Goal: Transaction & Acquisition: Purchase product/service

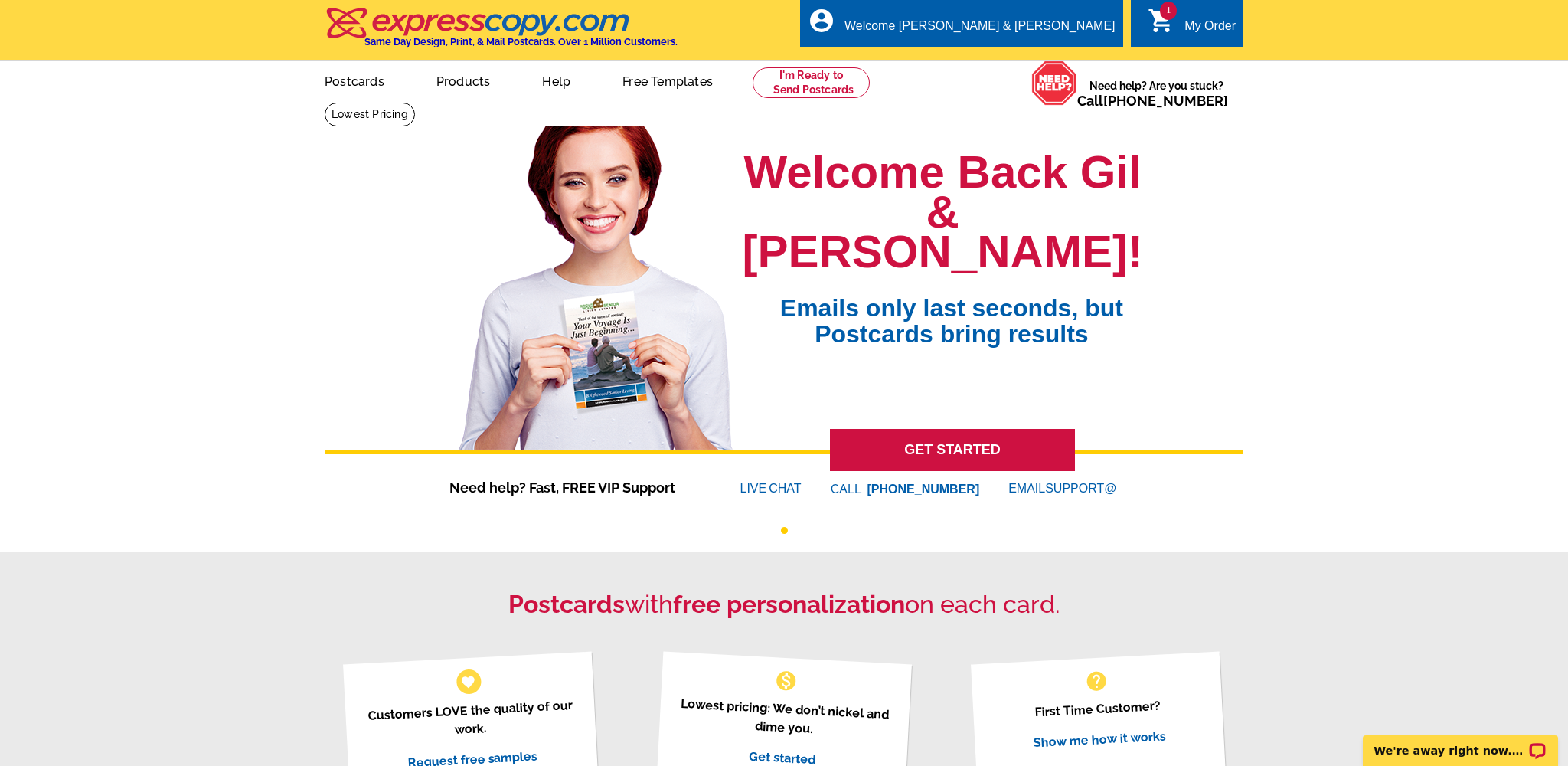
click at [1184, 25] on link "1 shopping_cart My Order" at bounding box center [1192, 26] width 88 height 19
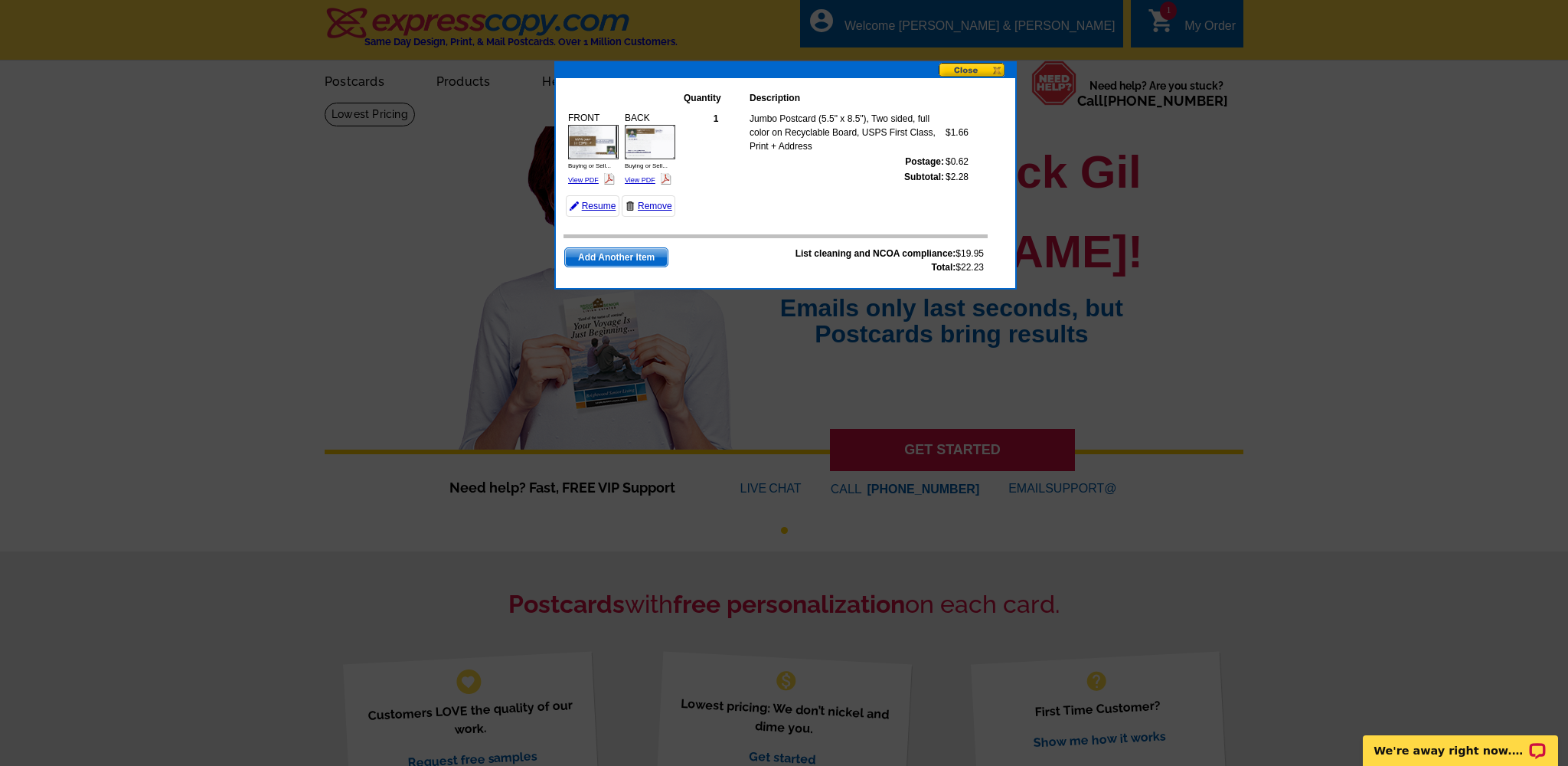
click at [974, 72] on button at bounding box center [977, 71] width 77 height 16
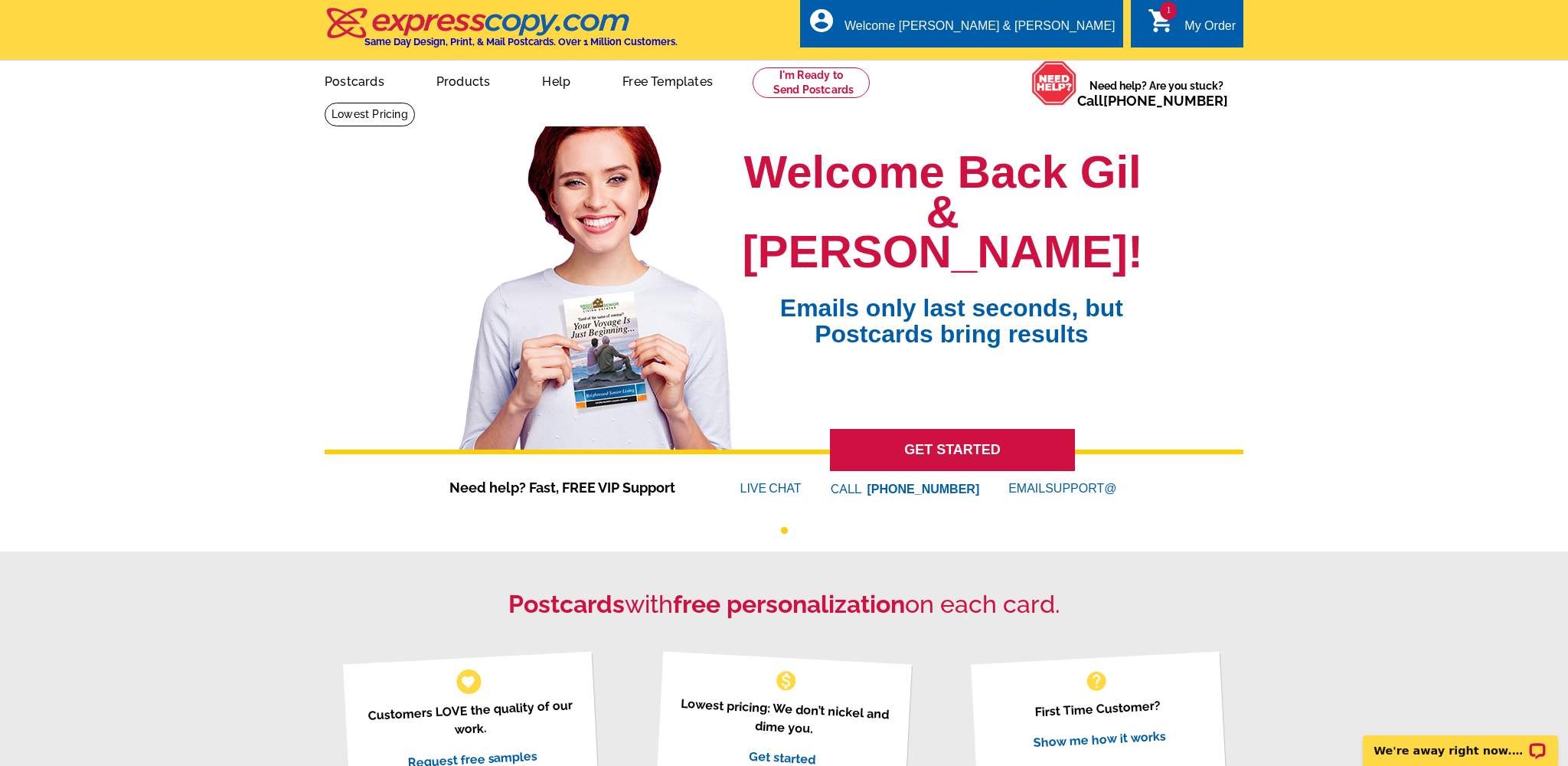
click at [1220, 29] on div "My Order" at bounding box center [1210, 30] width 51 height 22
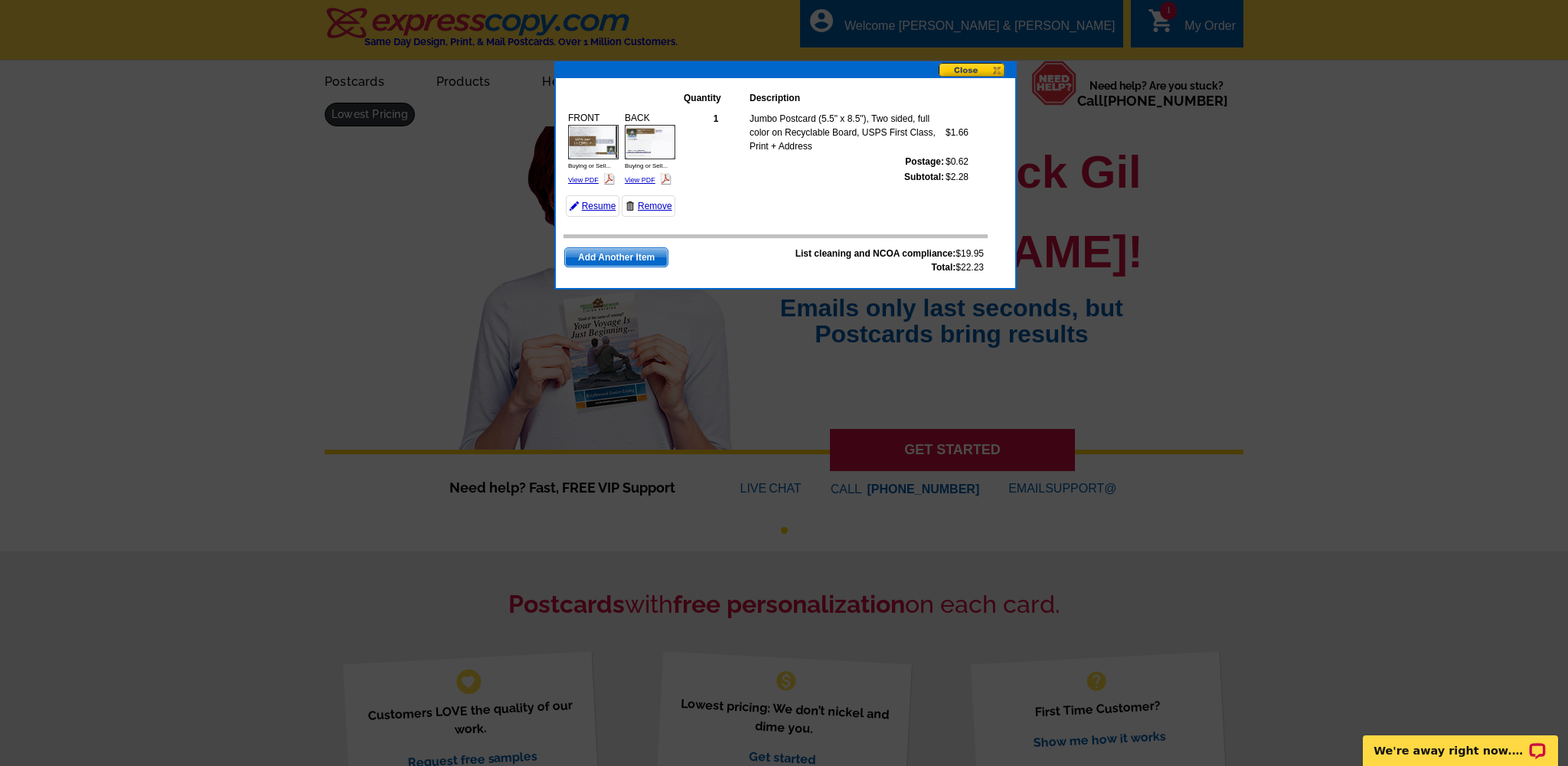
click at [982, 72] on button at bounding box center [977, 71] width 77 height 16
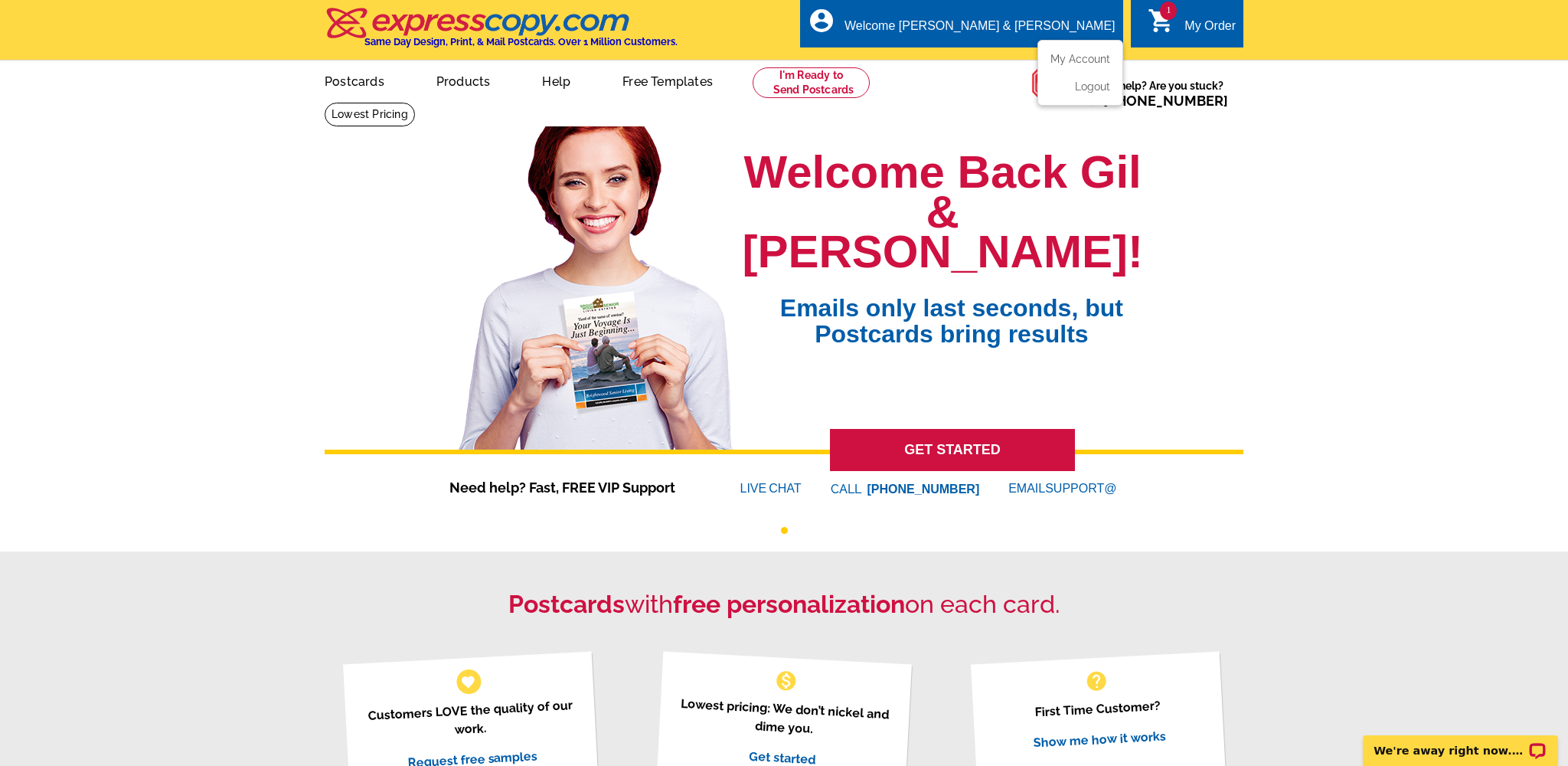
click at [1047, 19] on div "Welcome [PERSON_NAME] & [PERSON_NAME]" at bounding box center [980, 30] width 271 height 22
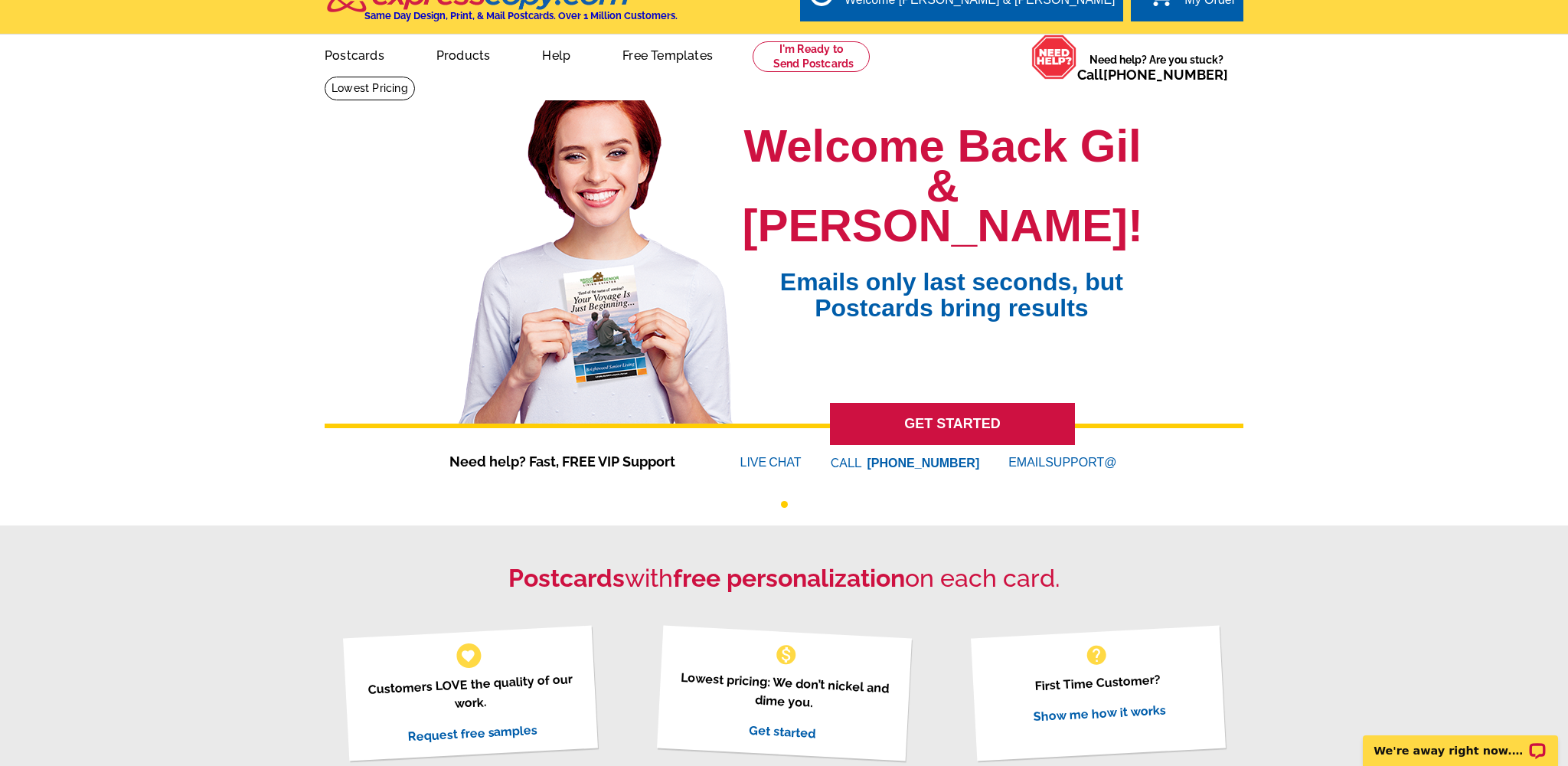
scroll to position [88, 0]
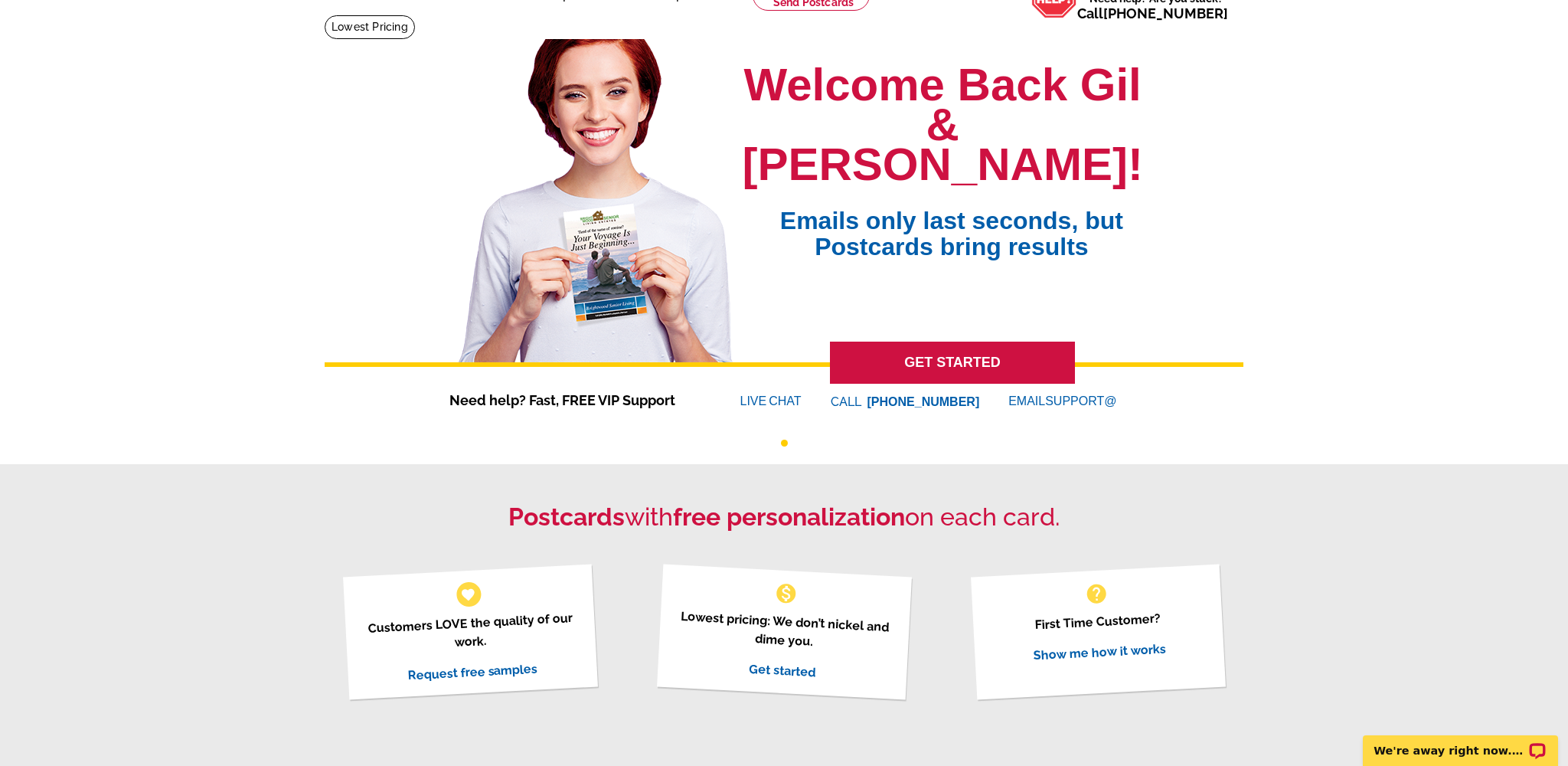
drag, startPoint x: 928, startPoint y: 369, endPoint x: 927, endPoint y: 359, distance: 10.0
click at [928, 369] on link "GET STARTED" at bounding box center [953, 362] width 245 height 42
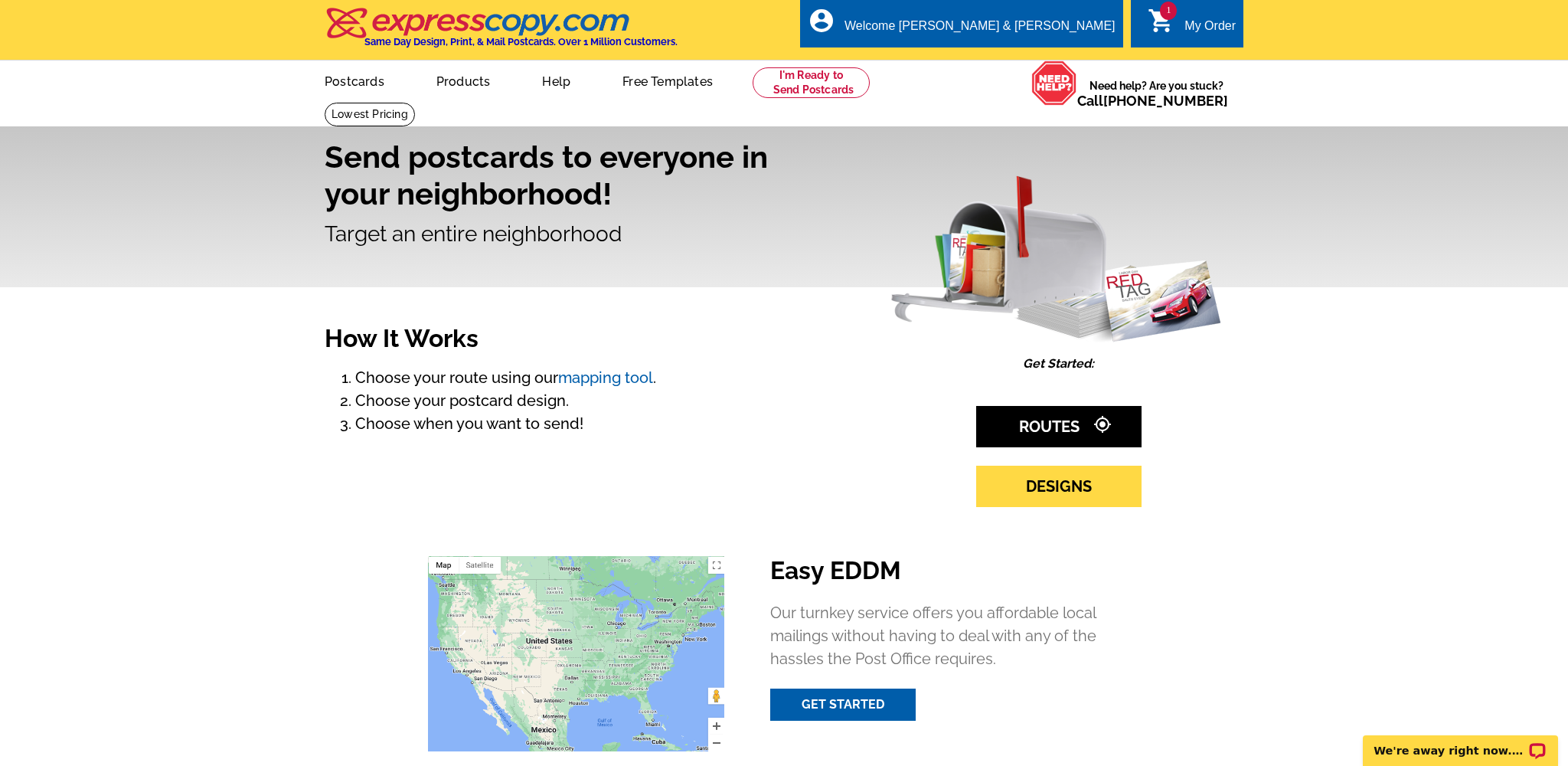
click at [1210, 22] on div "My Order" at bounding box center [1210, 30] width 51 height 22
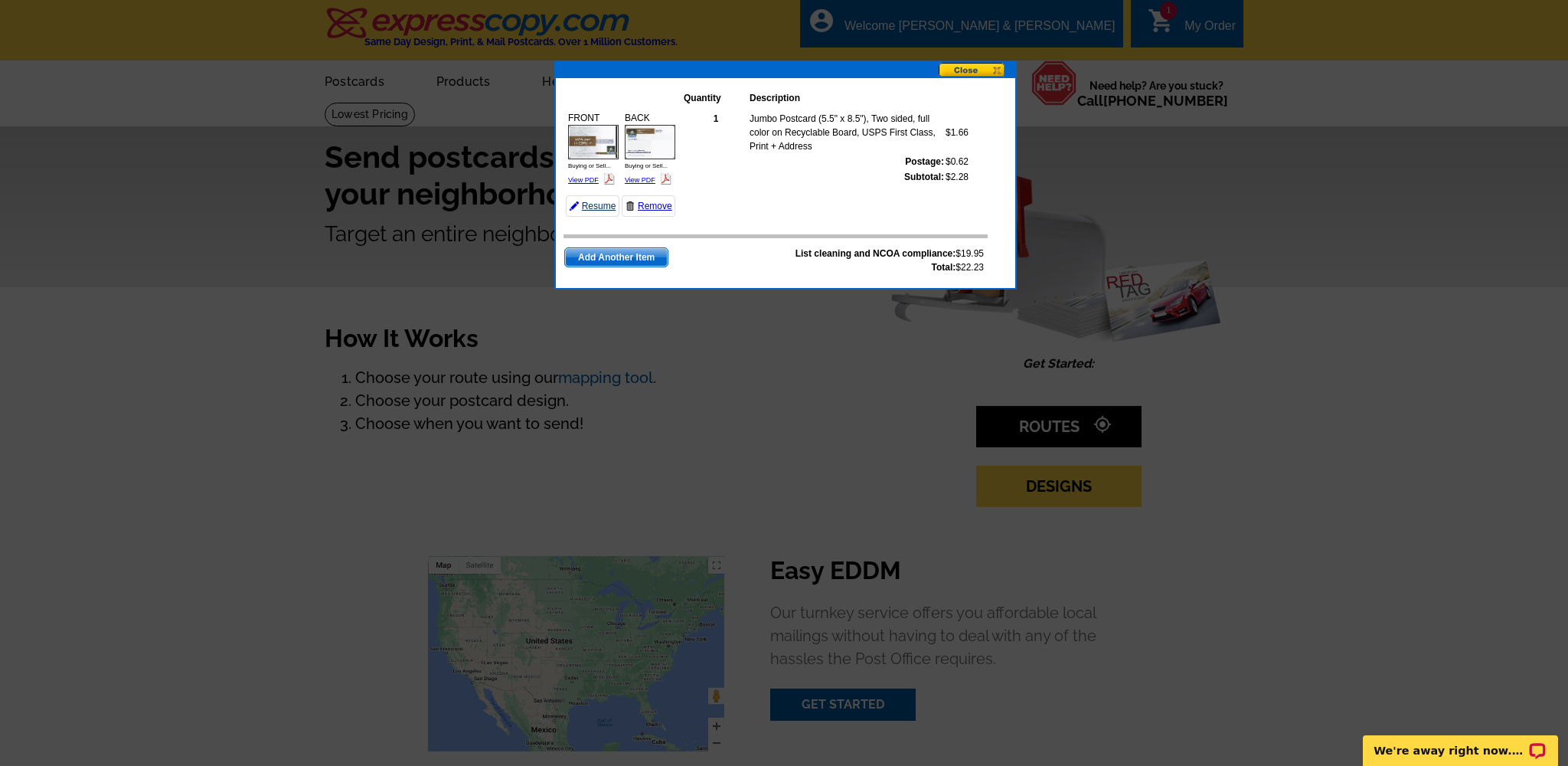
click at [595, 206] on link "Resume" at bounding box center [592, 206] width 54 height 22
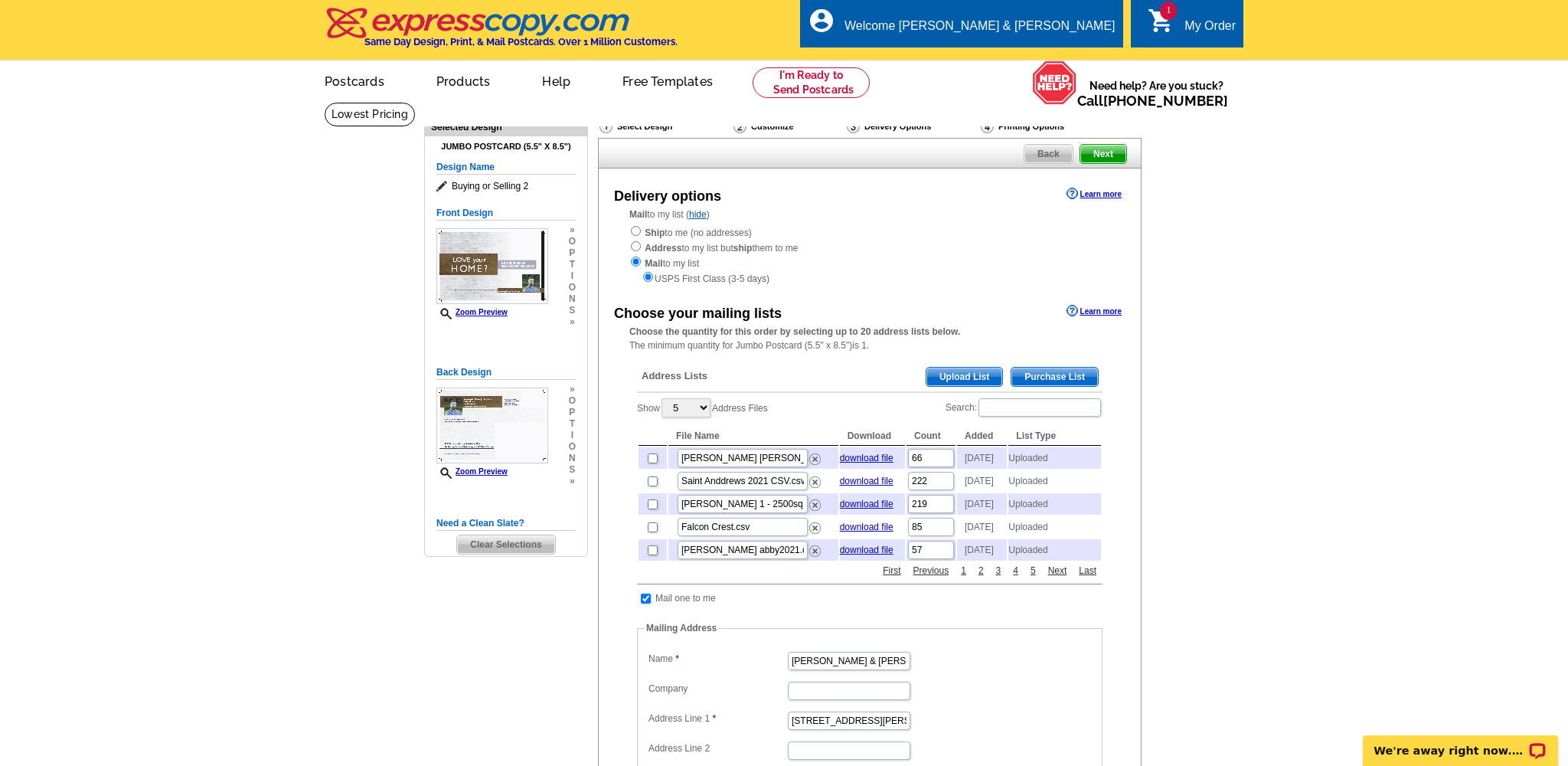
scroll to position [24, 0]
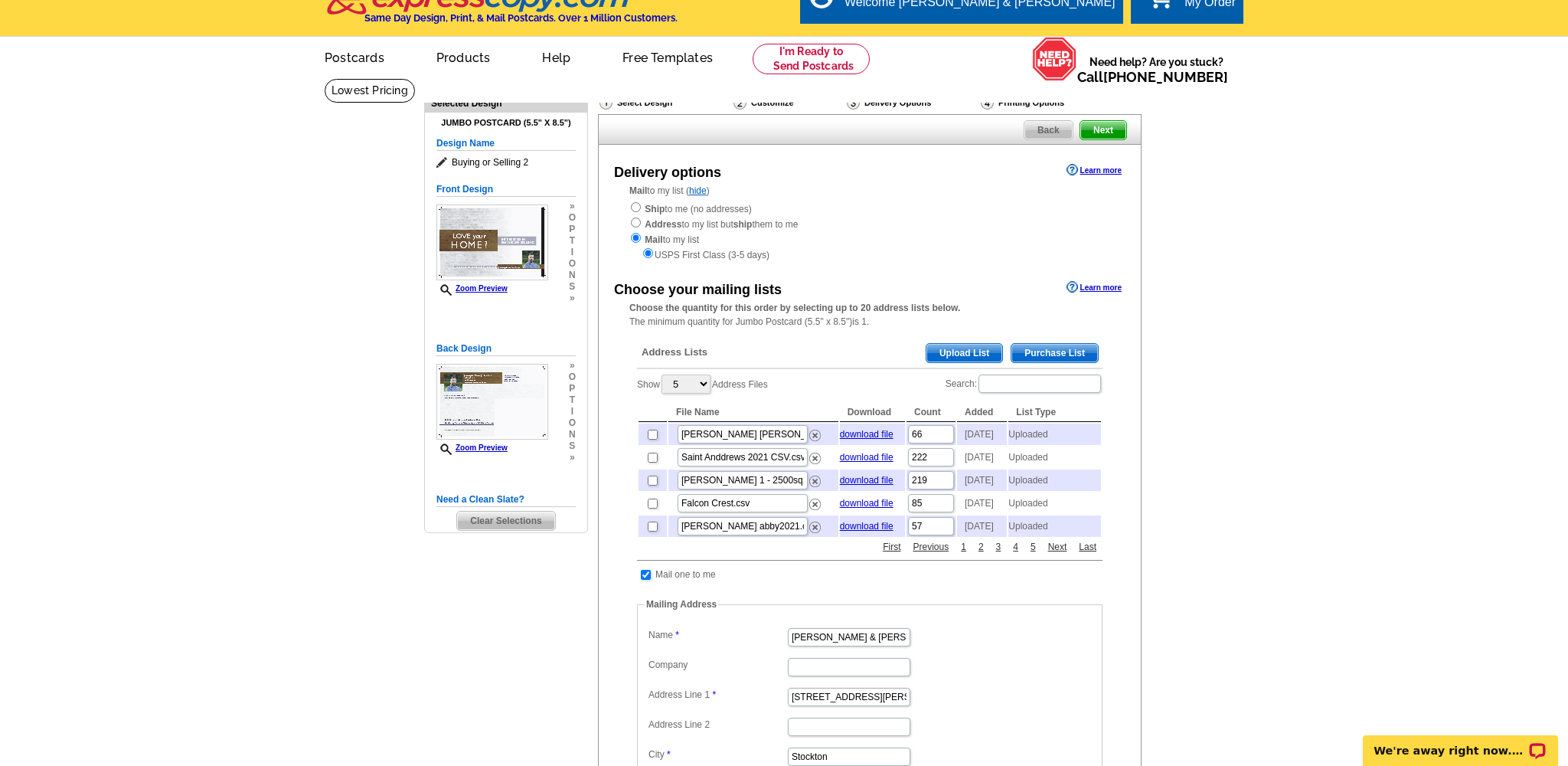
click at [980, 347] on span "Upload List" at bounding box center [964, 353] width 76 height 19
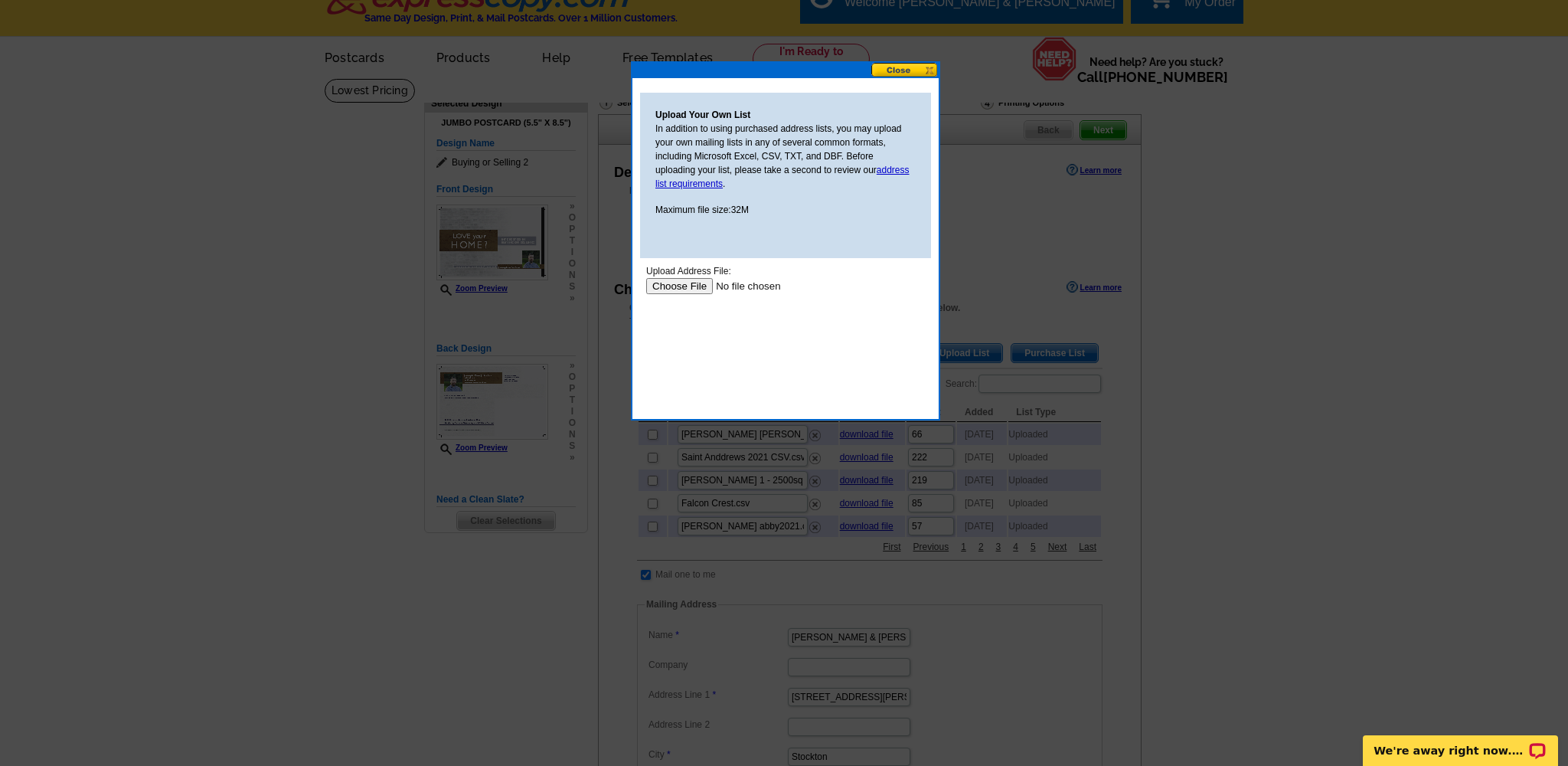
scroll to position [0, 0]
click at [678, 284] on input "file" at bounding box center [743, 286] width 194 height 16
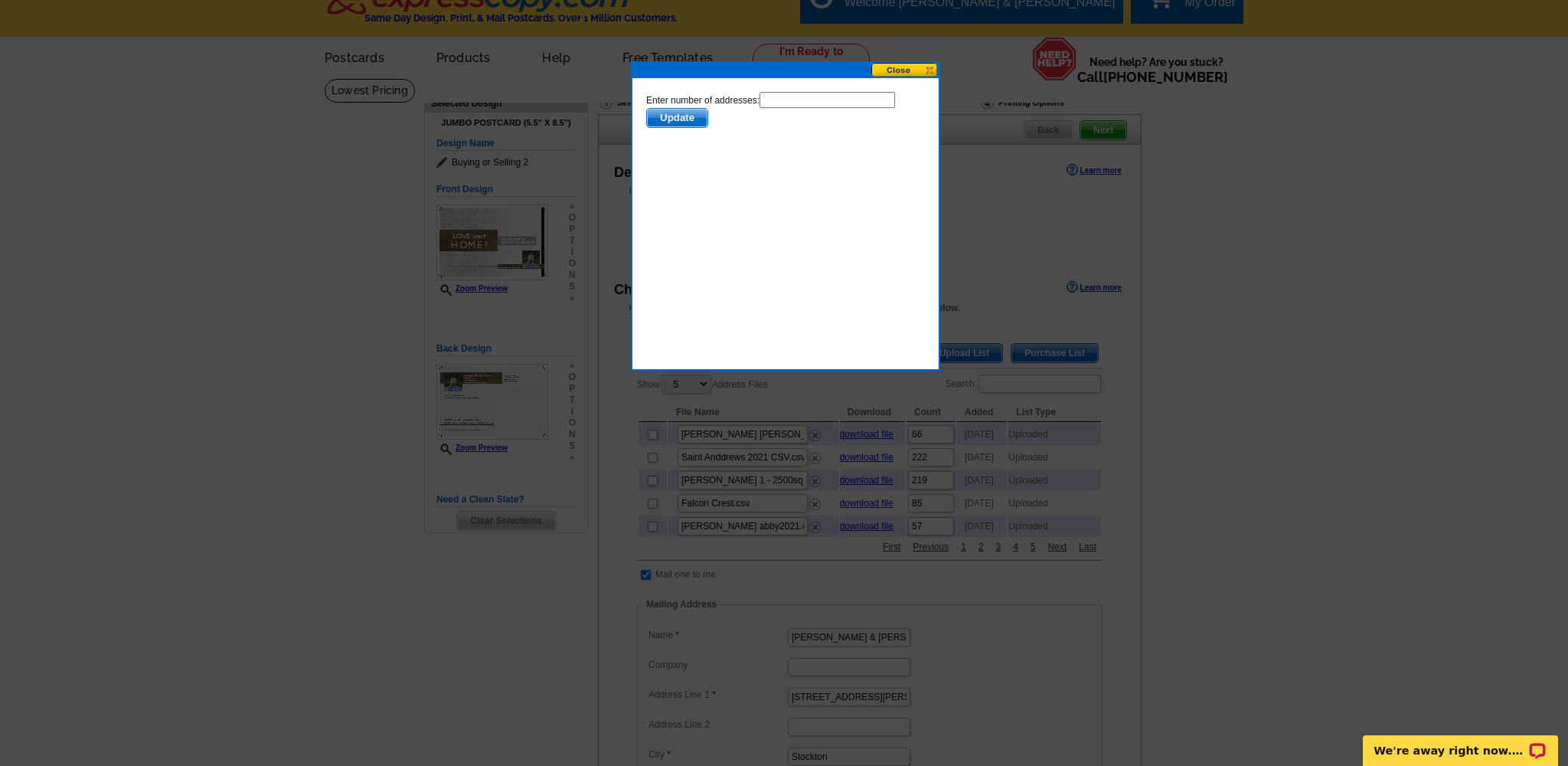
click at [784, 97] on input "text" at bounding box center [827, 99] width 136 height 16
type input "100"
click at [687, 117] on span "Update" at bounding box center [677, 118] width 61 height 19
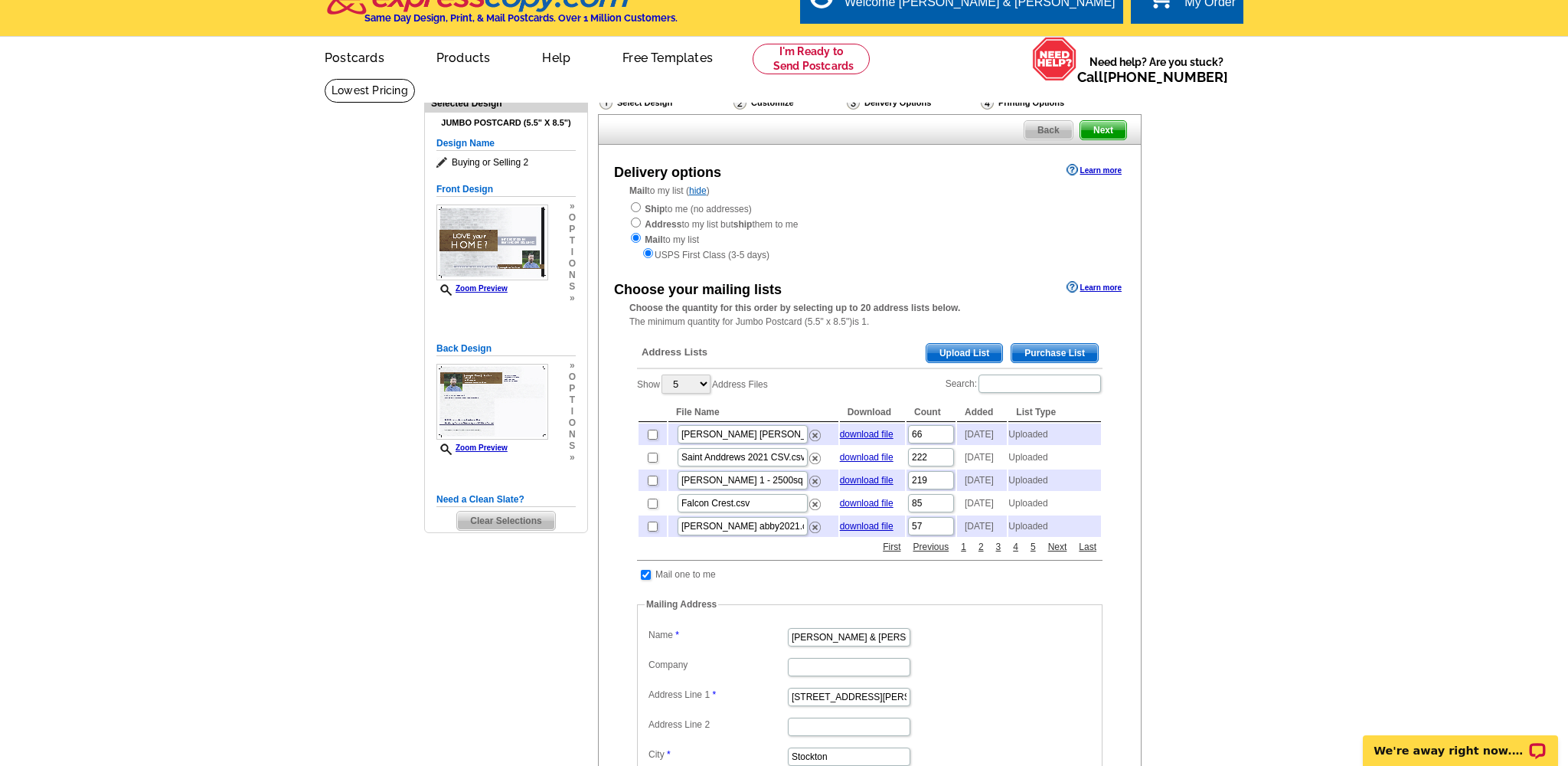
click at [693, 116] on div "Back Next" at bounding box center [870, 129] width 544 height 30
drag, startPoint x: 802, startPoint y: 99, endPoint x: 783, endPoint y: 99, distance: 19.0
click at [752, 93] on div "Select Design Customize Delivery Options Printing Options Back Next Delivery op…" at bounding box center [869, 551] width 550 height 931
click at [415, 79] on li at bounding box center [358, 91] width 115 height 24
click at [652, 431] on input "checkbox" at bounding box center [652, 435] width 10 height 10
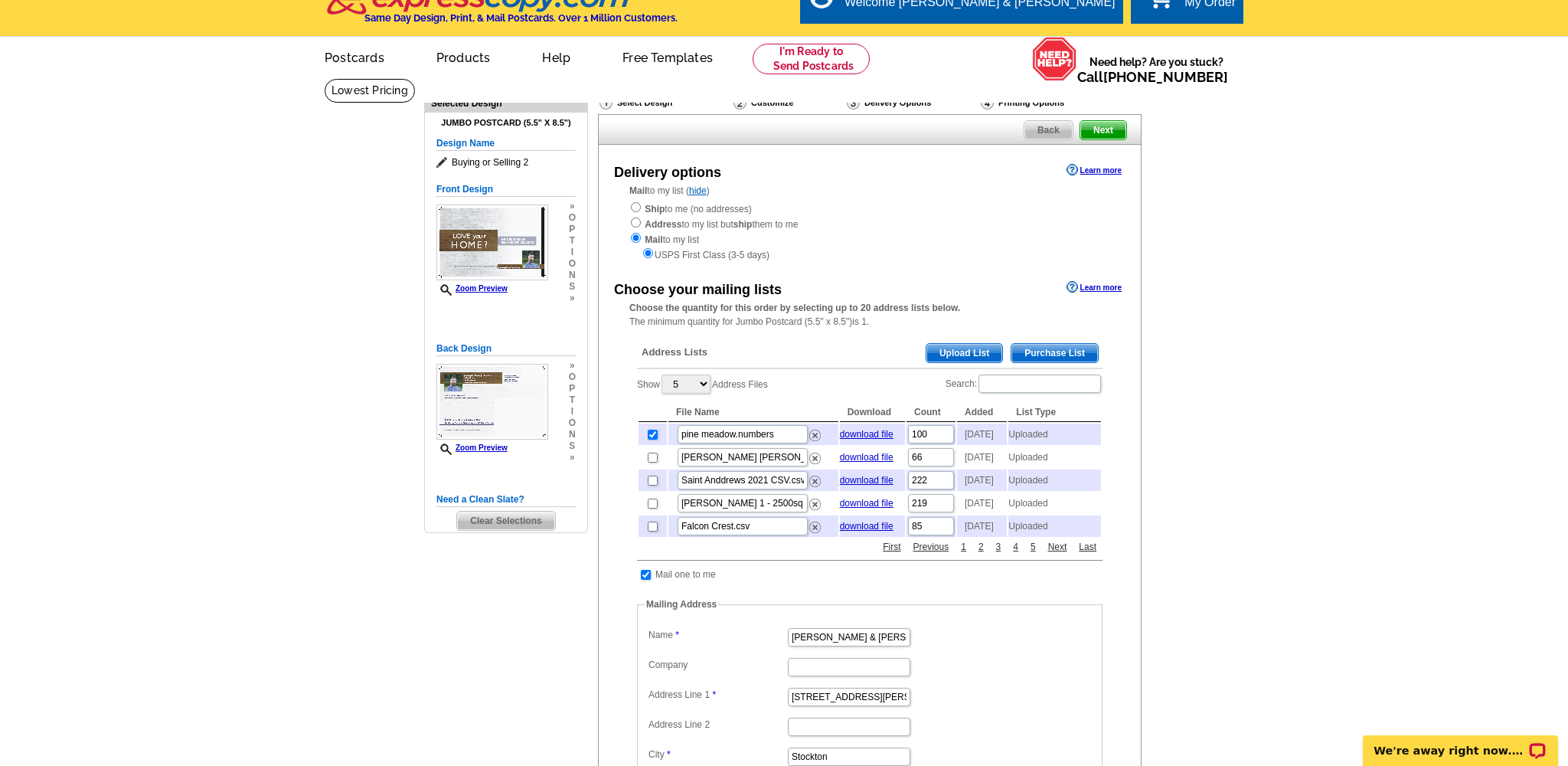
checkbox input "false"
click at [967, 344] on span "Upload List" at bounding box center [964, 353] width 76 height 19
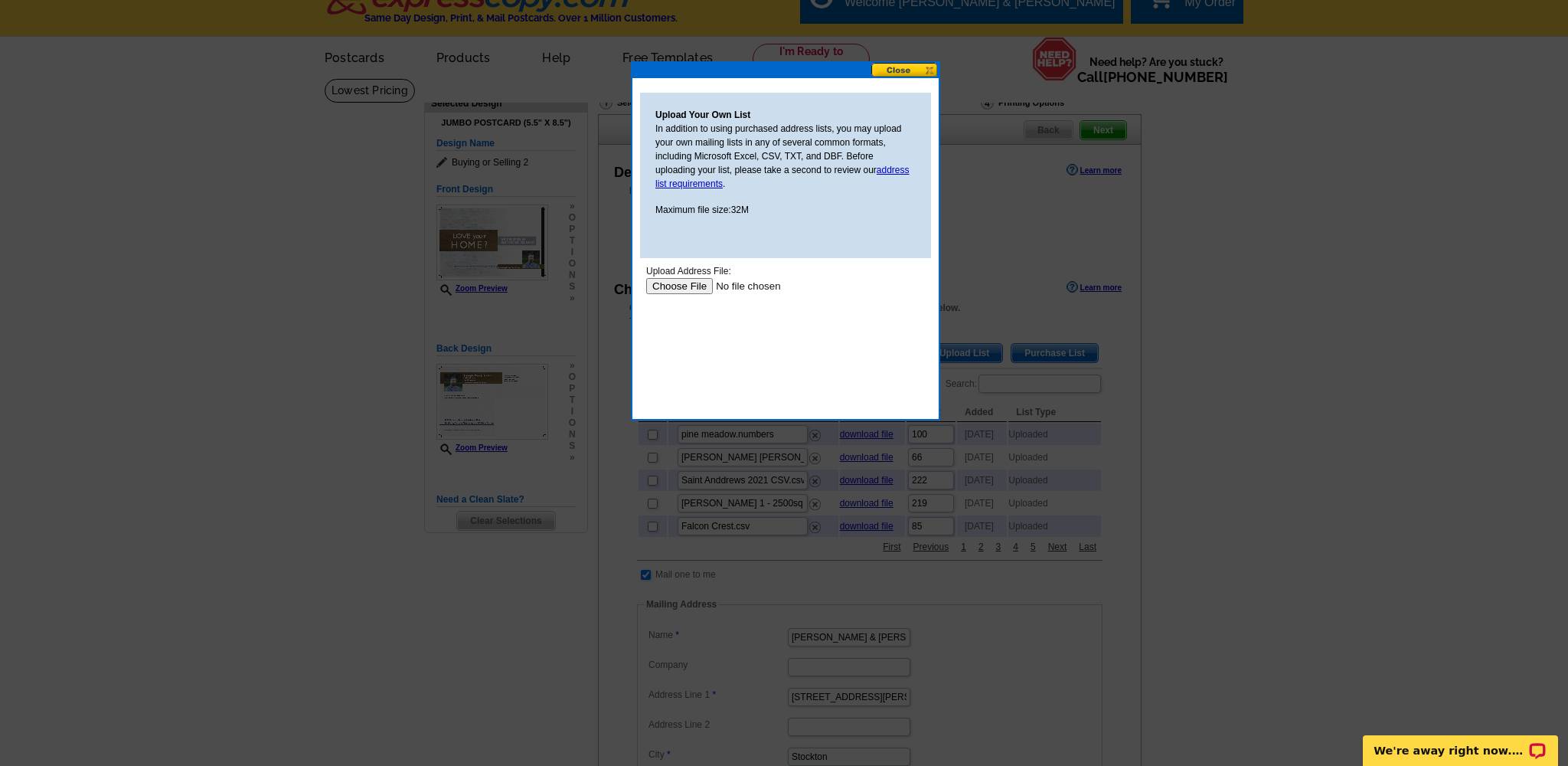
drag, startPoint x: 914, startPoint y: 71, endPoint x: 1037, endPoint y: 58, distance: 123.7
click at [916, 71] on button at bounding box center [905, 70] width 67 height 15
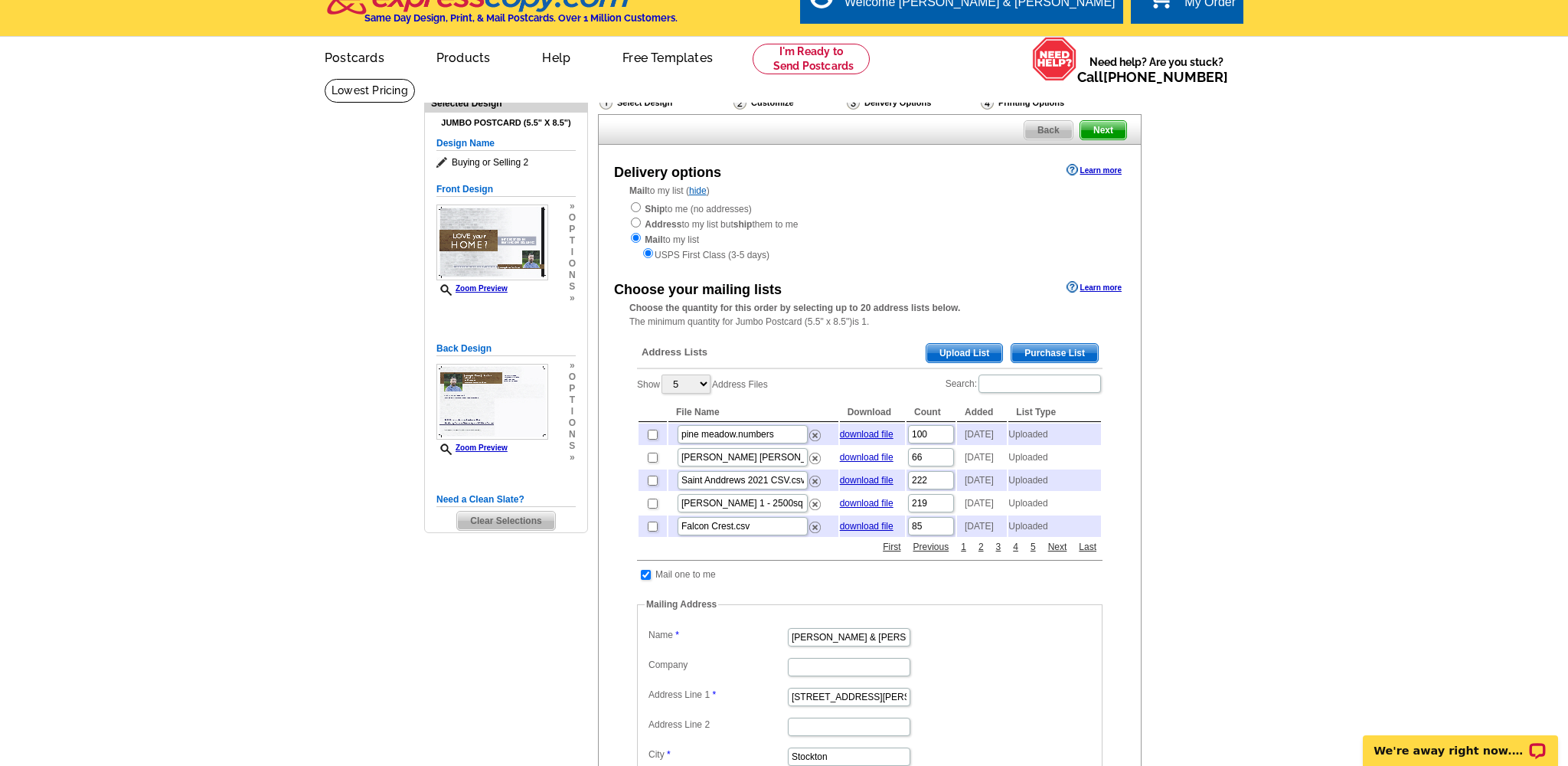
click at [972, 348] on span "Upload List" at bounding box center [964, 353] width 76 height 19
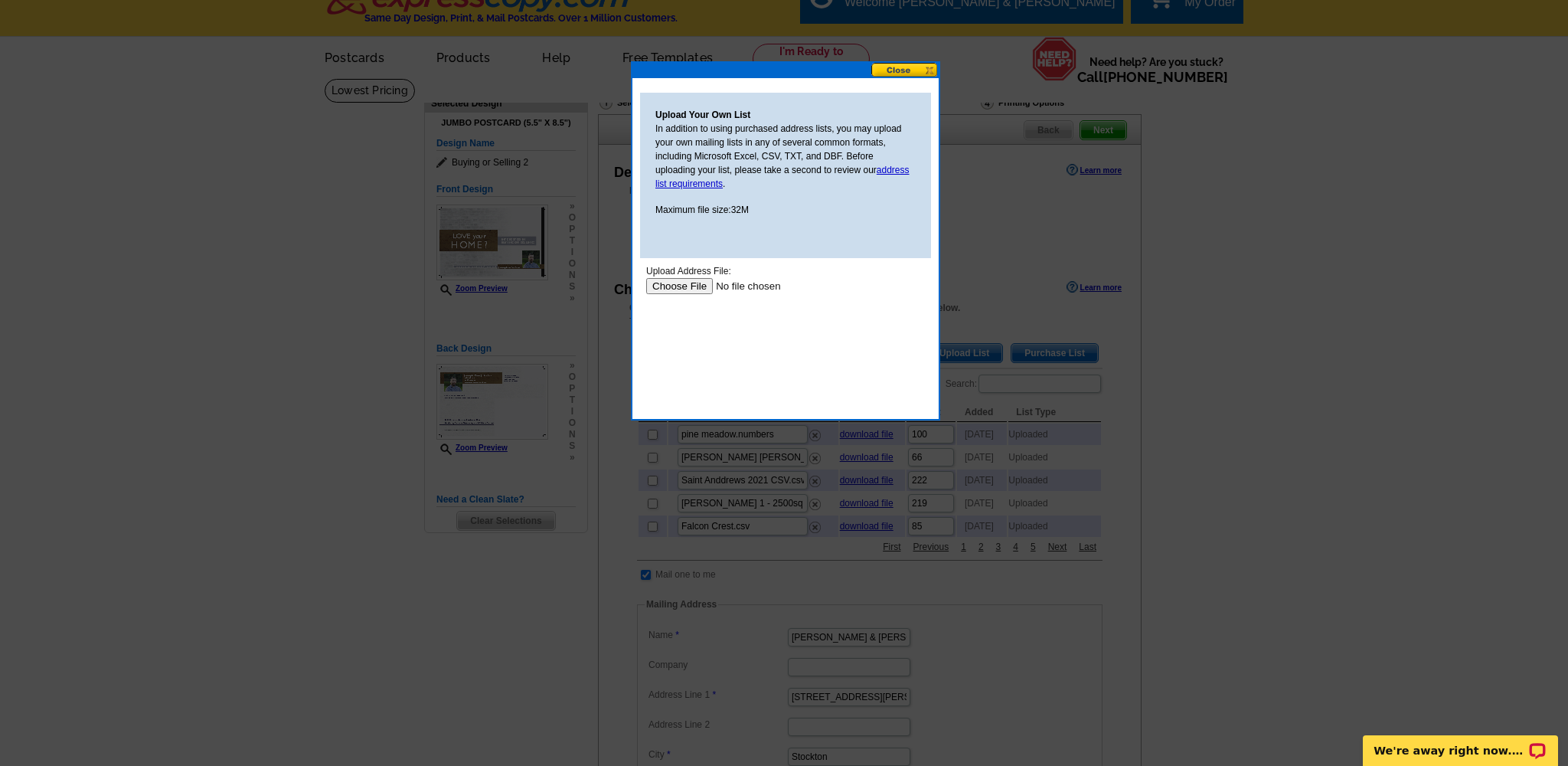
click at [687, 283] on input "file" at bounding box center [743, 286] width 194 height 16
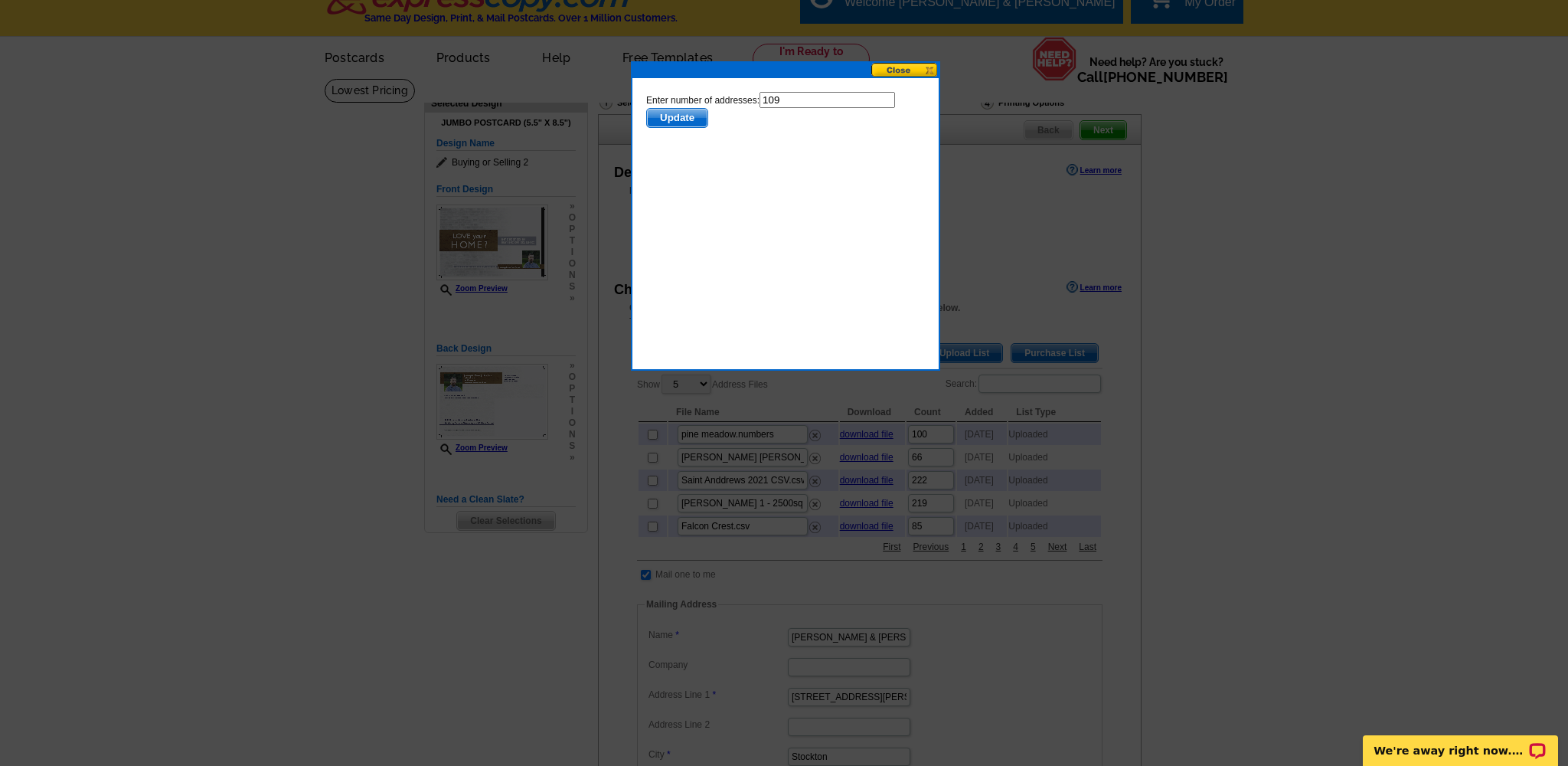
click at [677, 117] on span "Update" at bounding box center [677, 118] width 61 height 19
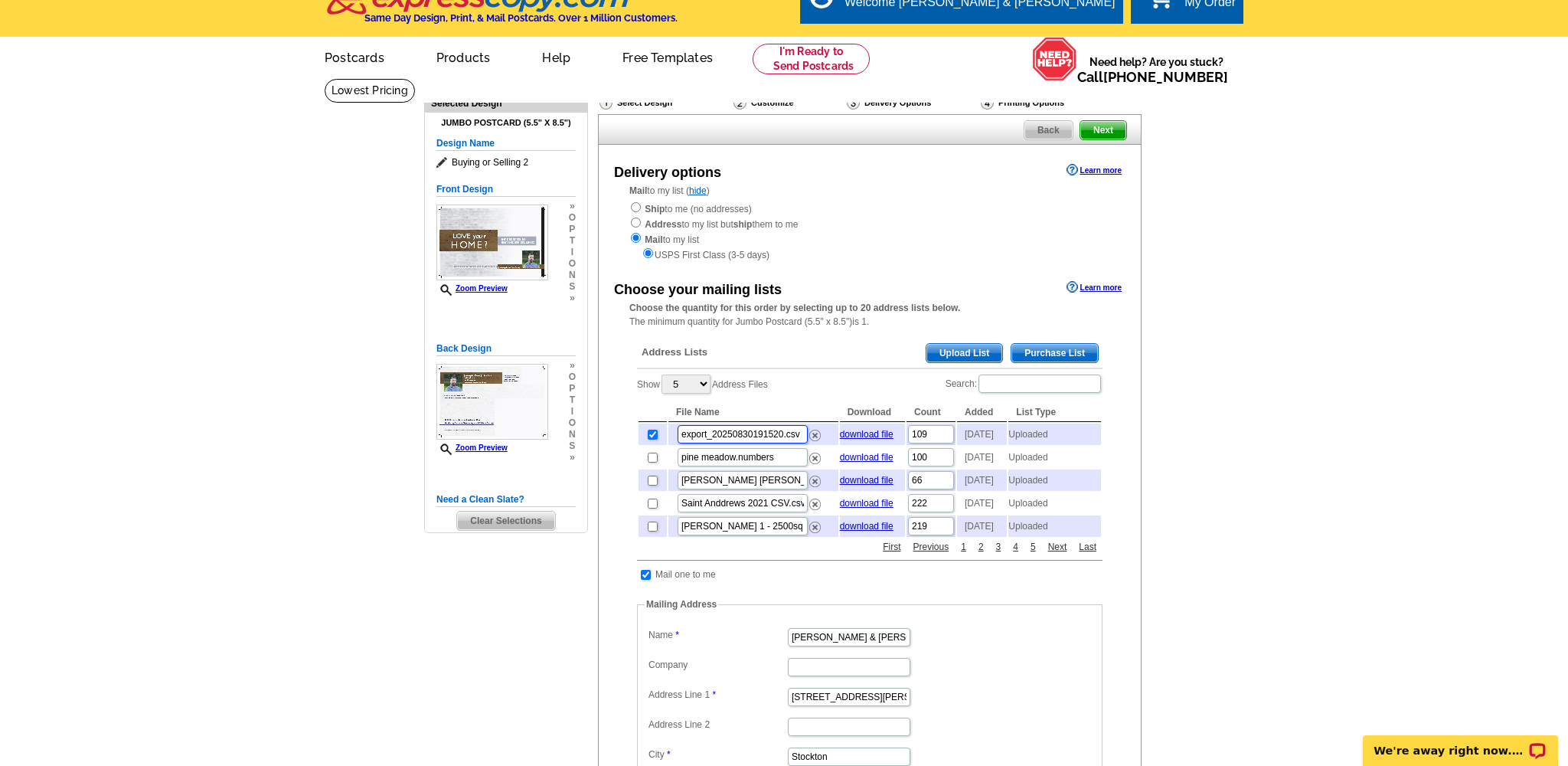
drag, startPoint x: 766, startPoint y: 431, endPoint x: 758, endPoint y: 438, distance: 10.6
click at [766, 432] on input "export_20250830191520.csv" at bounding box center [743, 435] width 130 height 19
click at [765, 432] on input "export_20250830191520.csv" at bounding box center [743, 435] width 130 height 19
drag, startPoint x: 764, startPoint y: 432, endPoint x: 667, endPoint y: 429, distance: 97.0
click at [667, 429] on table "File Name Download Count Added List Type export_20250830191520.csv download fil…" at bounding box center [870, 470] width 466 height 137
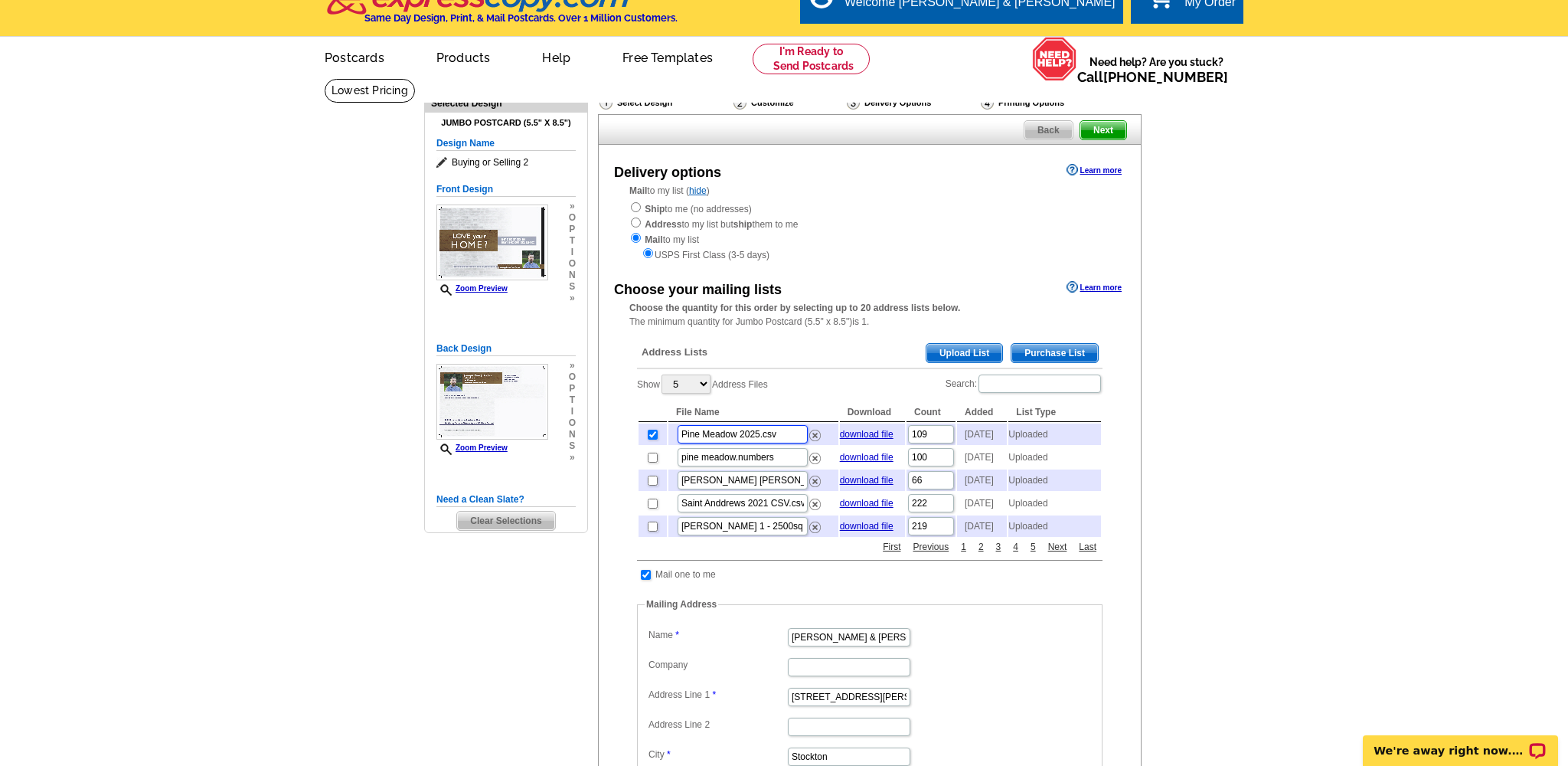
type input "Pine Meadow 2025.csv"
click at [1314, 438] on main "Need Help? call [PHONE_NUMBER], chat with support, or have our designers make s…" at bounding box center [784, 627] width 1568 height 1097
click at [814, 460] on img at bounding box center [815, 458] width 12 height 12
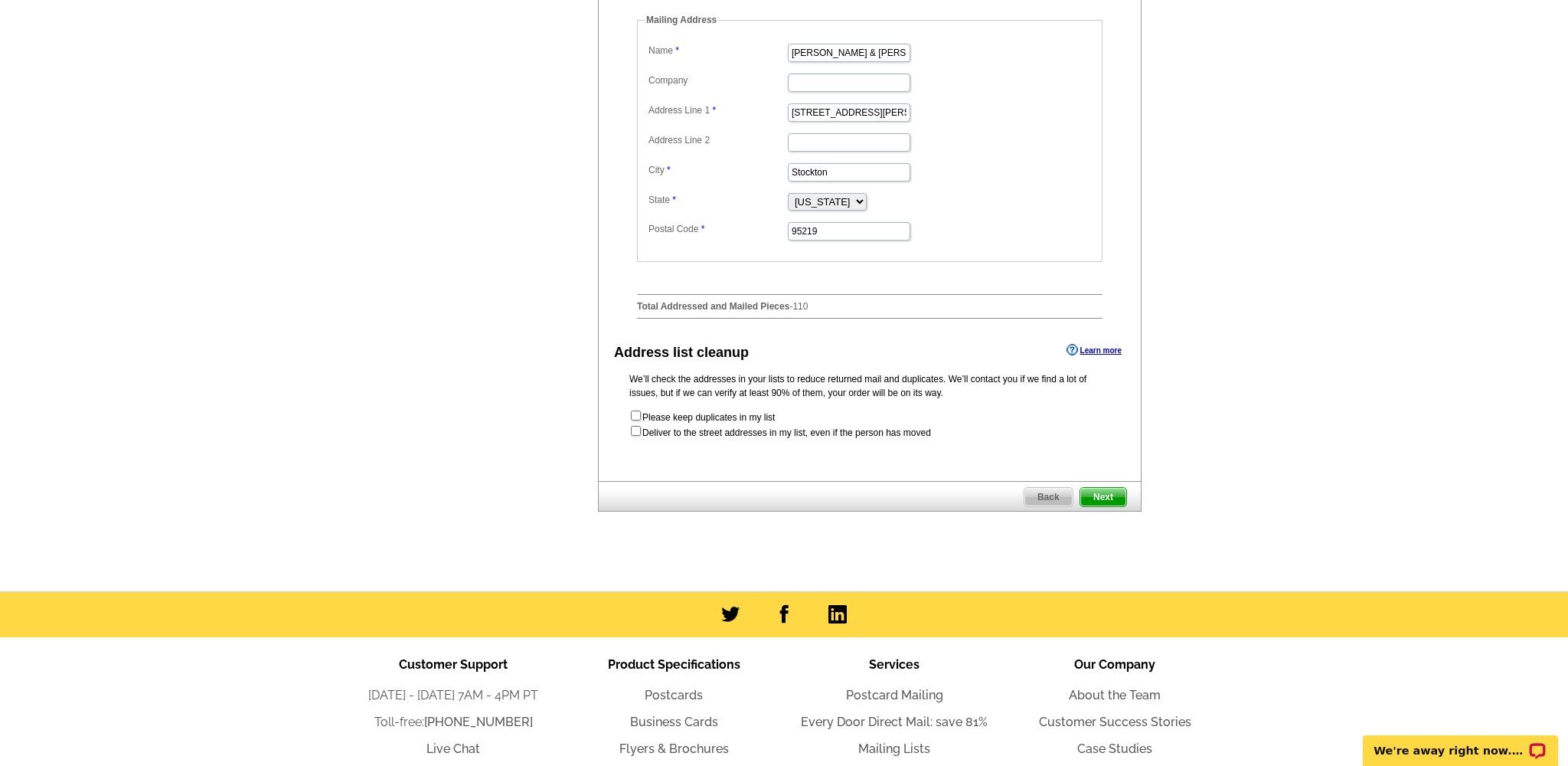
scroll to position [612, 0]
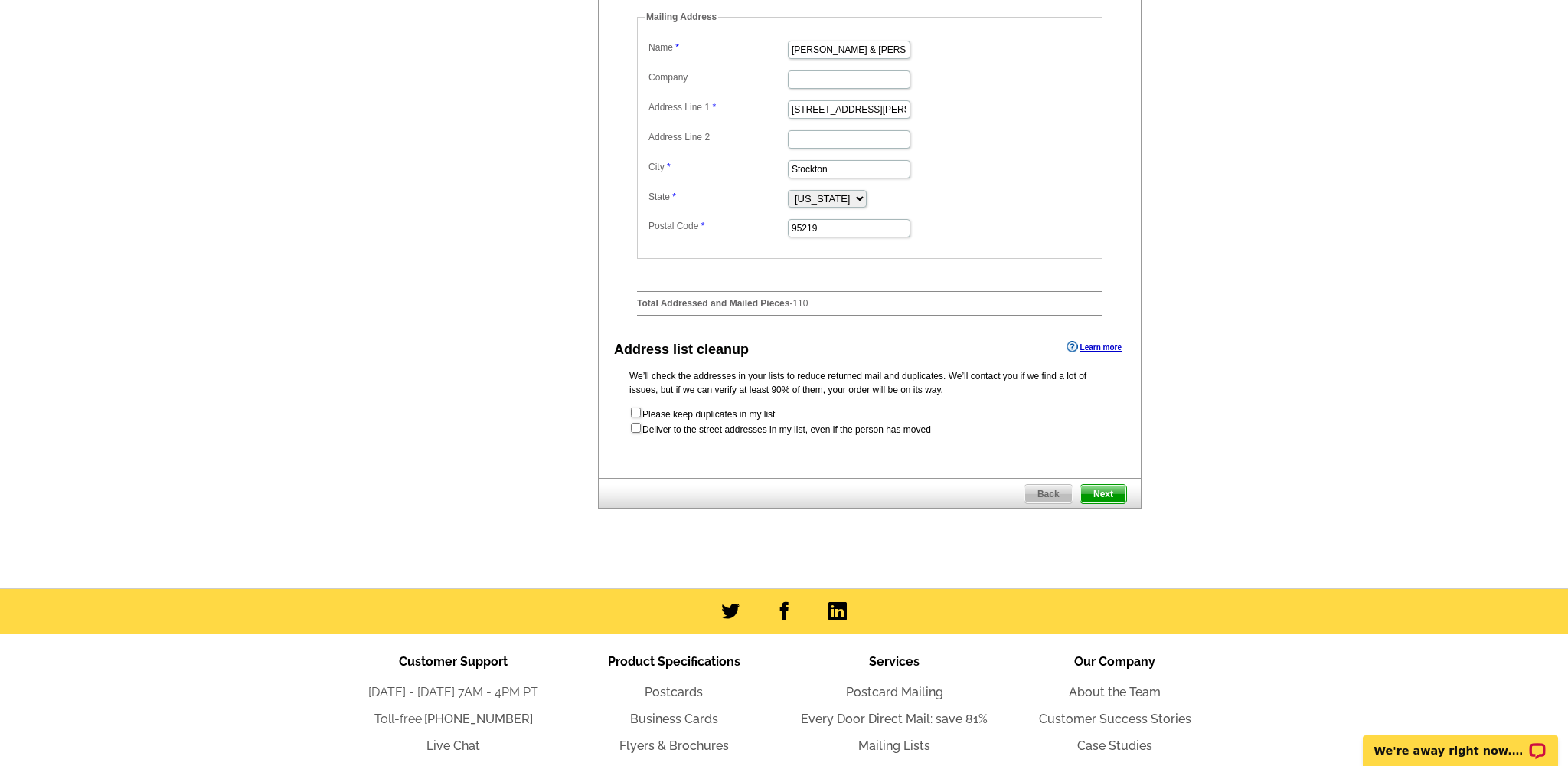
click at [635, 433] on input "checkbox" at bounding box center [635, 428] width 10 height 10
checkbox input "true"
radio input "true"
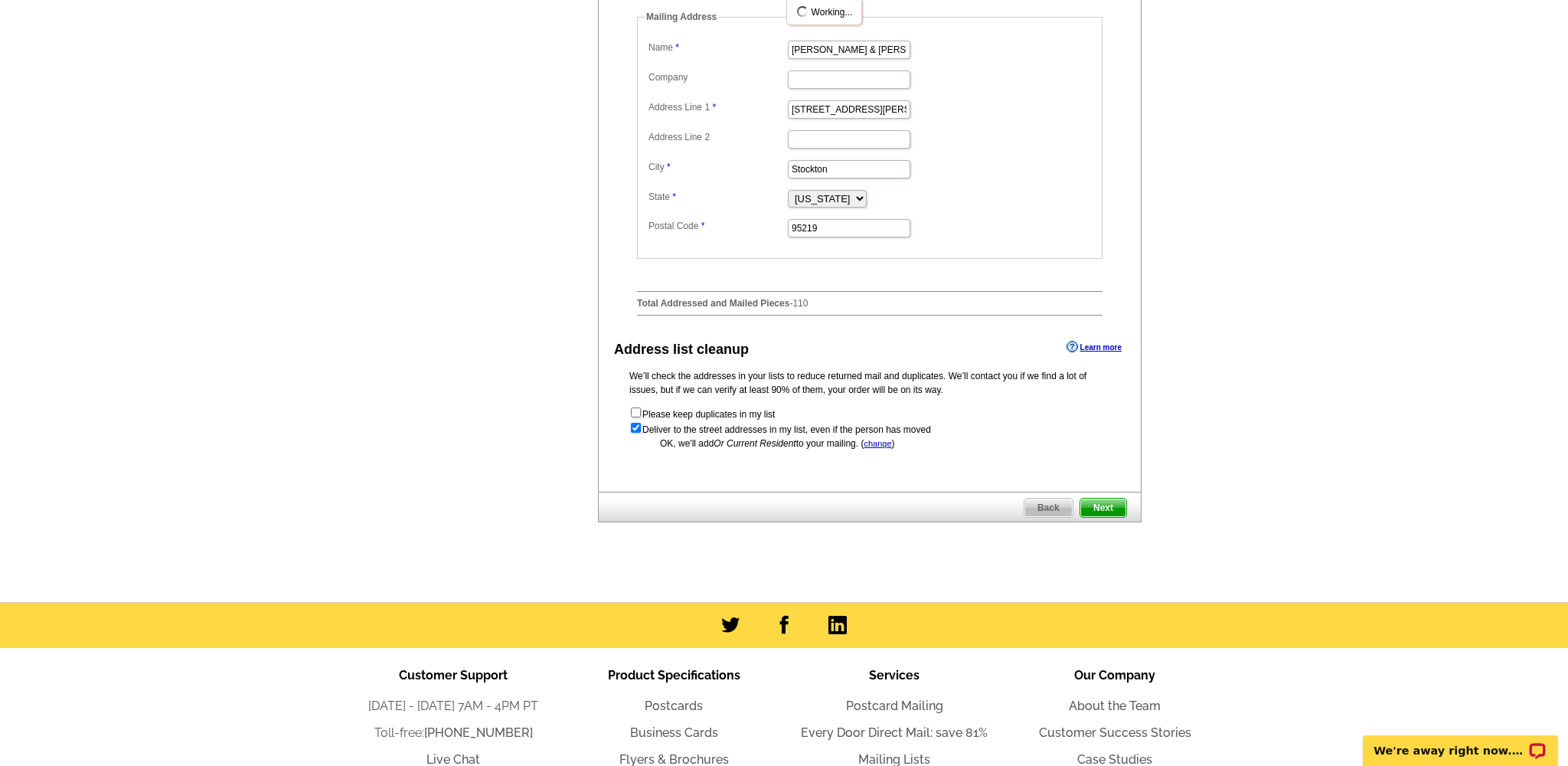
scroll to position [0, 0]
click at [1102, 517] on span "Next" at bounding box center [1103, 508] width 46 height 19
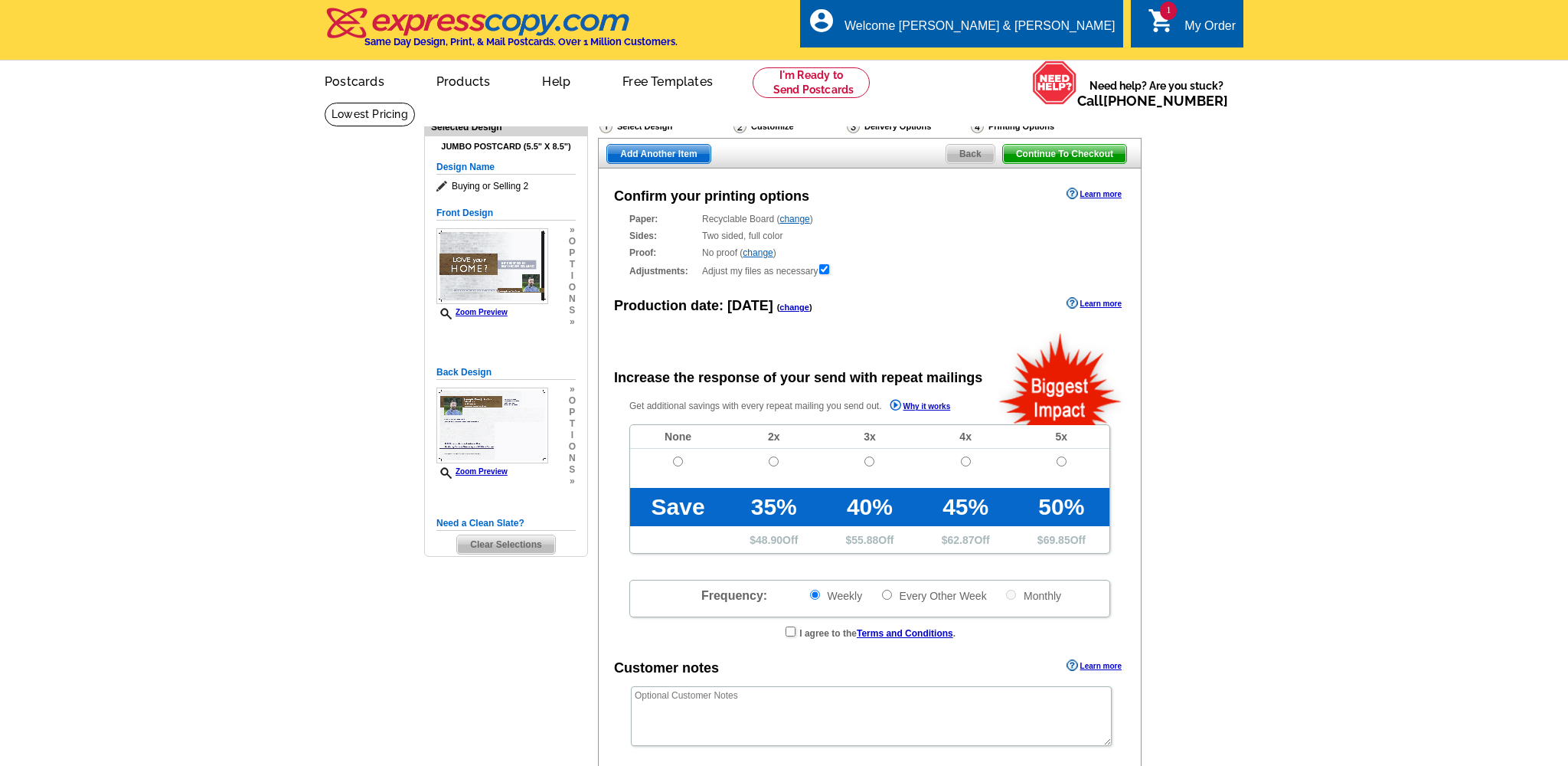
radio input "false"
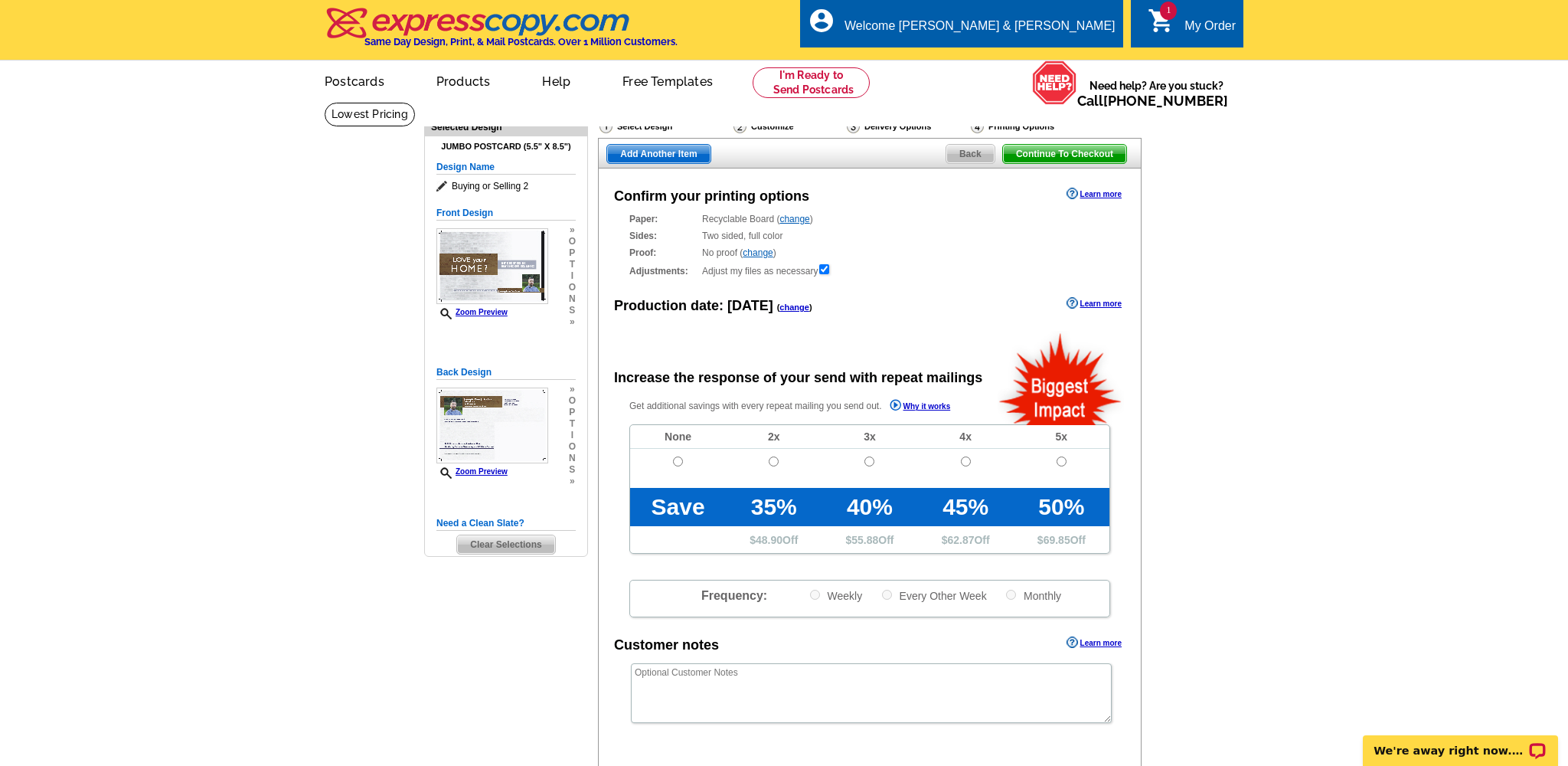
click at [1090, 154] on span "Continue To Checkout" at bounding box center [1064, 154] width 123 height 19
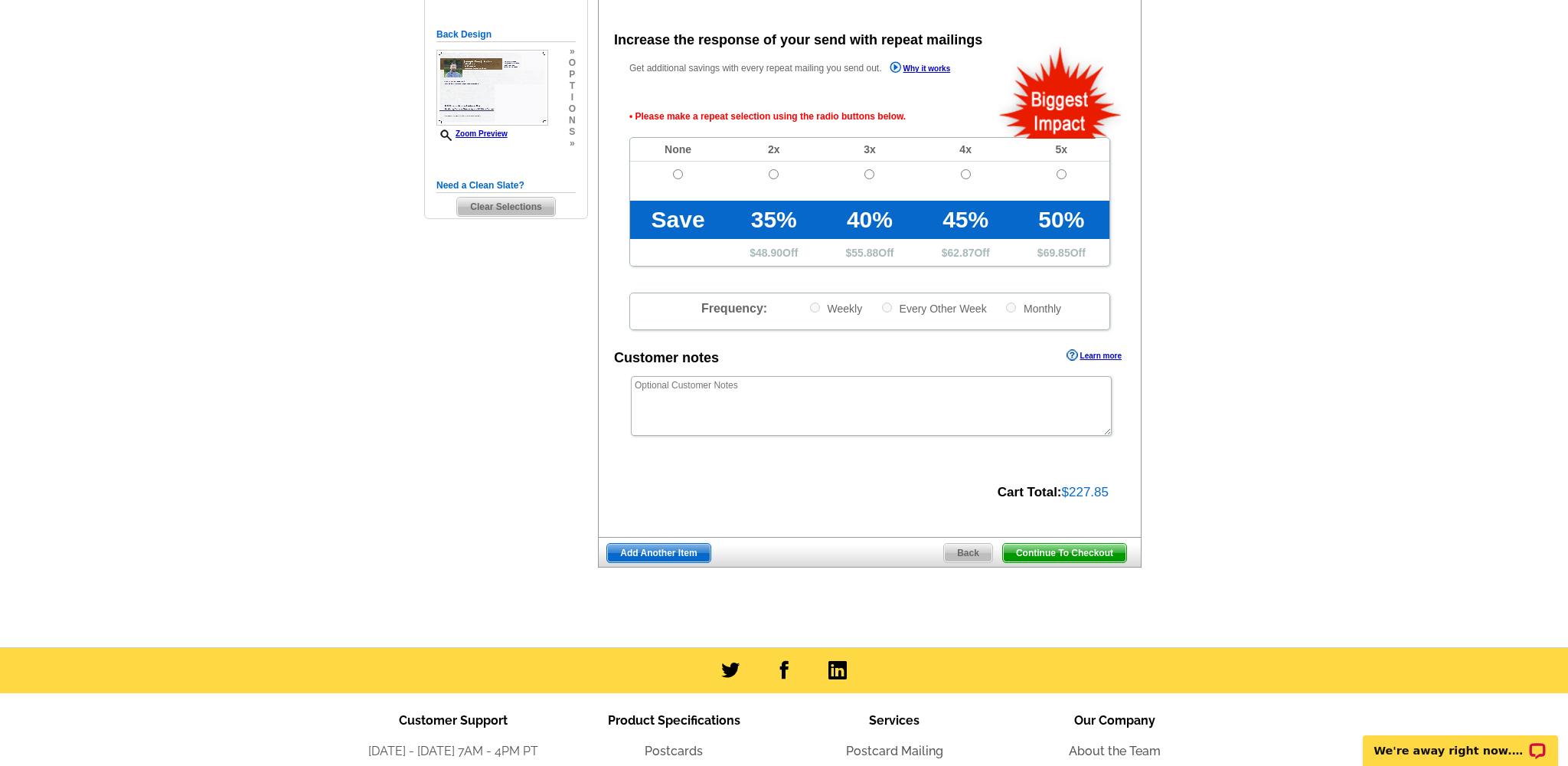
scroll to position [340, 0]
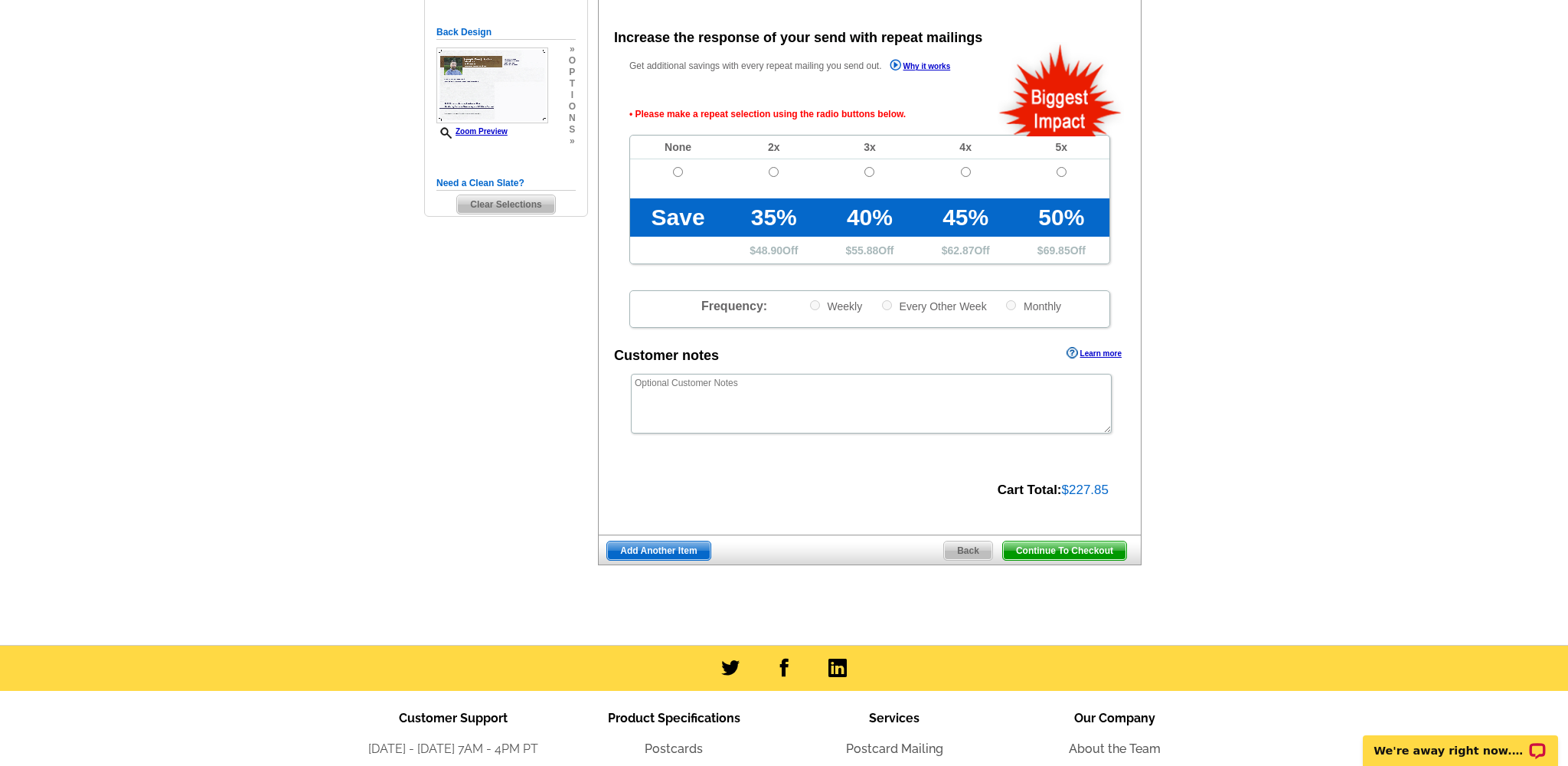
click at [1066, 552] on span "Continue To Checkout" at bounding box center [1064, 551] width 123 height 19
drag, startPoint x: 678, startPoint y: 166, endPoint x: 693, endPoint y: 176, distance: 18.0
click at [679, 167] on input "radio" at bounding box center [678, 172] width 10 height 10
radio input "true"
click at [1089, 546] on span "Continue To Checkout" at bounding box center [1064, 551] width 123 height 19
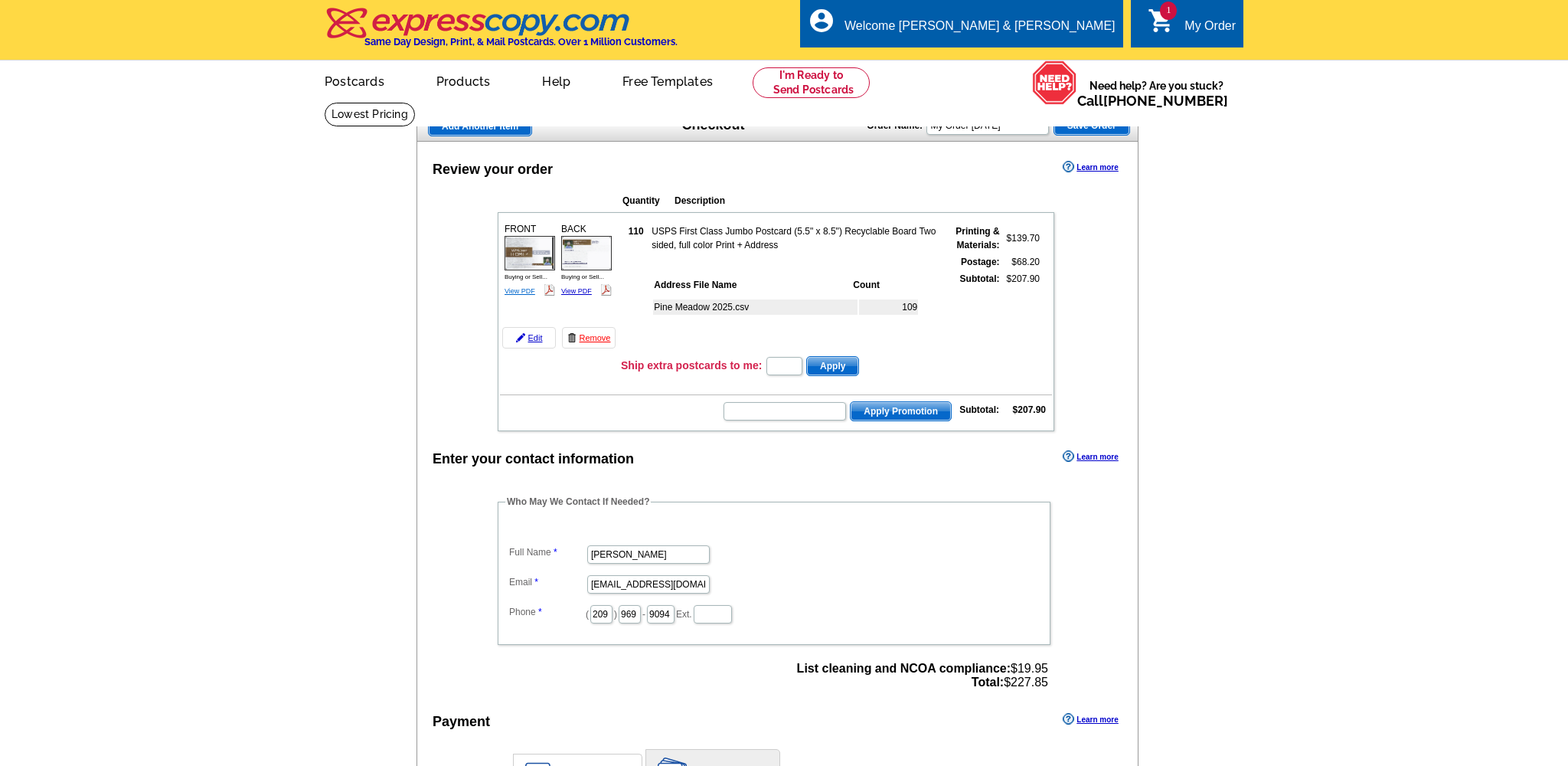
click at [518, 290] on link "View PDF" at bounding box center [519, 291] width 30 height 8
click at [592, 253] on img at bounding box center [586, 253] width 50 height 34
click at [754, 411] on input "text" at bounding box center [785, 411] width 123 height 19
paste input "HURRY40"
type input "HURRY40"
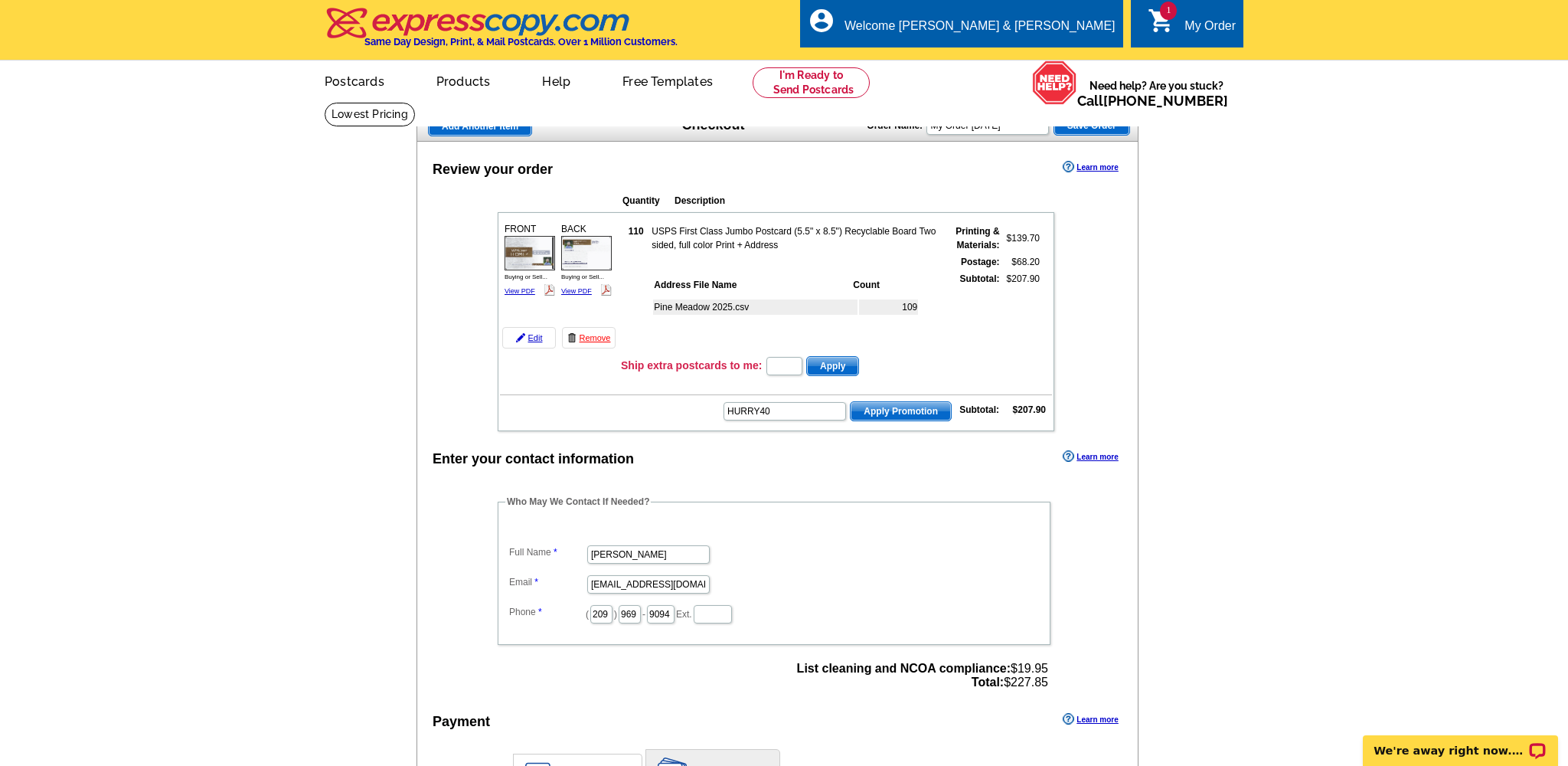
click at [916, 414] on span "Apply Promotion" at bounding box center [901, 411] width 100 height 19
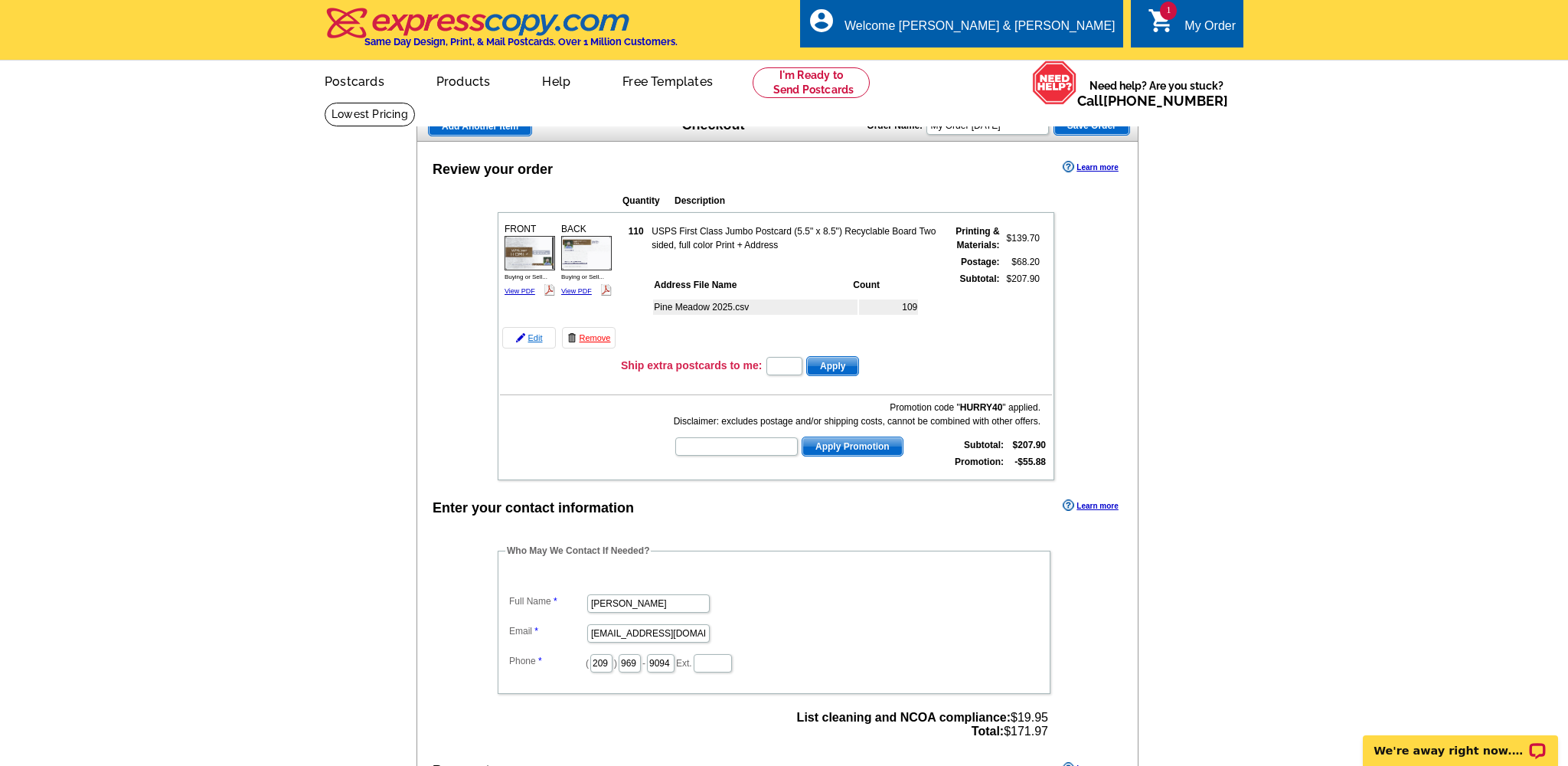
click at [535, 336] on link "Edit" at bounding box center [528, 338] width 54 height 22
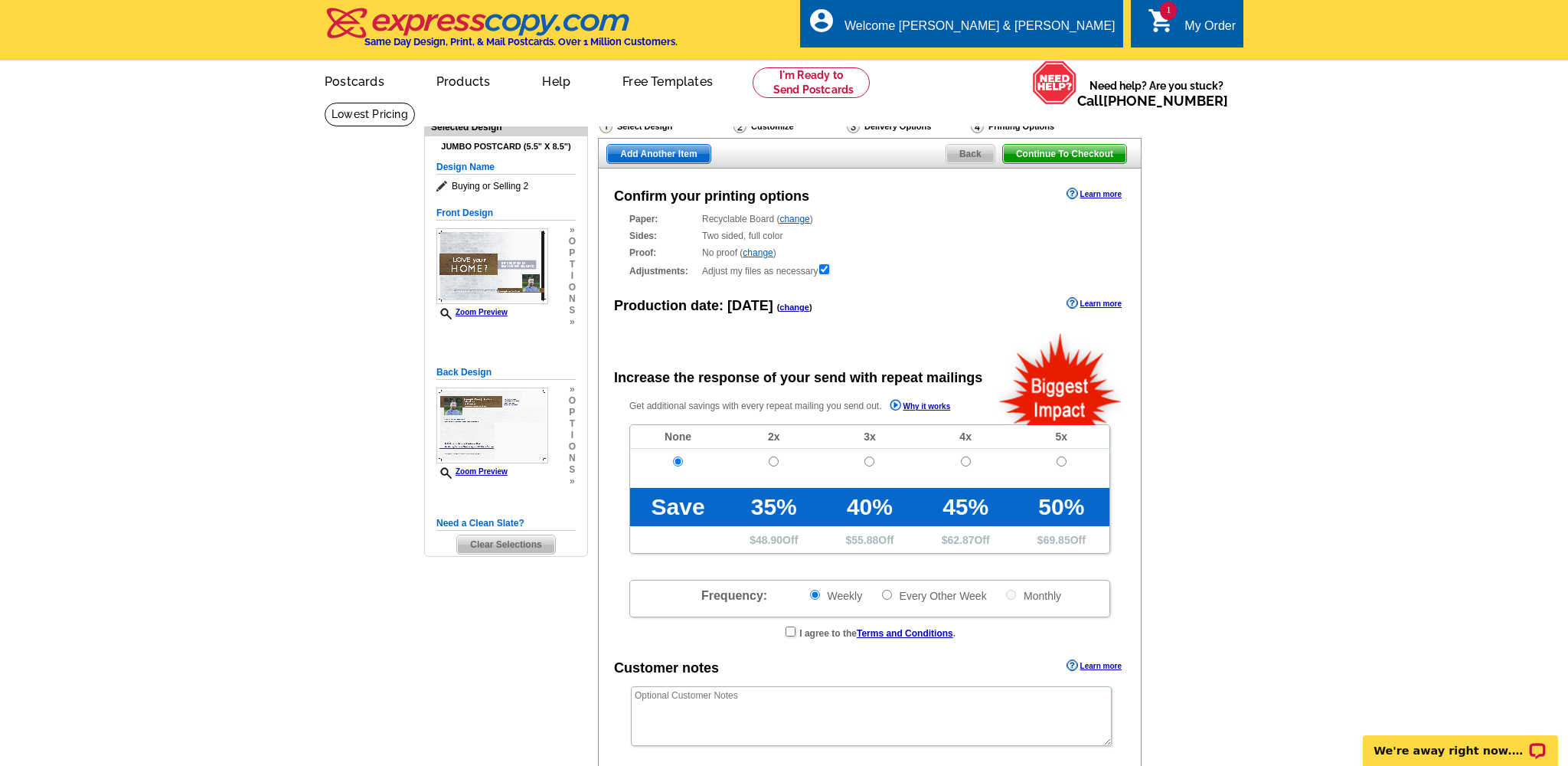
radio input "false"
click at [767, 124] on div "Customize" at bounding box center [789, 128] width 113 height 19
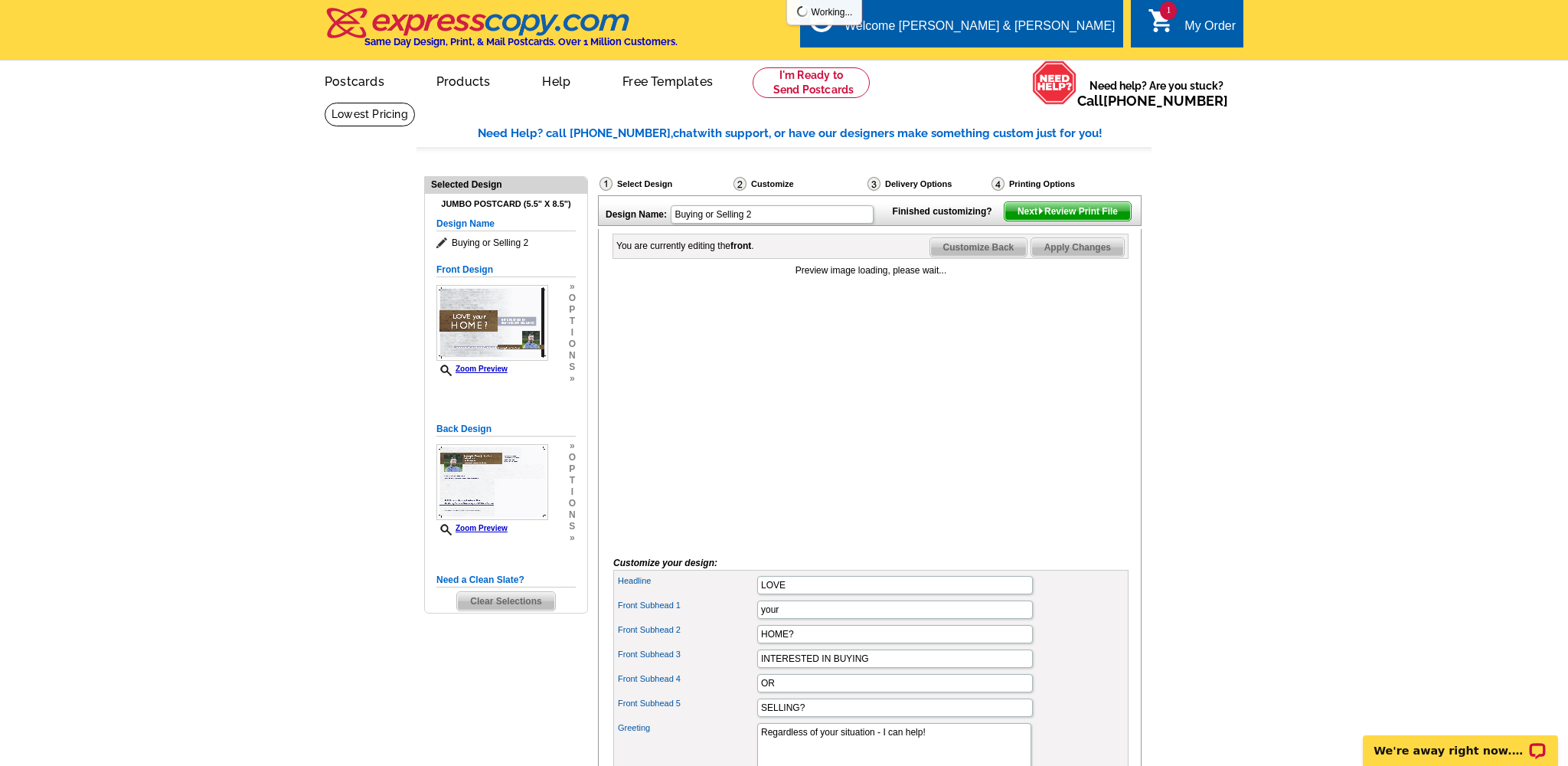
click at [636, 182] on div "Select Design" at bounding box center [665, 185] width 134 height 19
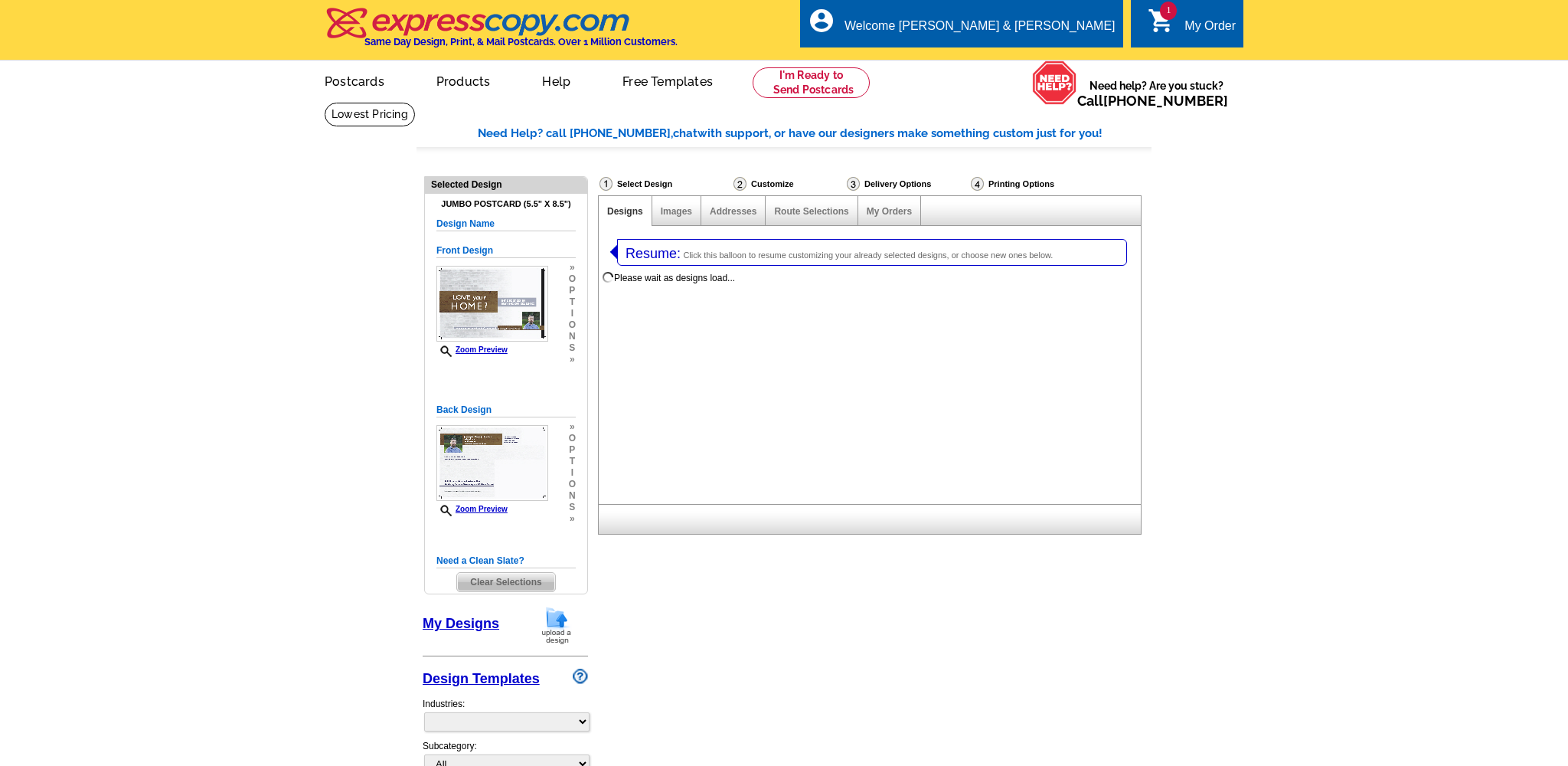
select select "1"
select select "2"
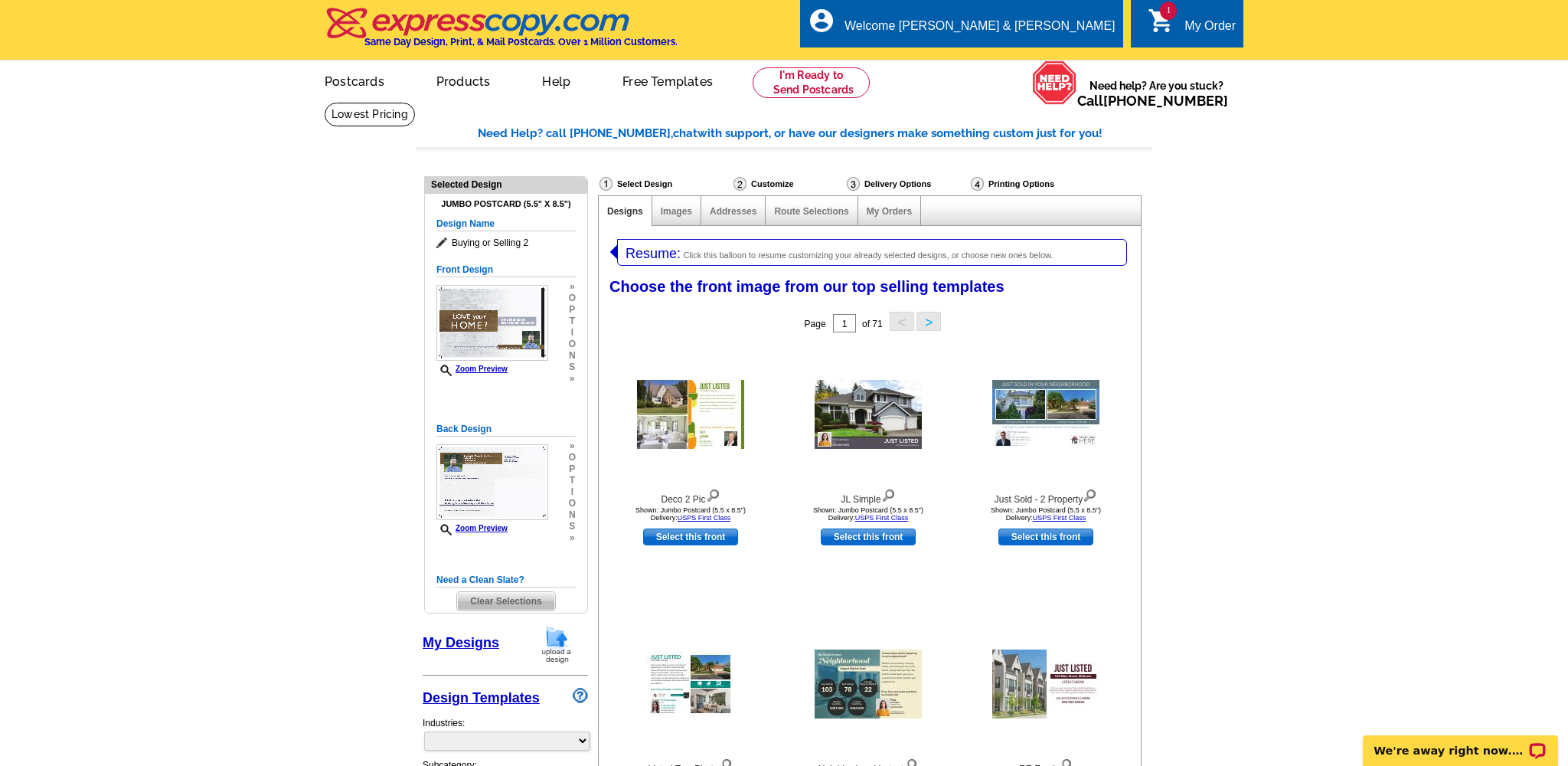
select select "785"
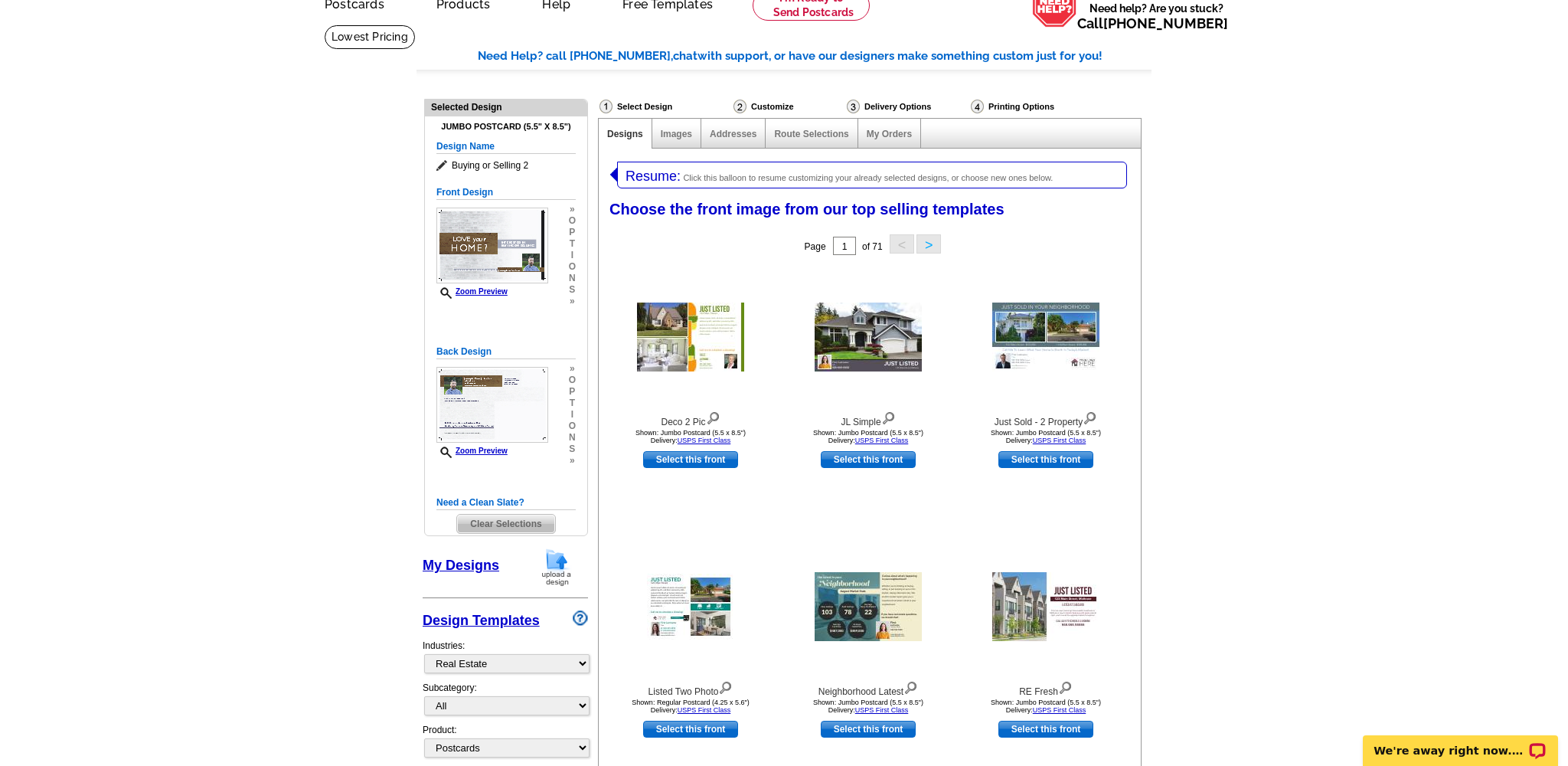
scroll to position [78, 0]
click at [666, 133] on link "Images" at bounding box center [677, 133] width 31 height 11
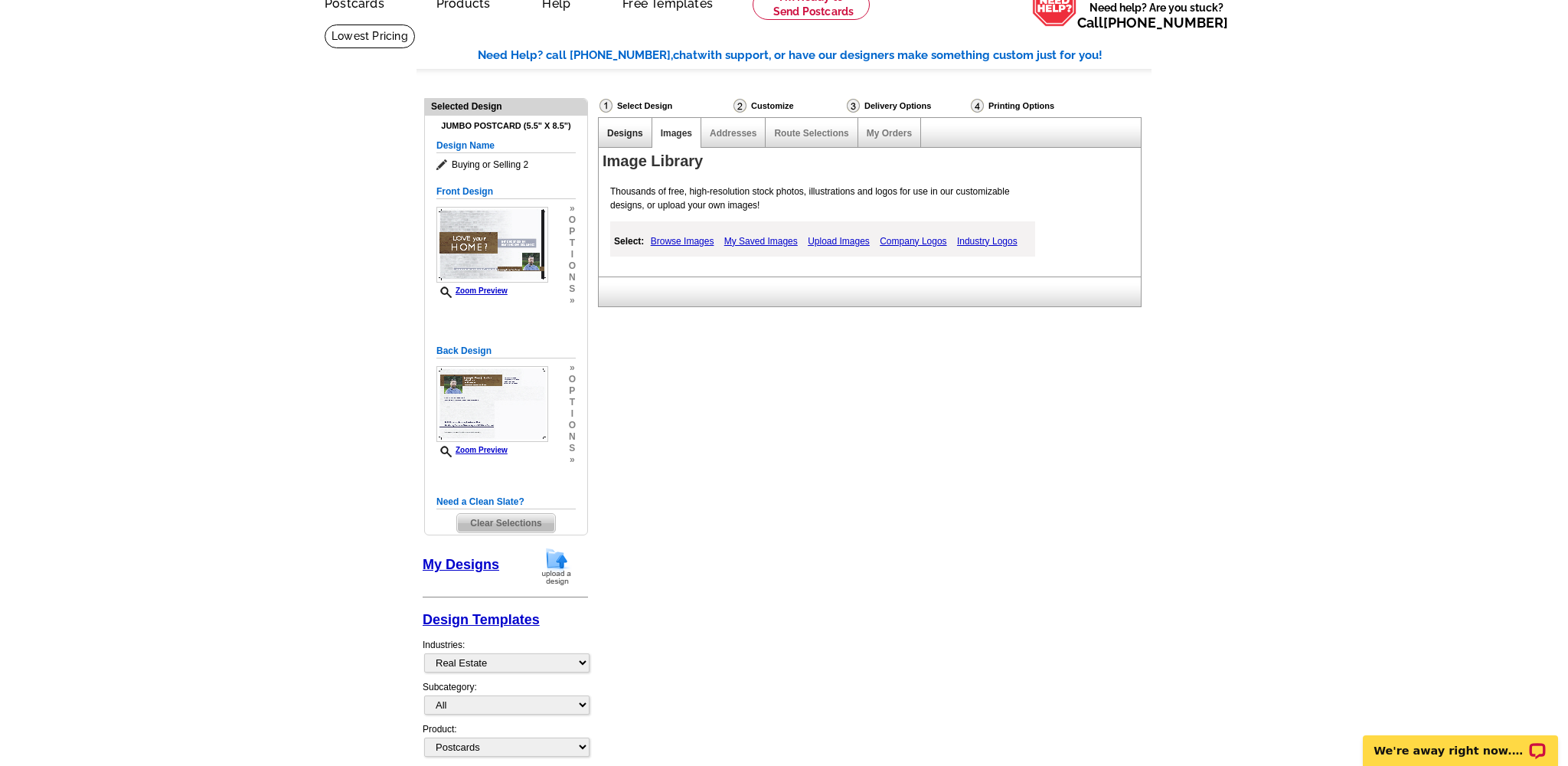
click at [620, 130] on link "Designs" at bounding box center [625, 133] width 36 height 11
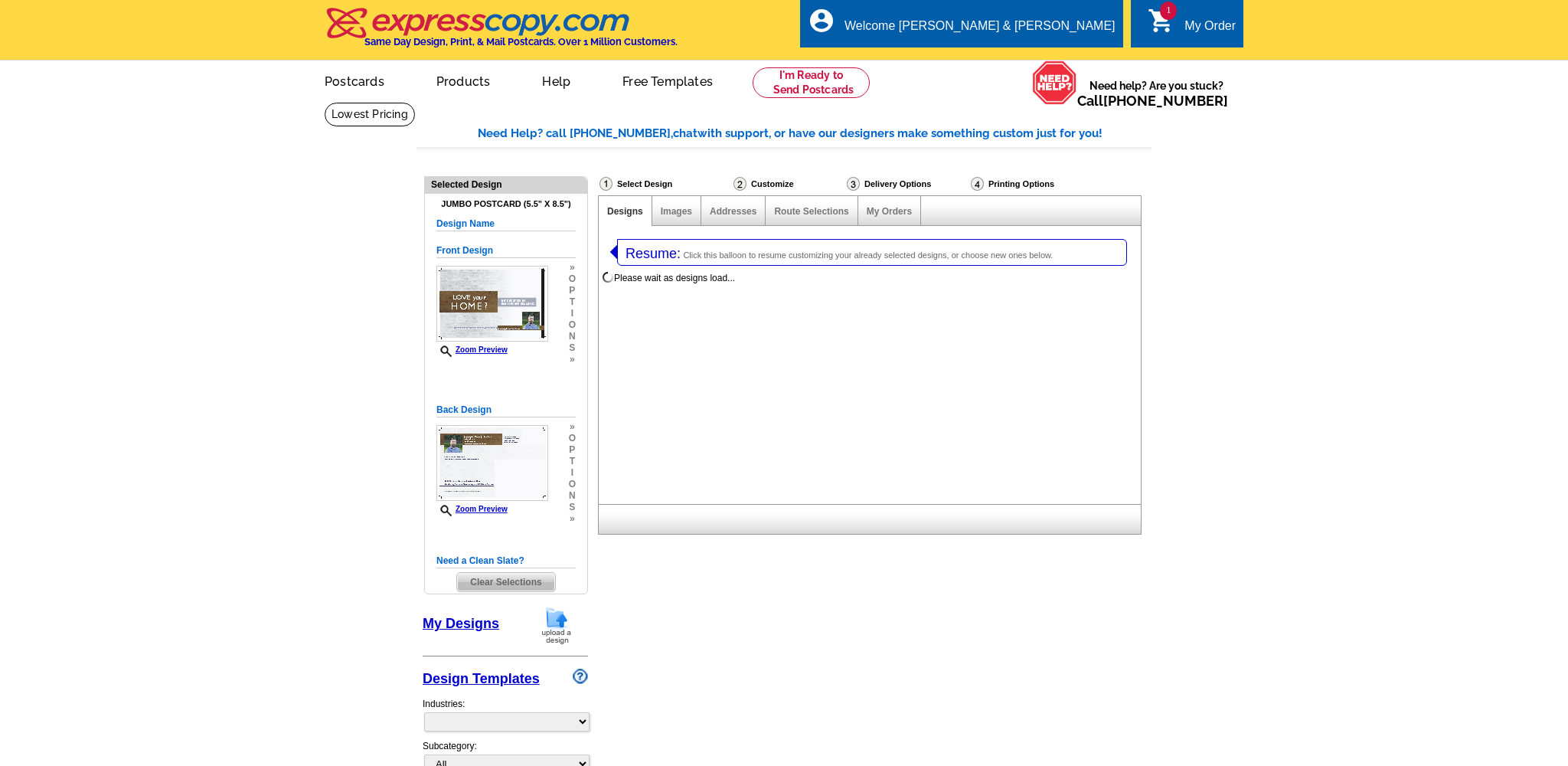
select select "1"
select select "2"
select select "785"
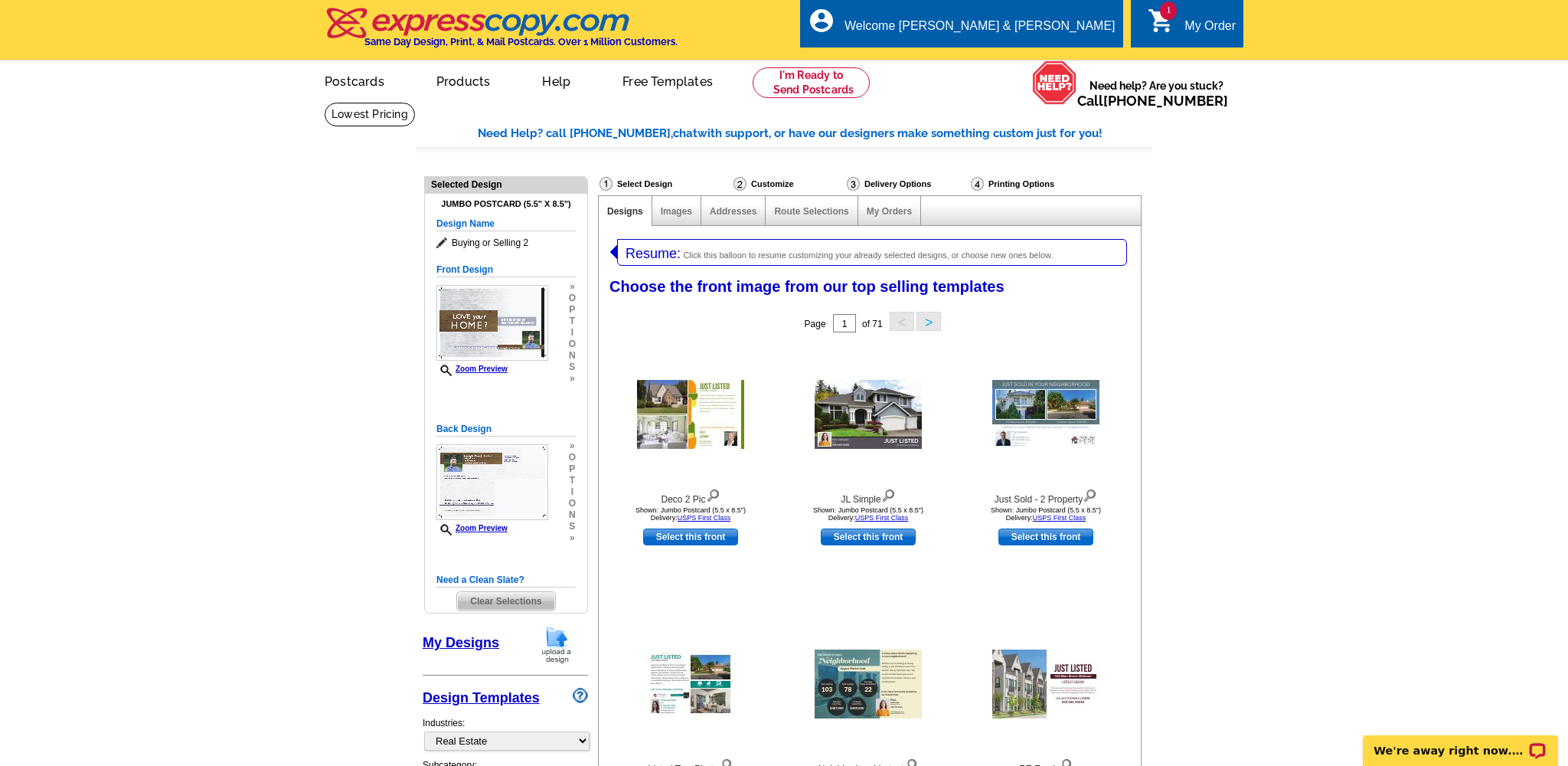
click at [905, 183] on div "Delivery Options" at bounding box center [908, 185] width 124 height 19
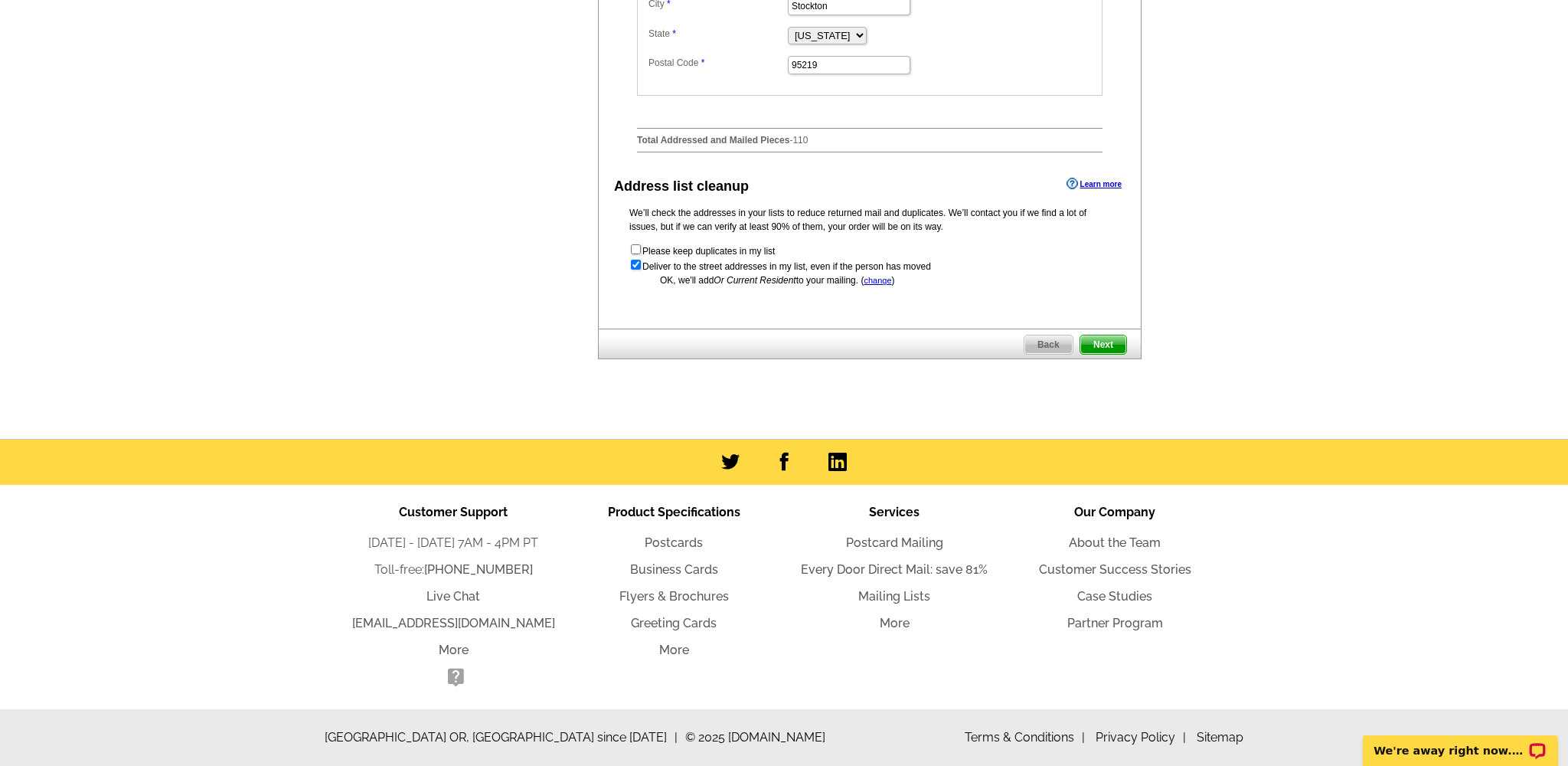
scroll to position [793, 0]
click at [638, 265] on input "checkbox" at bounding box center [635, 265] width 10 height 10
checkbox input "false"
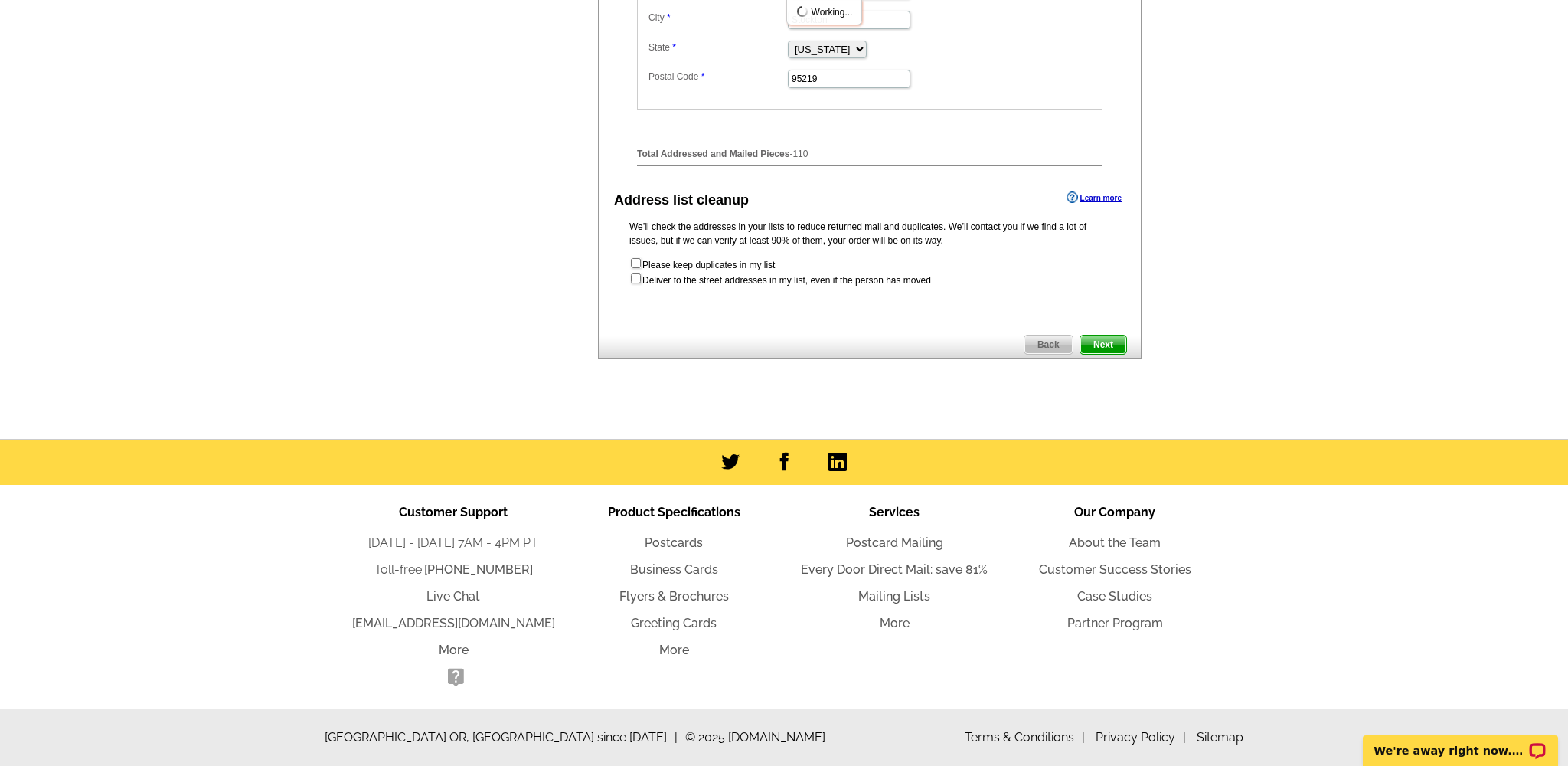
scroll to position [0, 0]
click at [1112, 343] on span "Next" at bounding box center [1103, 345] width 46 height 19
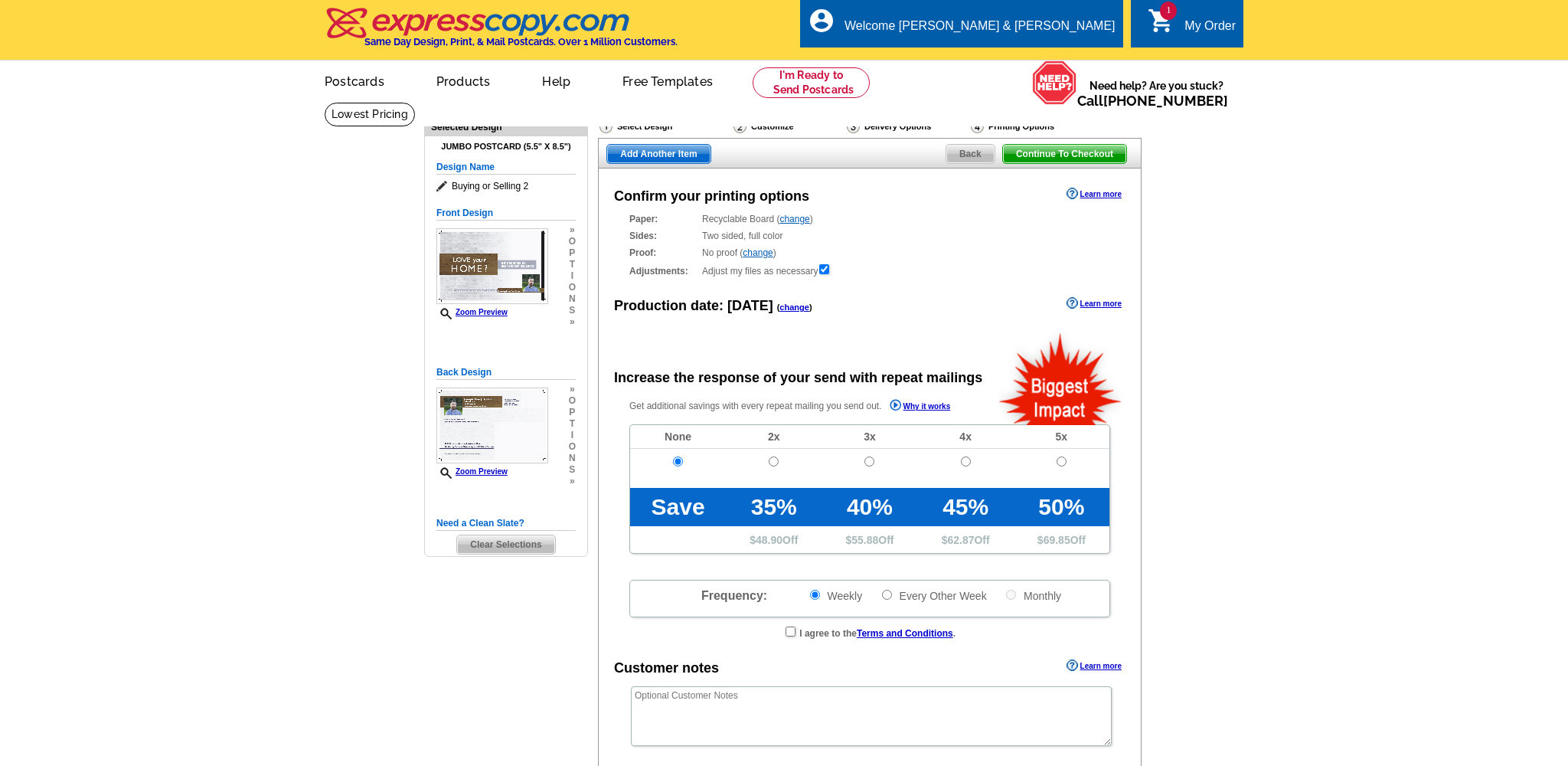
radio input "false"
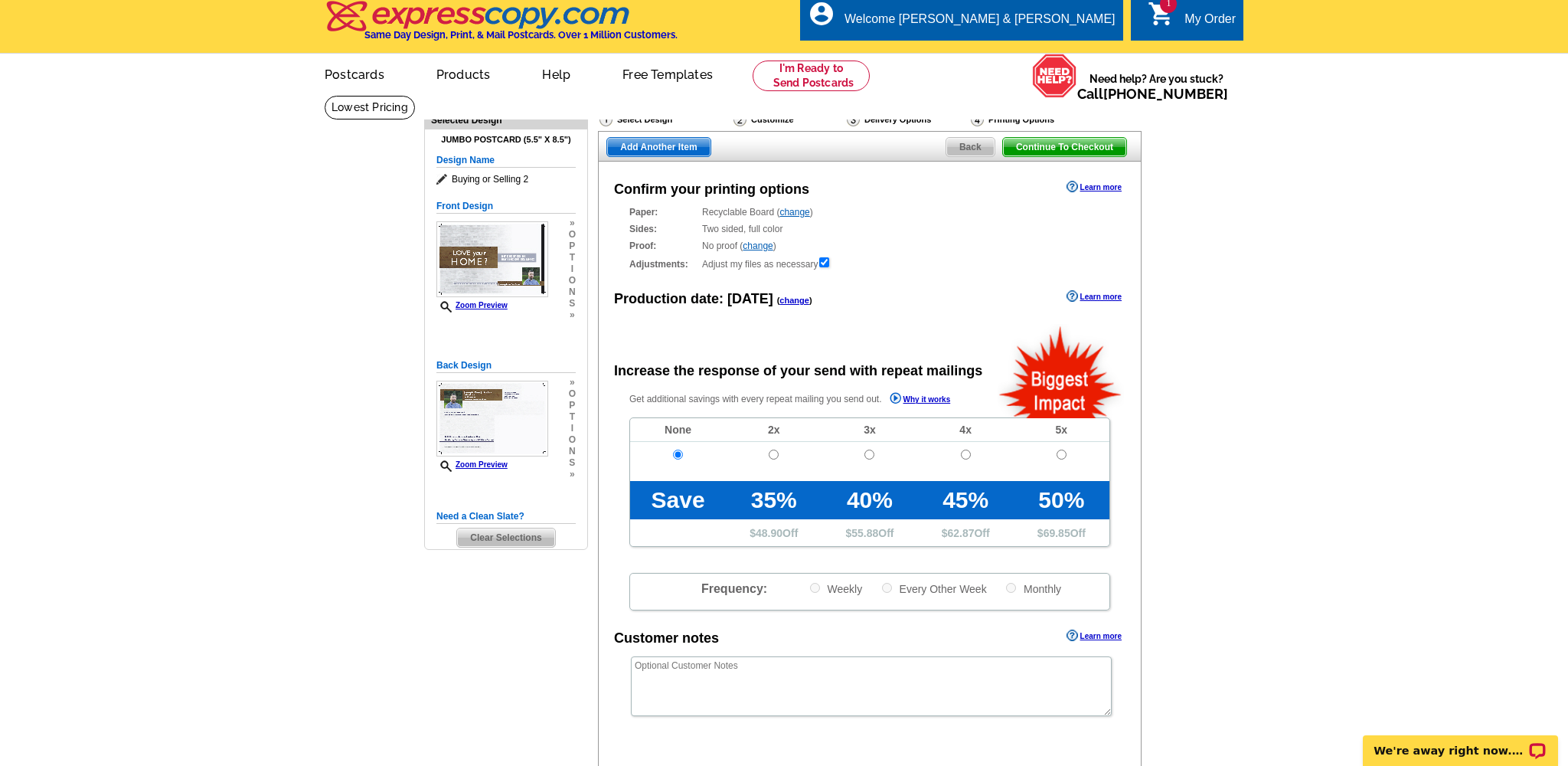
scroll to position [1, 0]
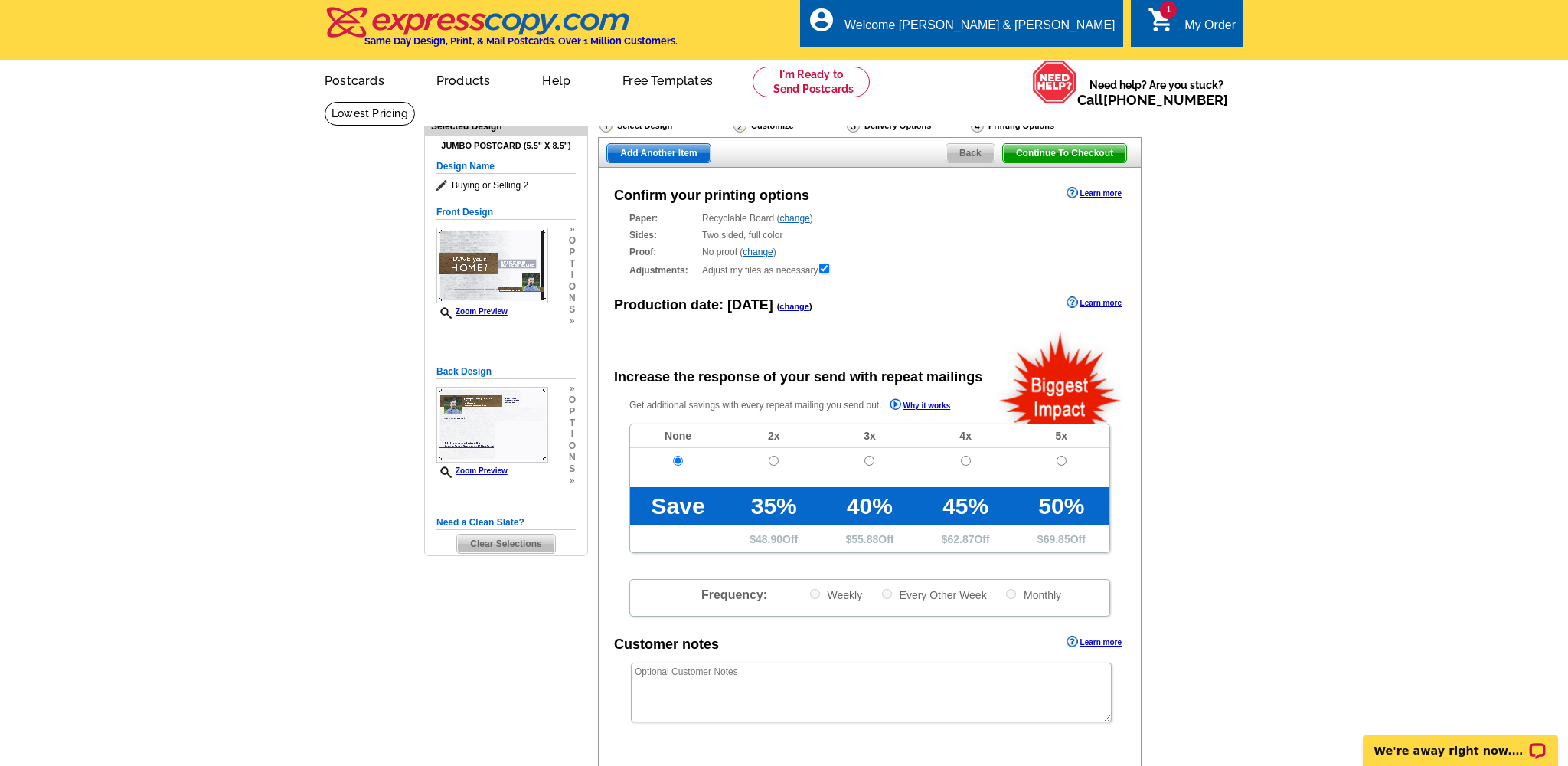
drag, startPoint x: 965, startPoint y: 154, endPoint x: 954, endPoint y: 163, distance: 14.2
click at [954, 163] on div "Continue To Checkout Back Add Another Item" at bounding box center [870, 152] width 544 height 30
click at [906, 125] on div "Delivery Options" at bounding box center [908, 127] width 124 height 19
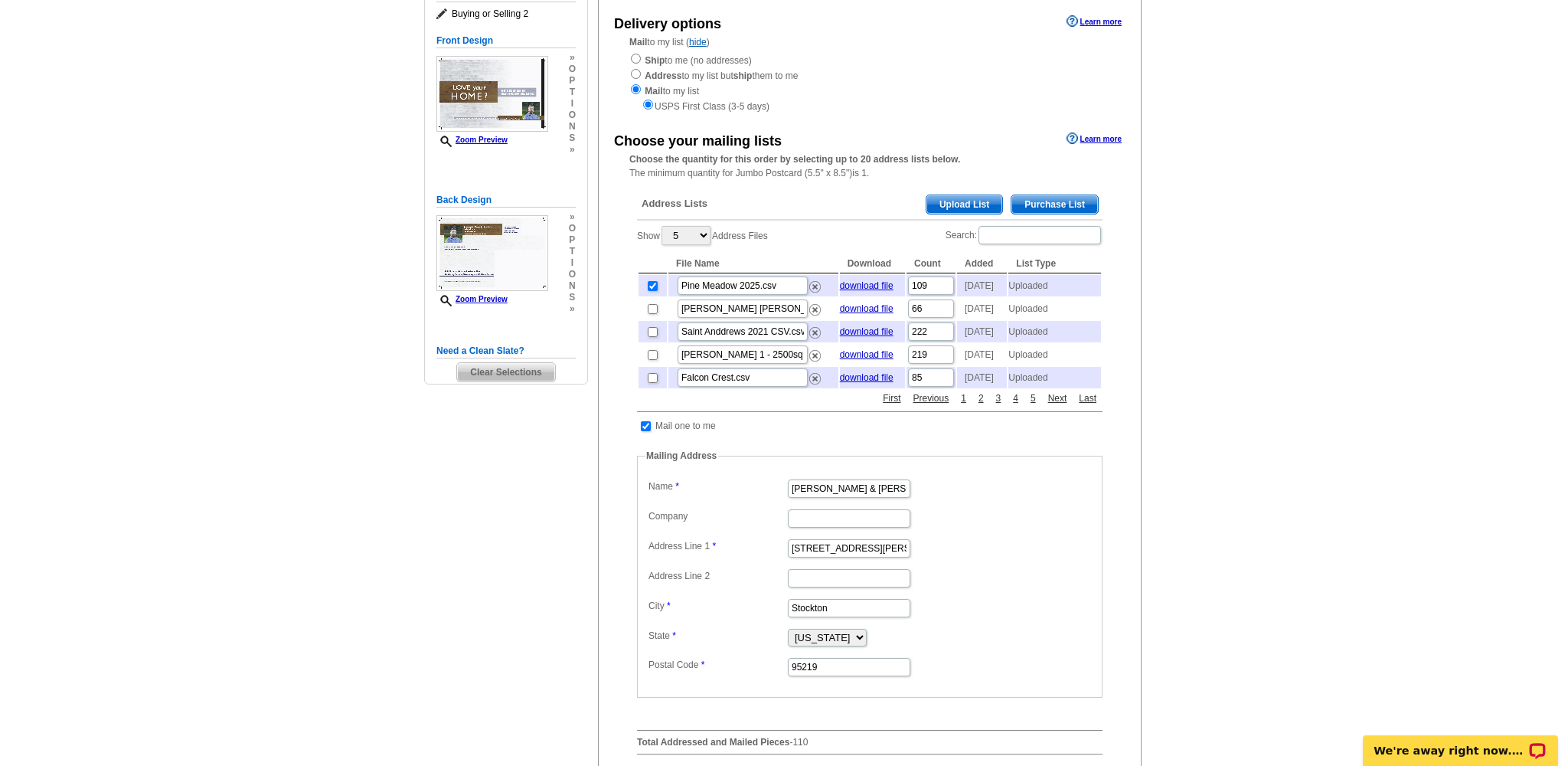
scroll to position [194, 0]
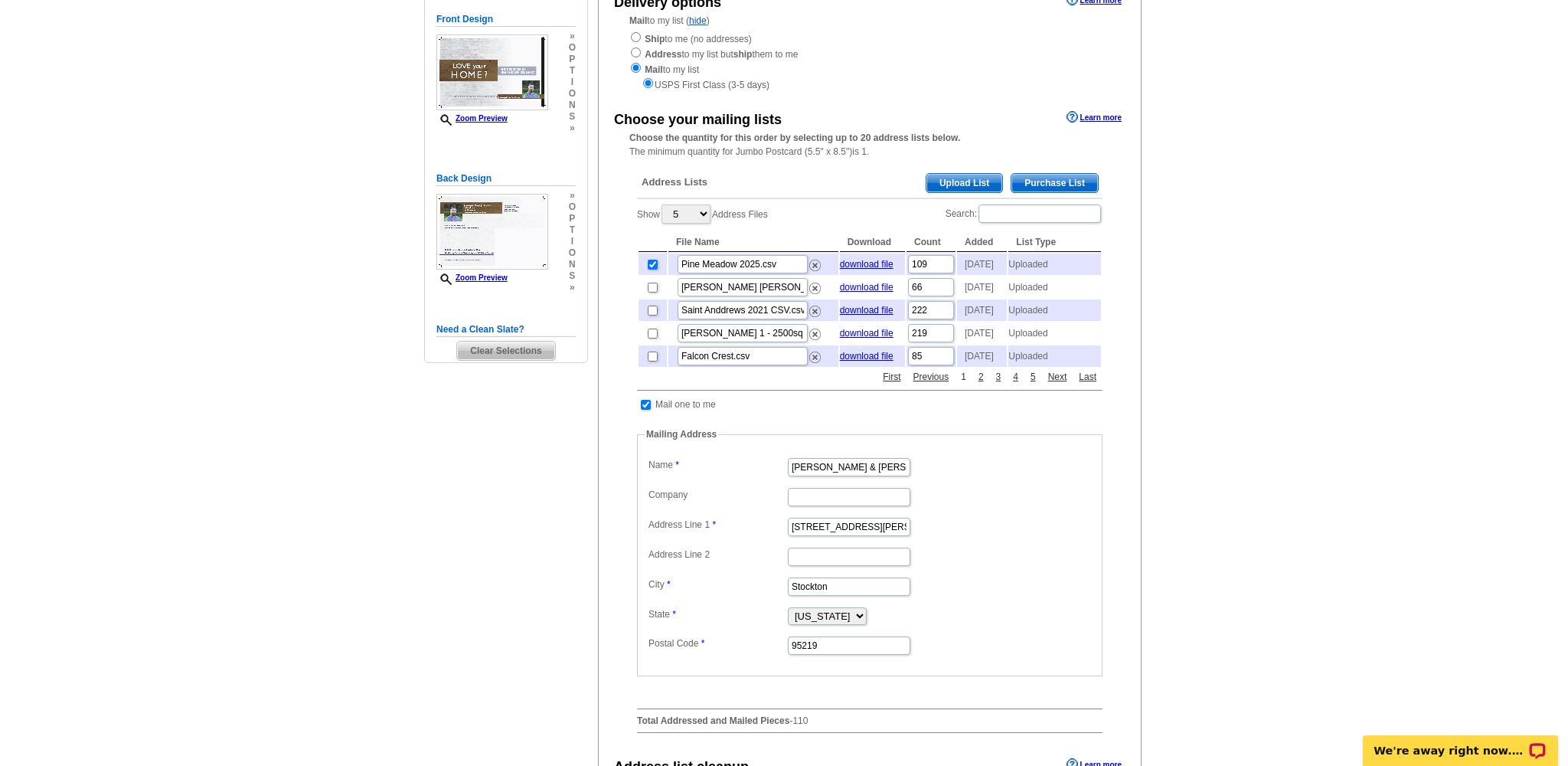
click at [964, 383] on link "1" at bounding box center [964, 377] width 13 height 14
click at [797, 418] on div "Address Lists Purchase List Upload List Show 5 10 25 50 100 Address Files Searc…" at bounding box center [870, 453] width 481 height 584
select select "25"
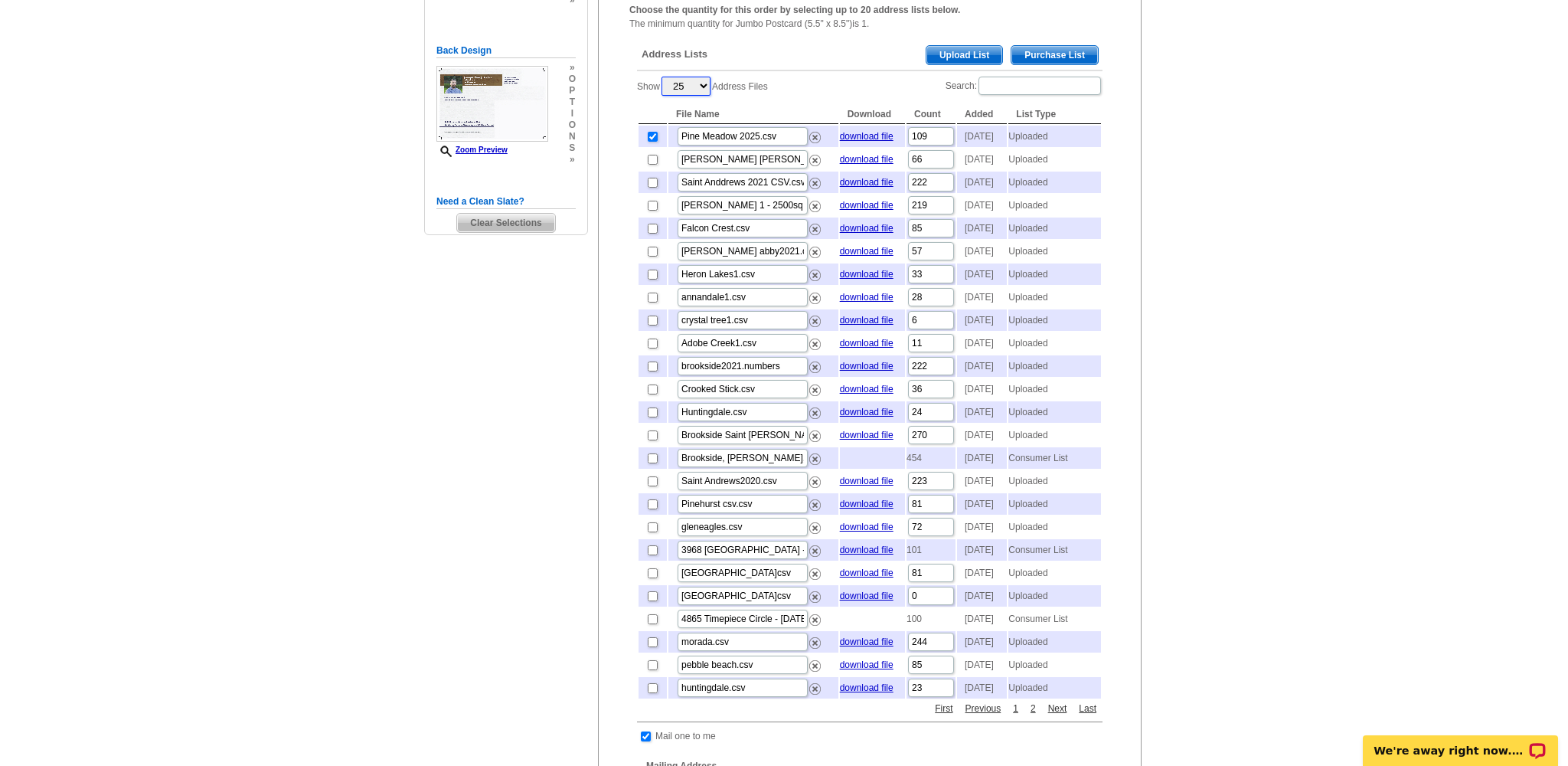
scroll to position [328, 0]
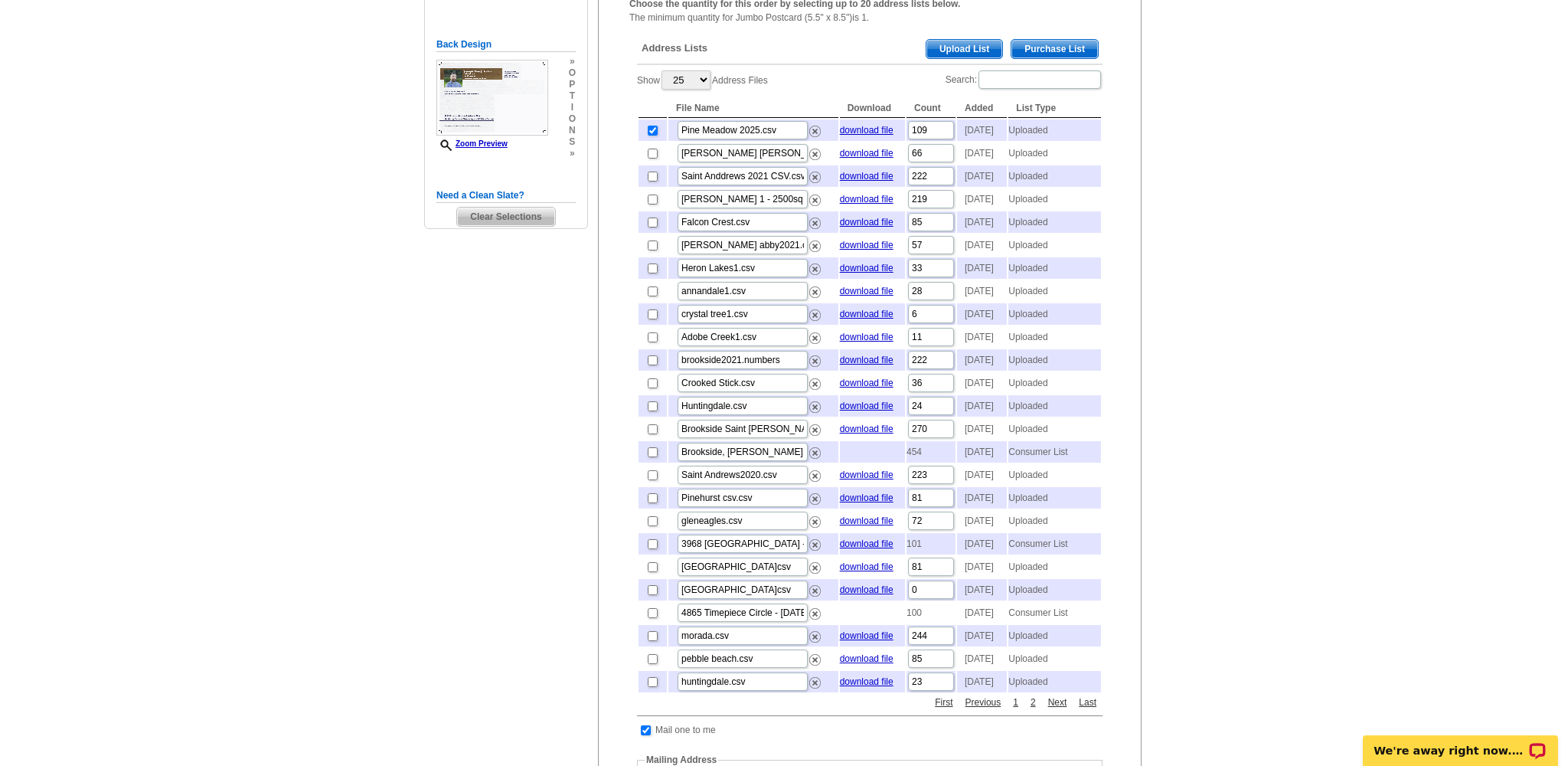
click at [652, 126] on input "checkbox" at bounding box center [652, 130] width 10 height 10
checkbox input "false"
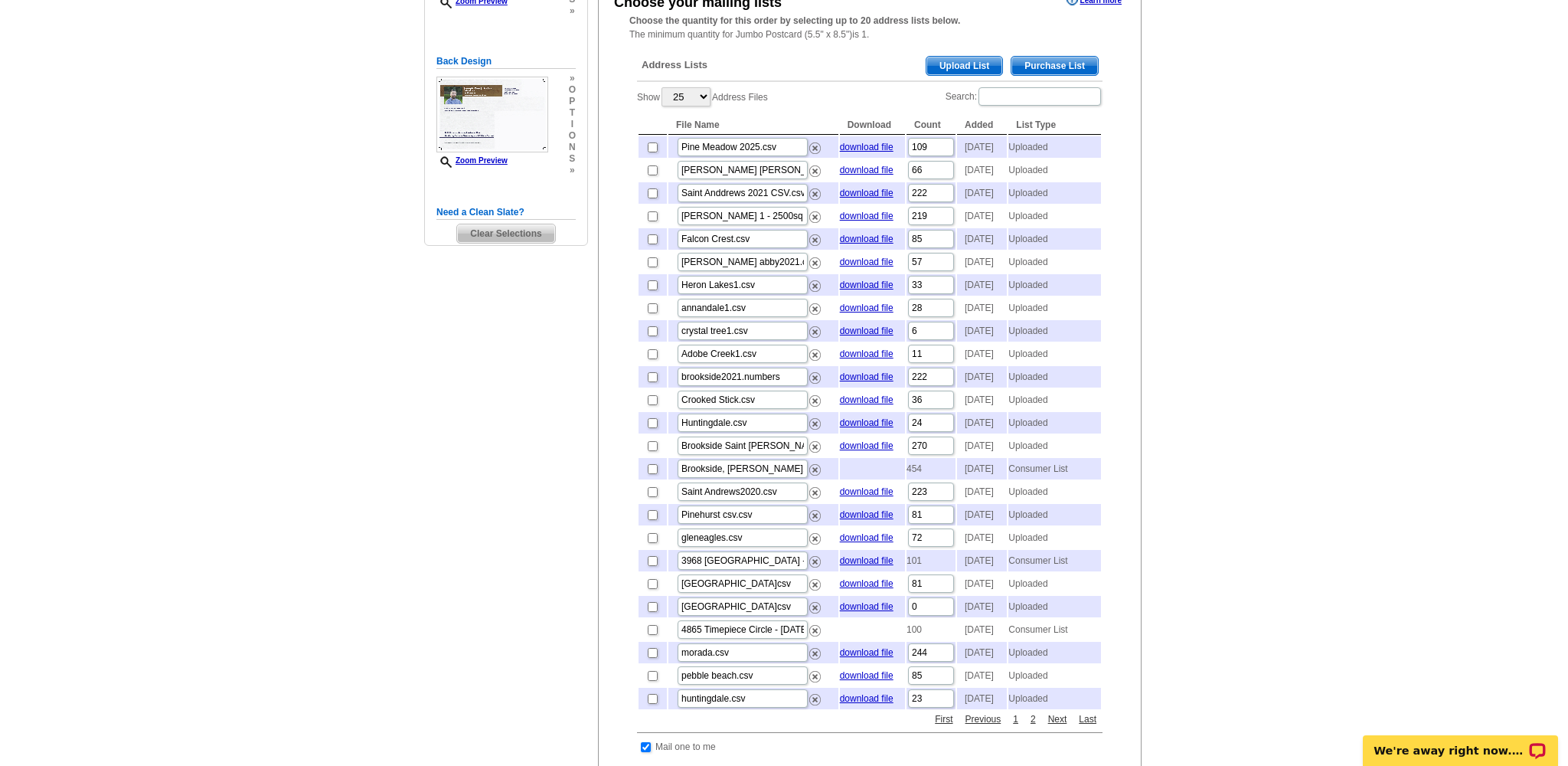
scroll to position [310, 0]
click at [651, 292] on input "checkbox" at bounding box center [652, 286] width 10 height 10
checkbox input "true"
click at [652, 315] on input "checkbox" at bounding box center [652, 310] width 10 height 10
checkbox input "true"
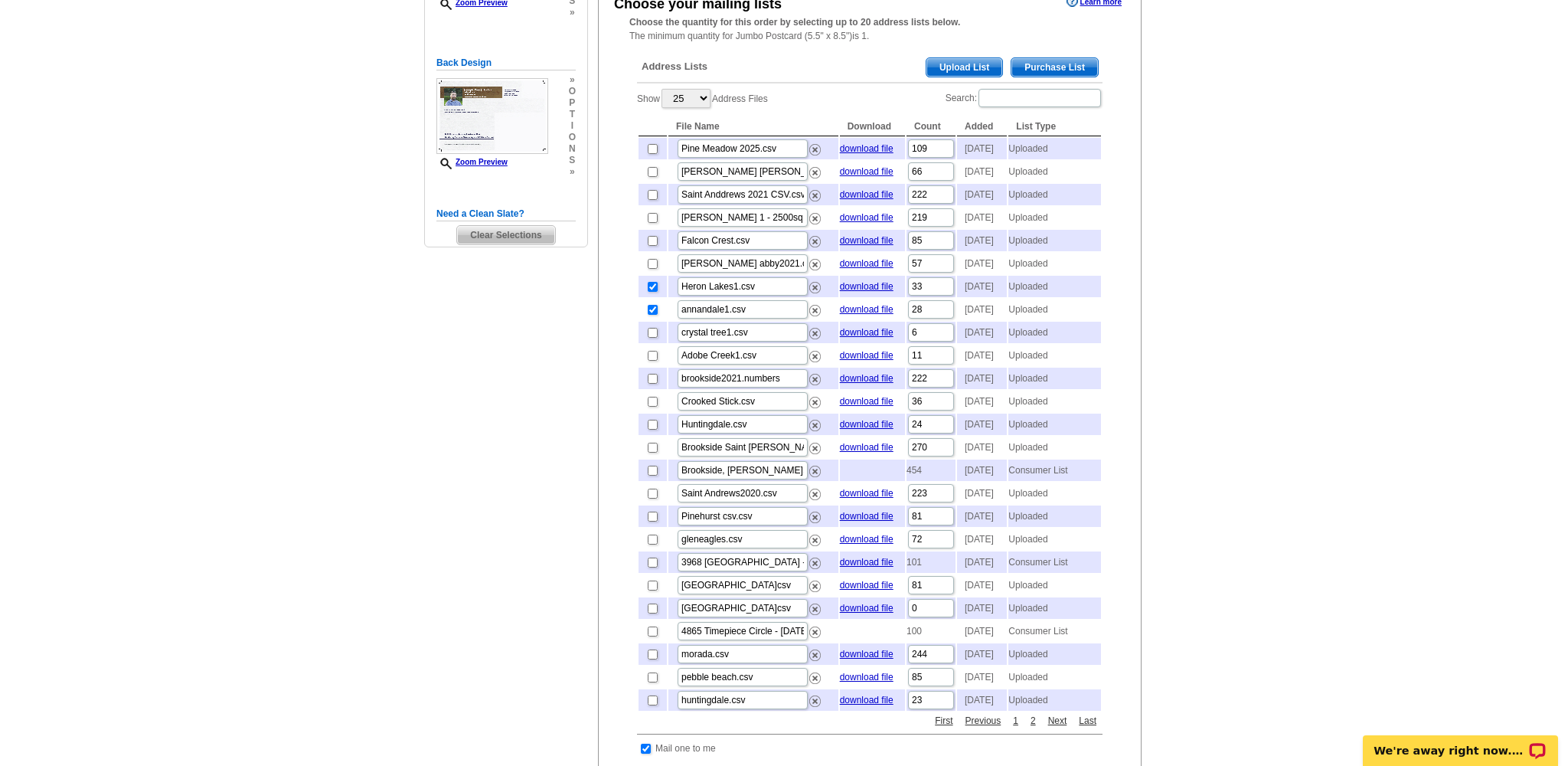
click at [651, 338] on input "checkbox" at bounding box center [652, 332] width 10 height 10
checkbox input "true"
click at [651, 338] on input "checkbox" at bounding box center [652, 332] width 10 height 10
checkbox input "false"
click at [655, 292] on input "checkbox" at bounding box center [652, 286] width 10 height 10
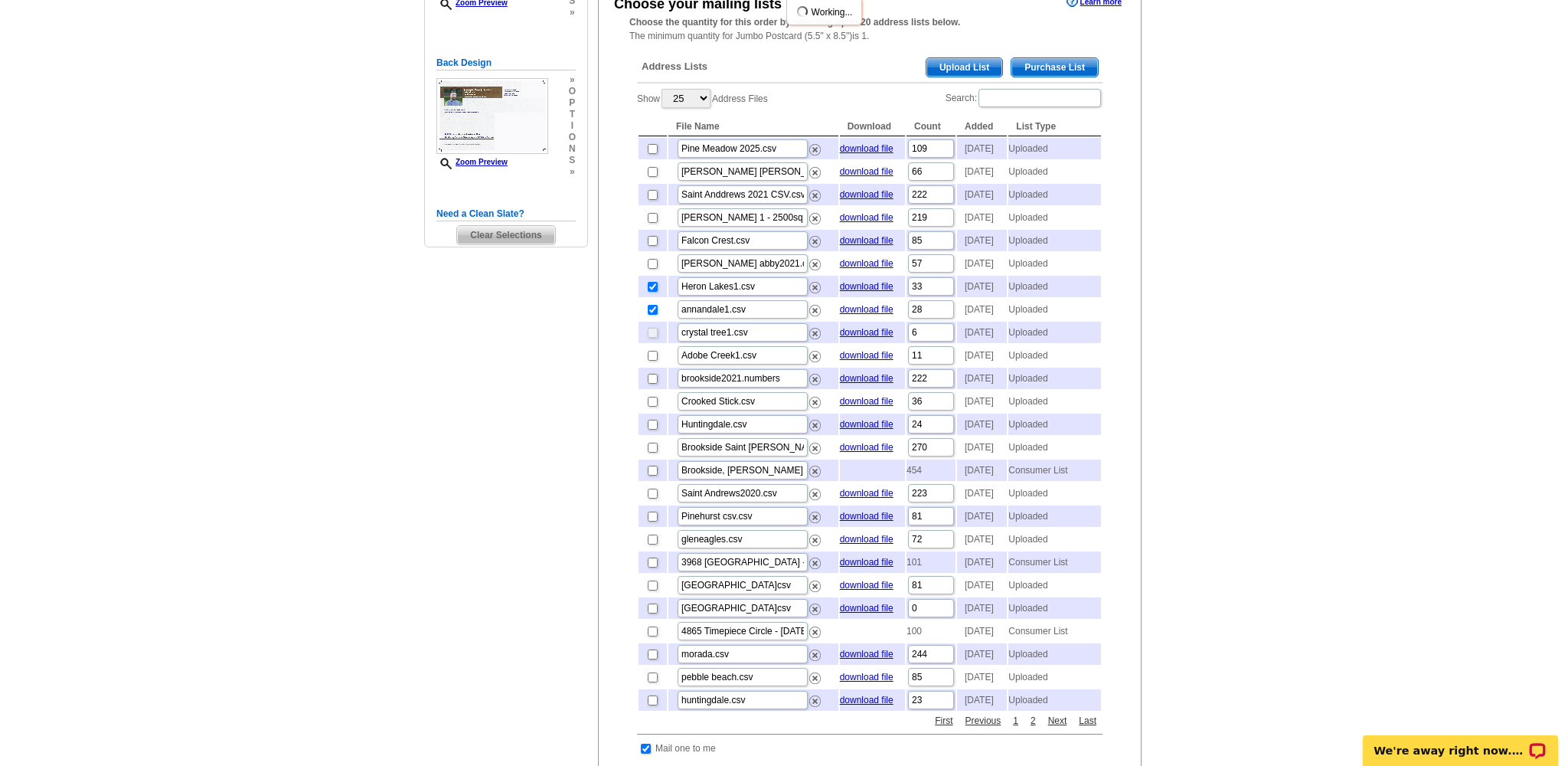
checkbox input "false"
click at [652, 545] on input "checkbox" at bounding box center [652, 539] width 10 height 10
checkbox input "true"
click at [652, 315] on input "checkbox" at bounding box center [652, 310] width 10 height 10
checkbox input "false"
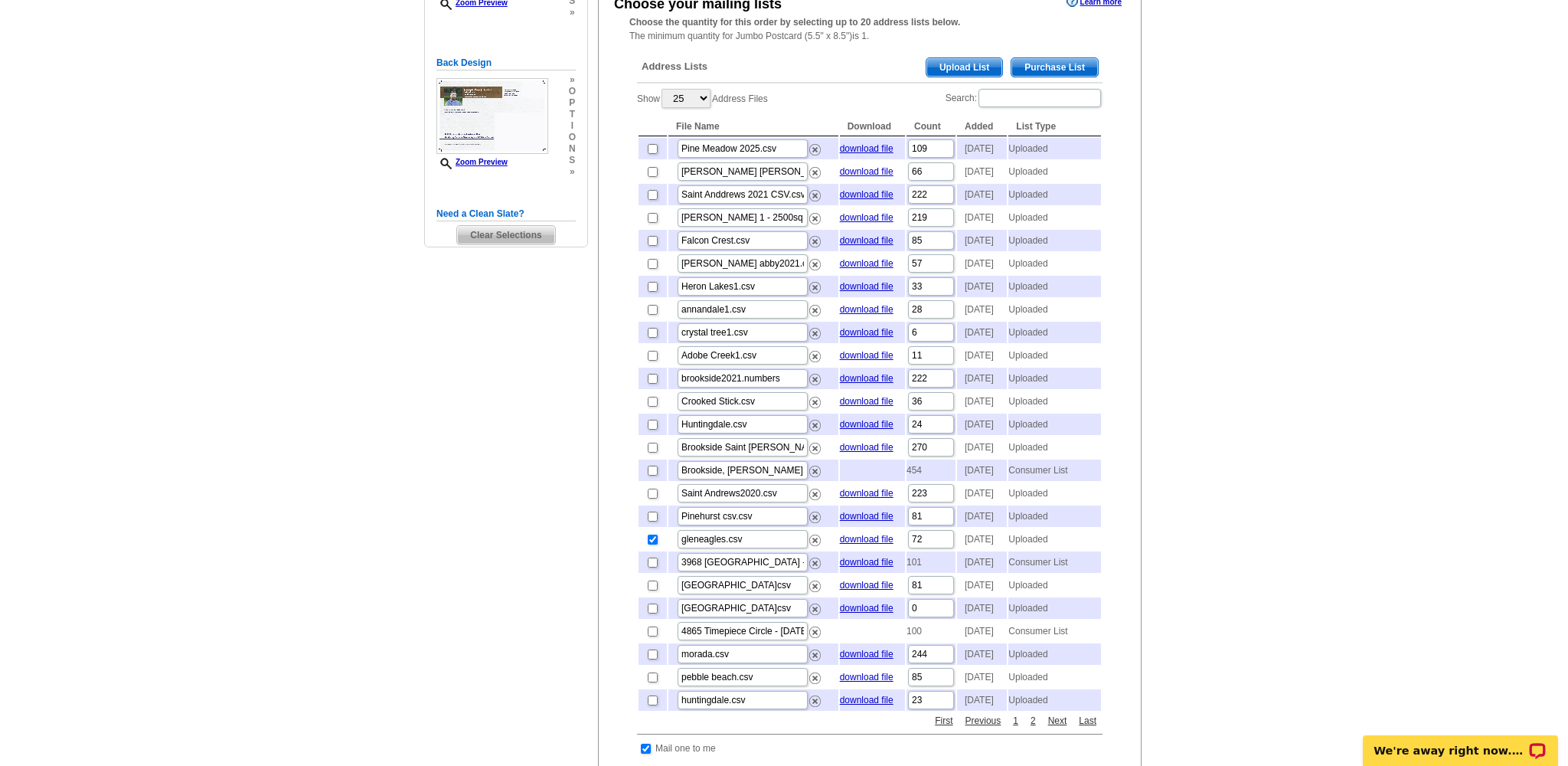
click at [652, 522] on input "checkbox" at bounding box center [652, 516] width 10 height 10
checkbox input "true"
click at [652, 545] on input "checkbox" at bounding box center [652, 539] width 10 height 10
checkbox input "false"
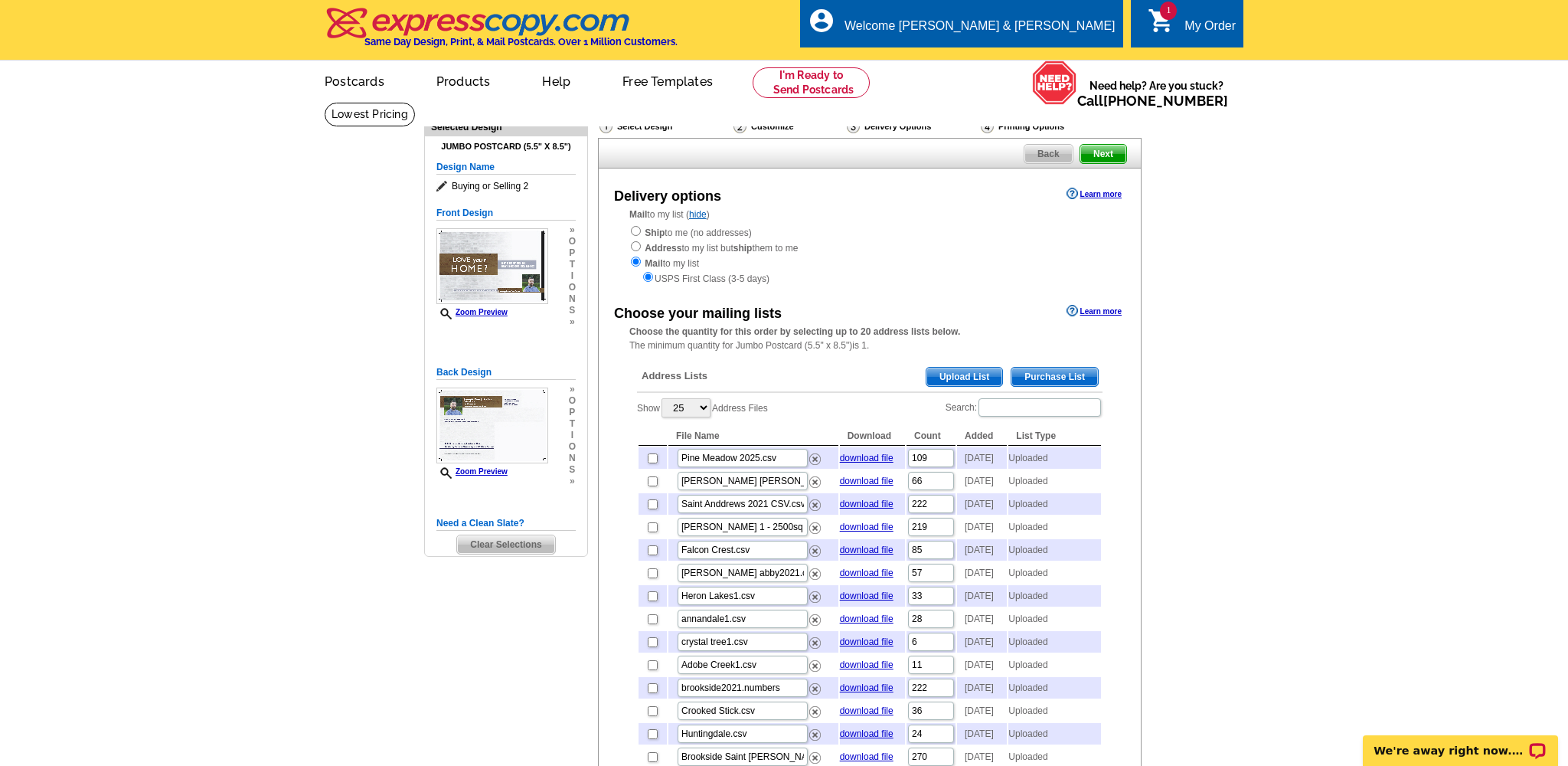
scroll to position [0, 0]
click at [1106, 152] on span "Next" at bounding box center [1103, 154] width 46 height 19
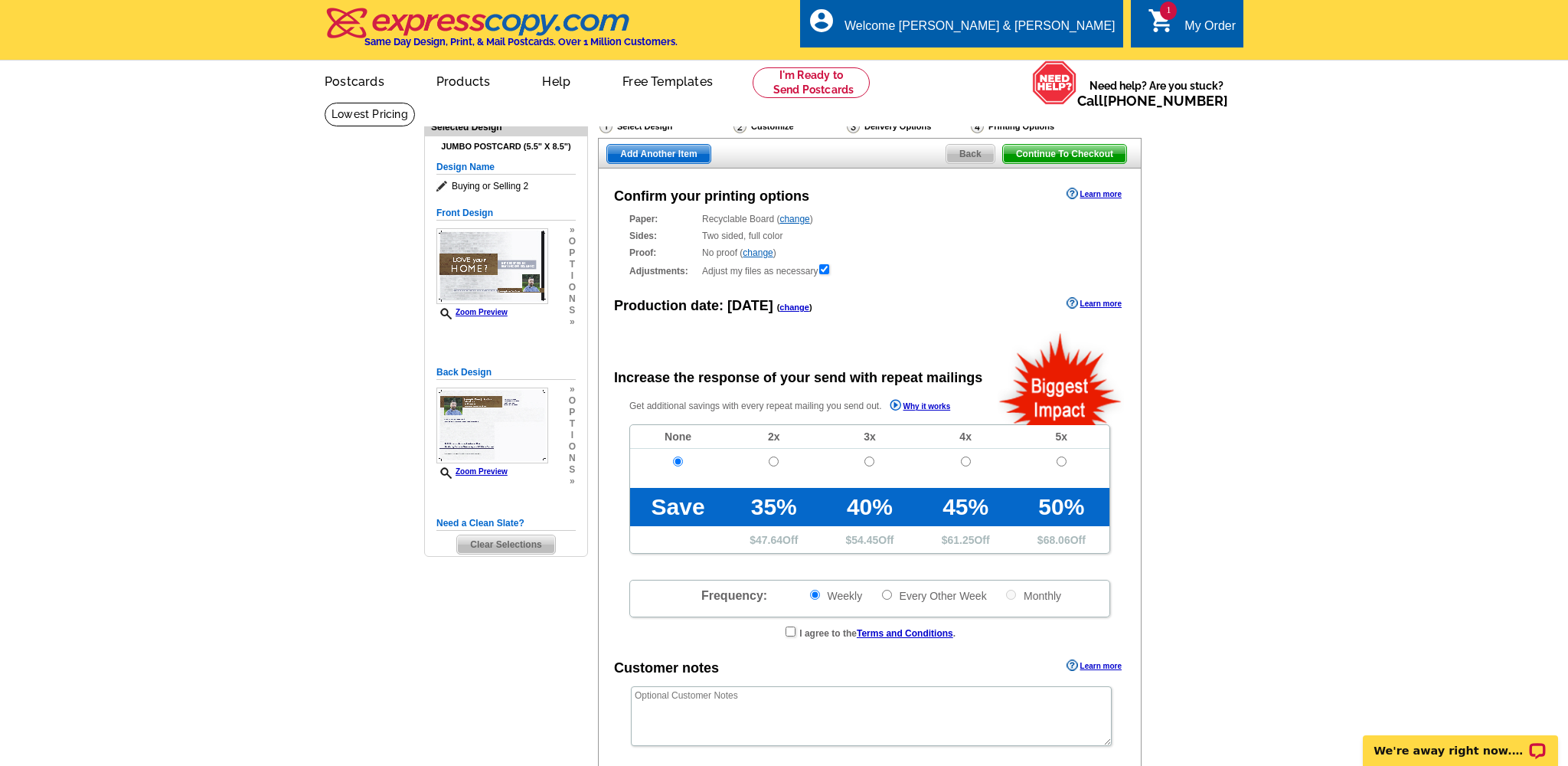
radio input "false"
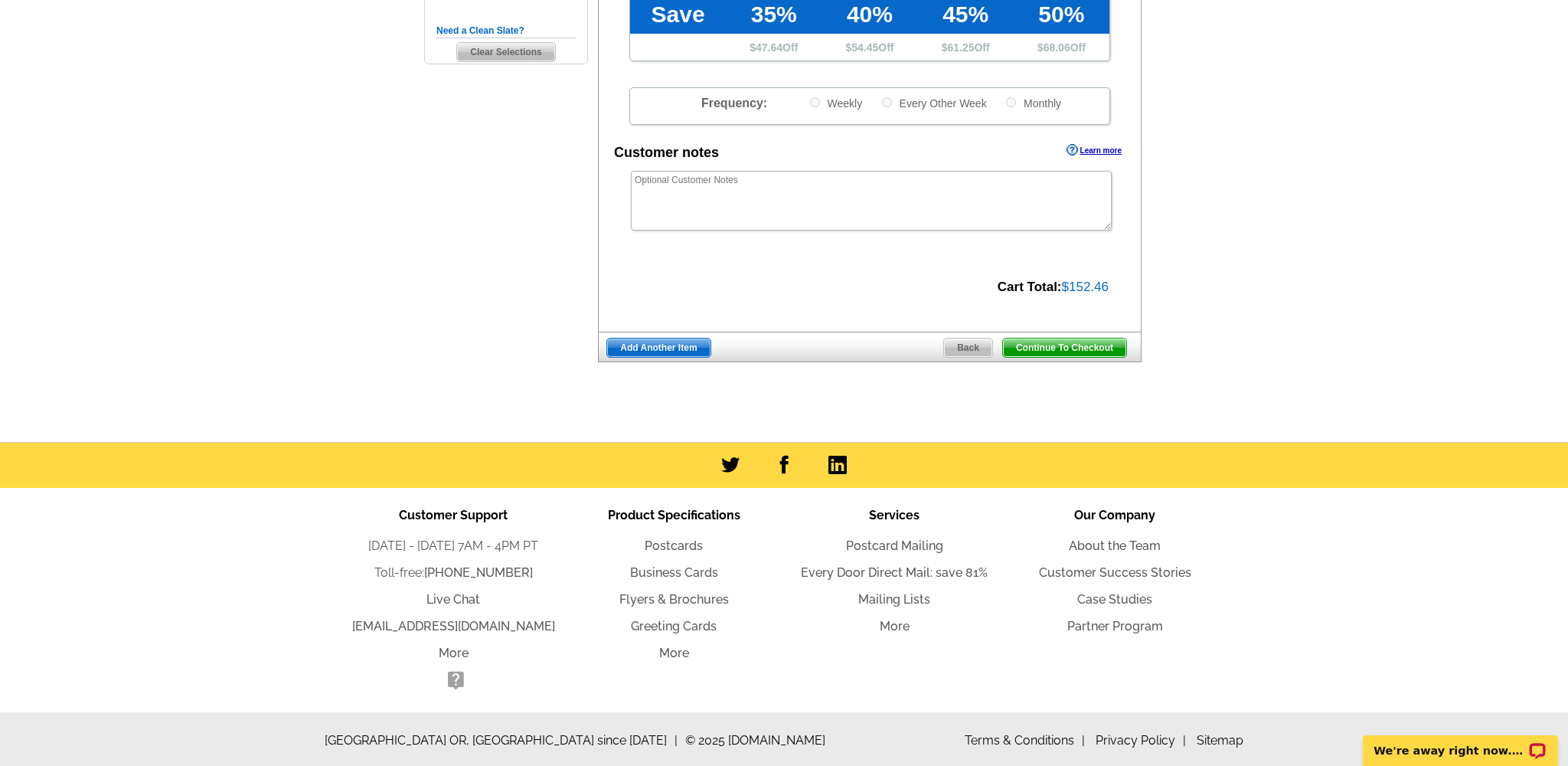
scroll to position [492, 0]
click at [1060, 343] on span "Continue To Checkout" at bounding box center [1064, 348] width 123 height 19
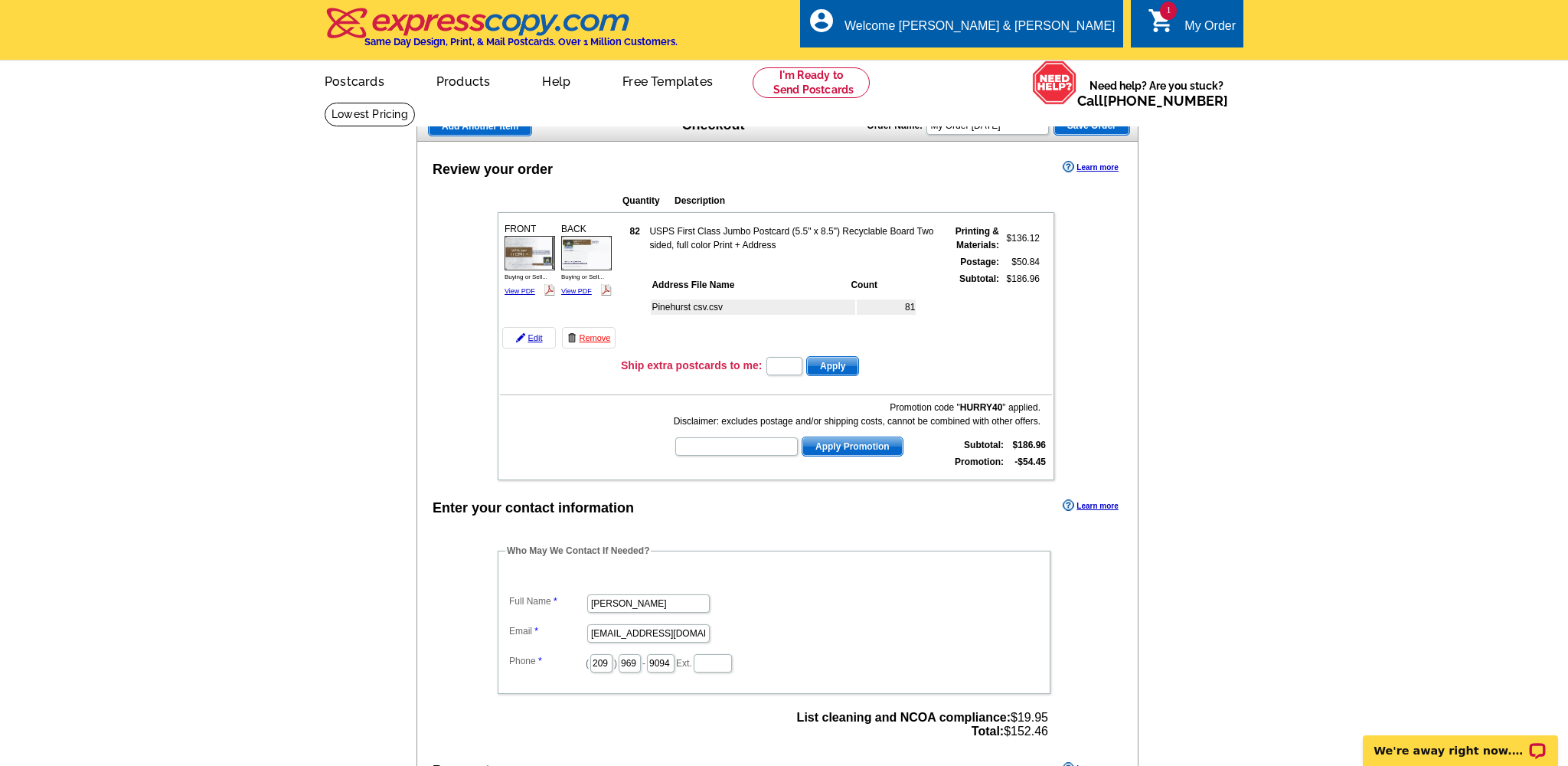
click at [783, 400] on div "Promotion code " HURRY40 " applied. Disclaimer: excludes postage and/or shippin…" at bounding box center [857, 414] width 367 height 28
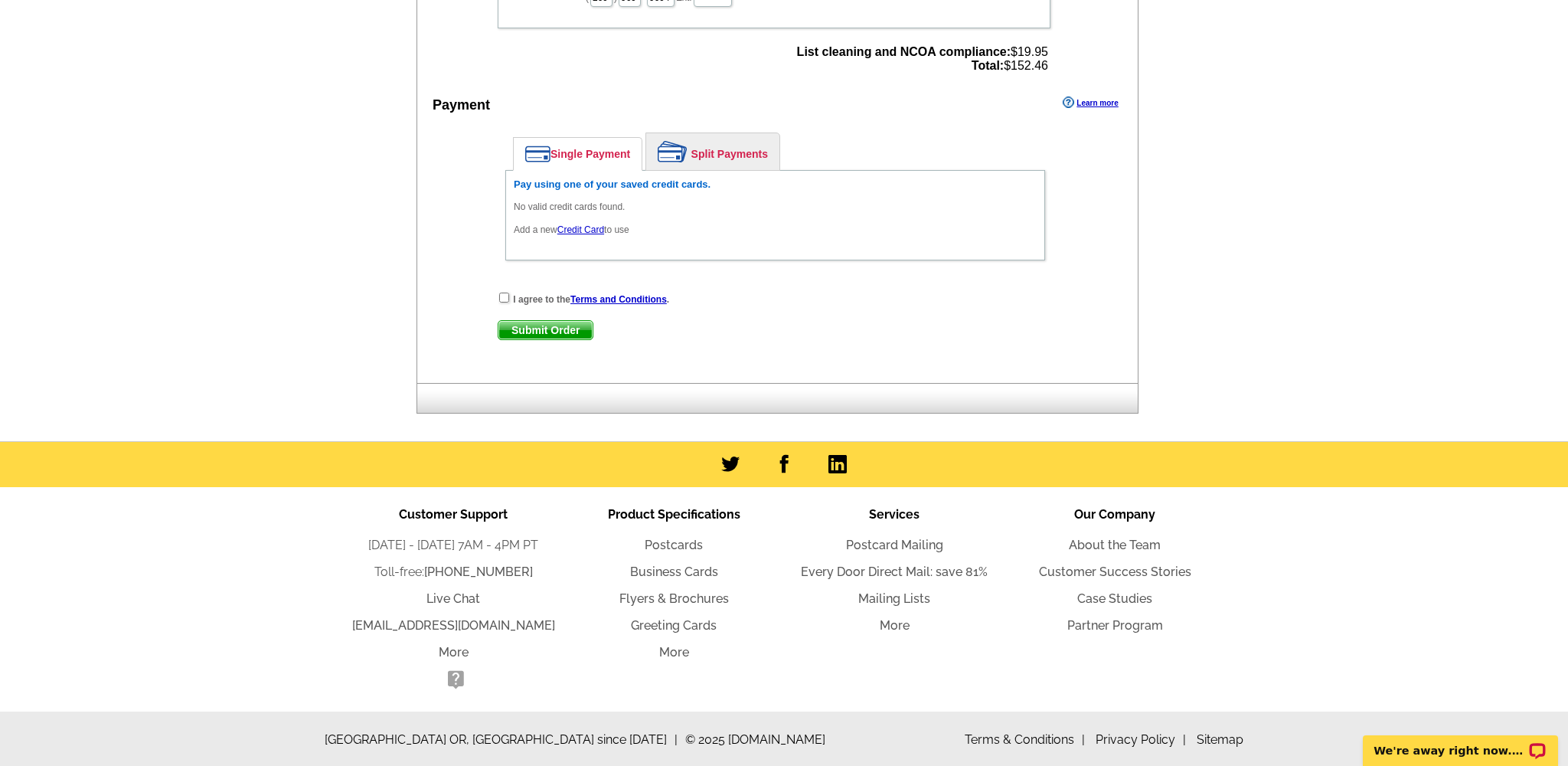
scroll to position [663, 0]
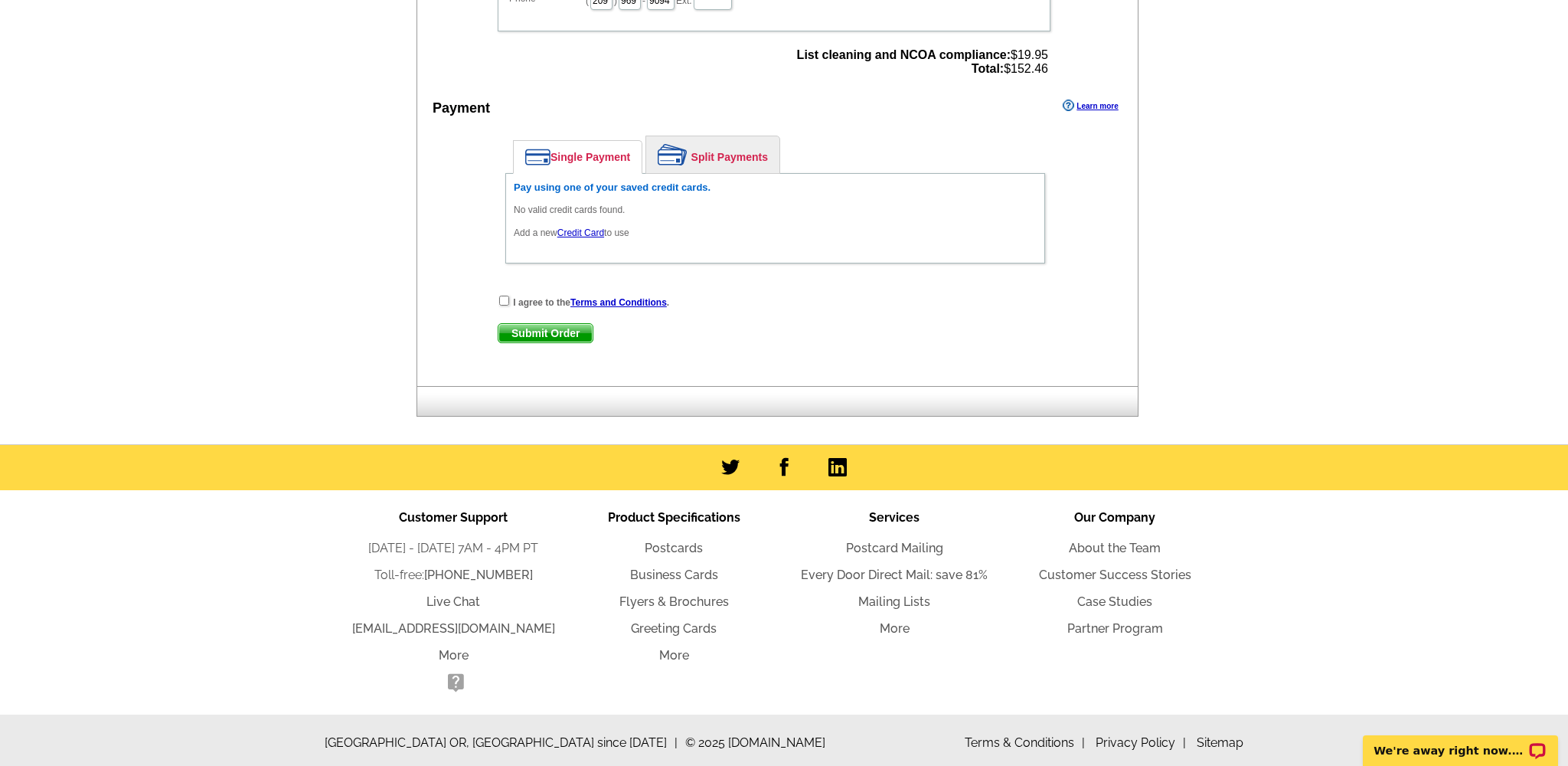
drag, startPoint x: 504, startPoint y: 296, endPoint x: 522, endPoint y: 307, distance: 21.1
click at [504, 296] on input "checkbox" at bounding box center [504, 300] width 10 height 10
checkbox input "true"
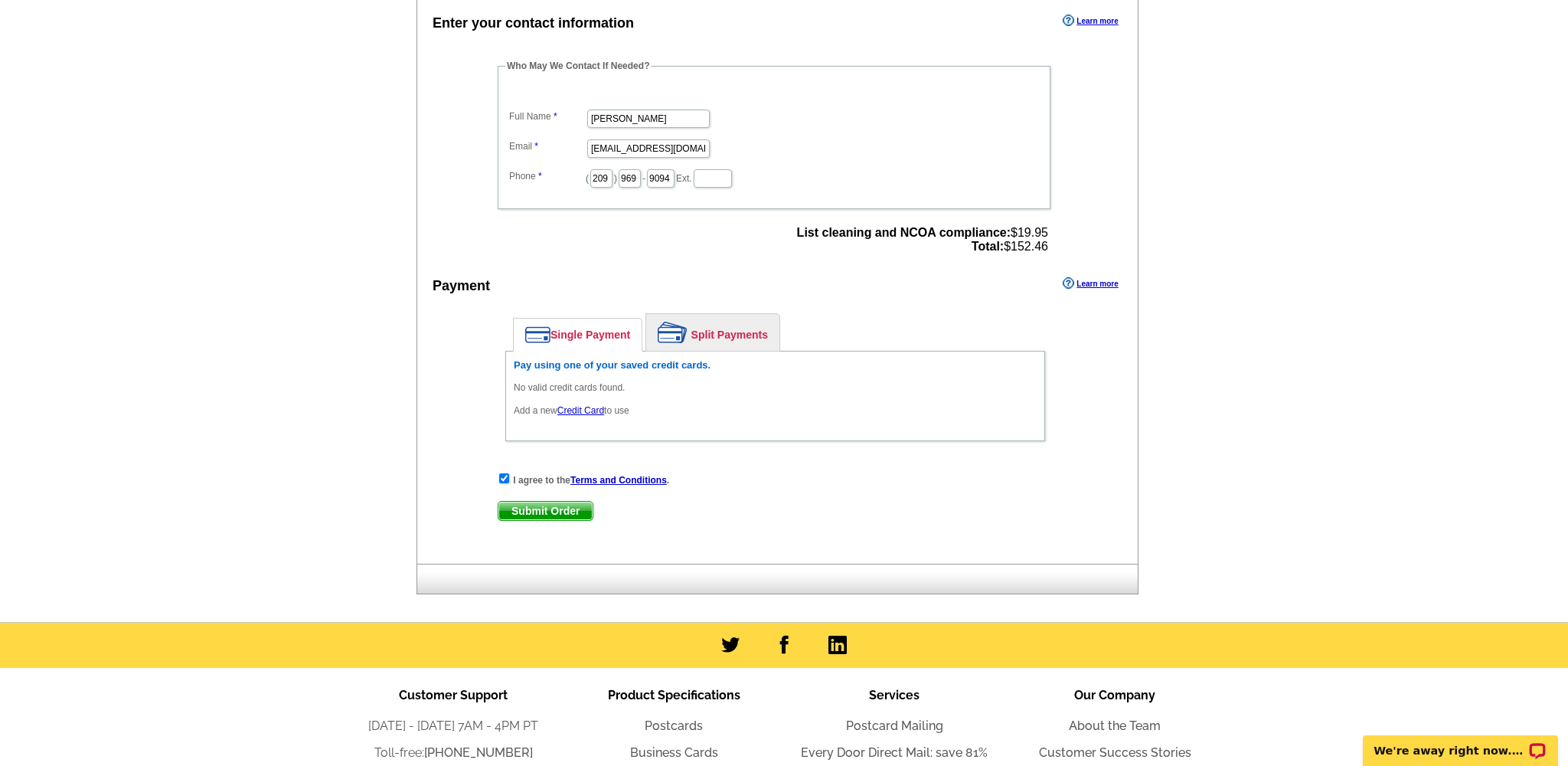
scroll to position [486, 0]
drag, startPoint x: 561, startPoint y: 505, endPoint x: 867, endPoint y: 442, distance: 312.4
click at [887, 449] on div "Enter your contact information Learn more Who May We Contact If Needed? Full Na…" at bounding box center [777, 286] width 721 height 553
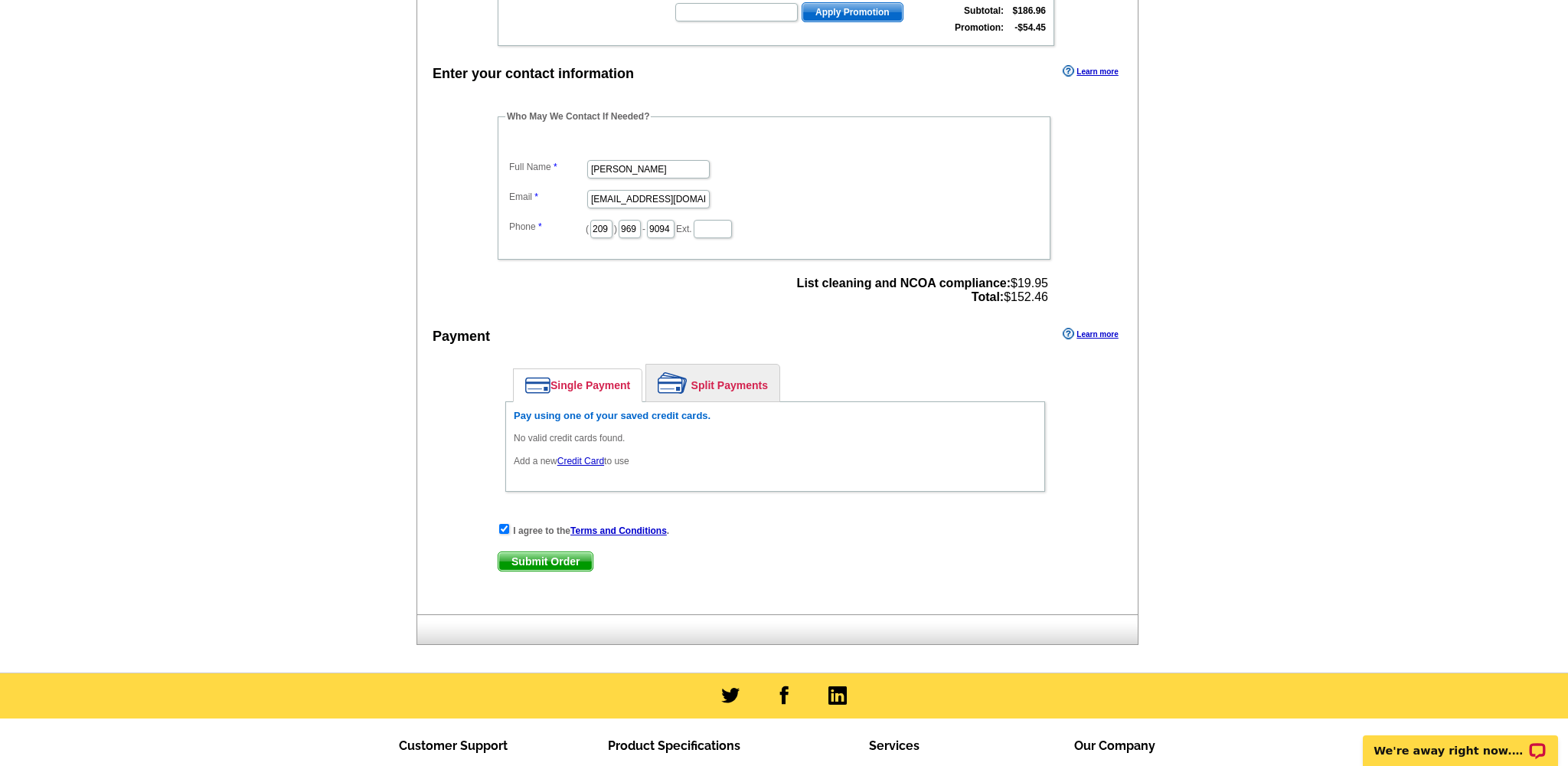
scroll to position [445, 0]
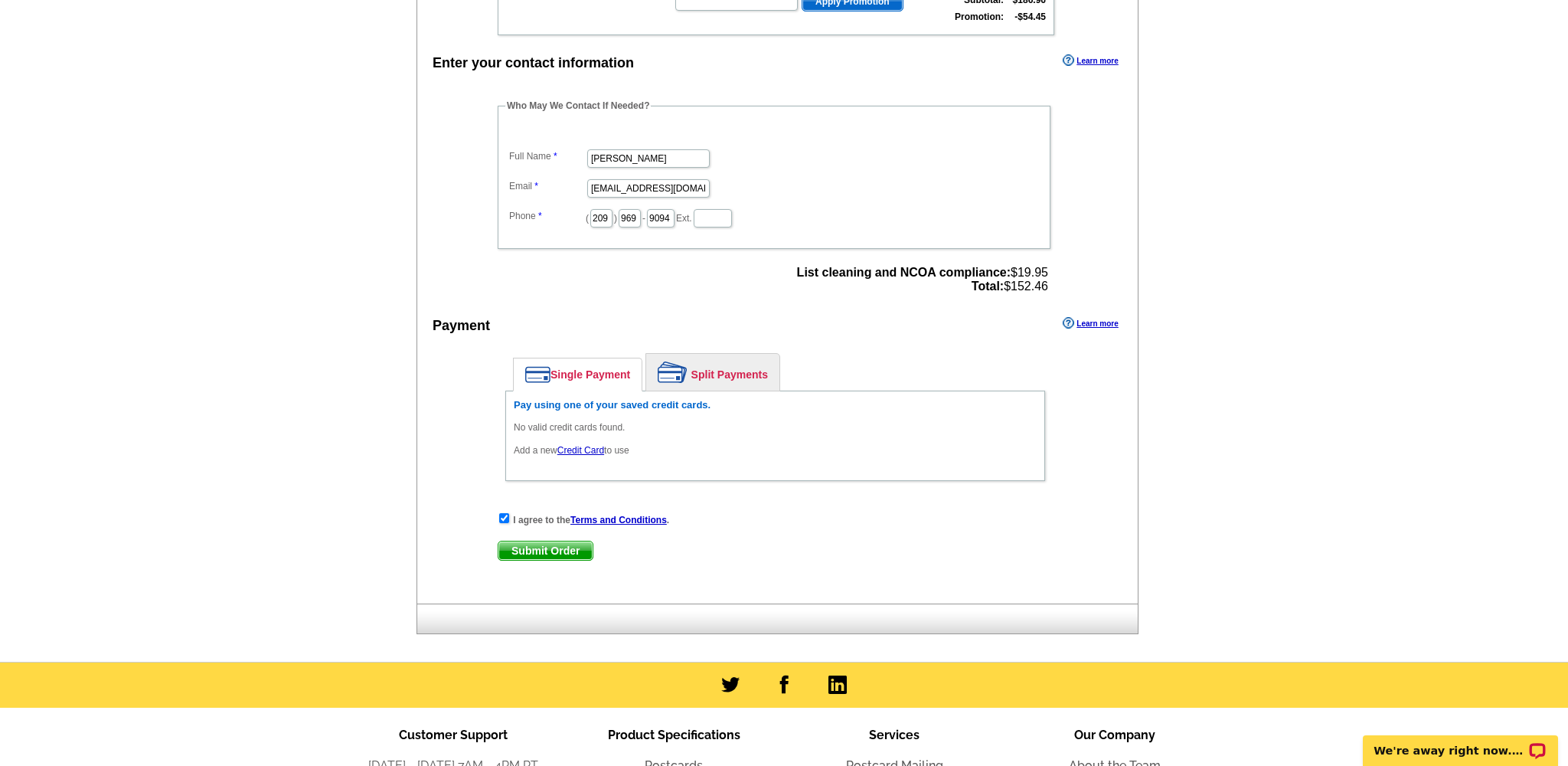
drag, startPoint x: 862, startPoint y: 413, endPoint x: 804, endPoint y: 434, distance: 61.7
click at [861, 413] on div "Pay using one of your saved credit cards. No valid credit cards found. Add a ne…" at bounding box center [775, 428] width 523 height 58
drag, startPoint x: 564, startPoint y: 547, endPoint x: 869, endPoint y: 481, distance: 312.1
click at [877, 487] on div "Enter your contact information Learn more Who May We Contact If Needed? Full Na…" at bounding box center [777, 327] width 721 height 553
drag, startPoint x: 904, startPoint y: 402, endPoint x: 890, endPoint y: 406, distance: 14.6
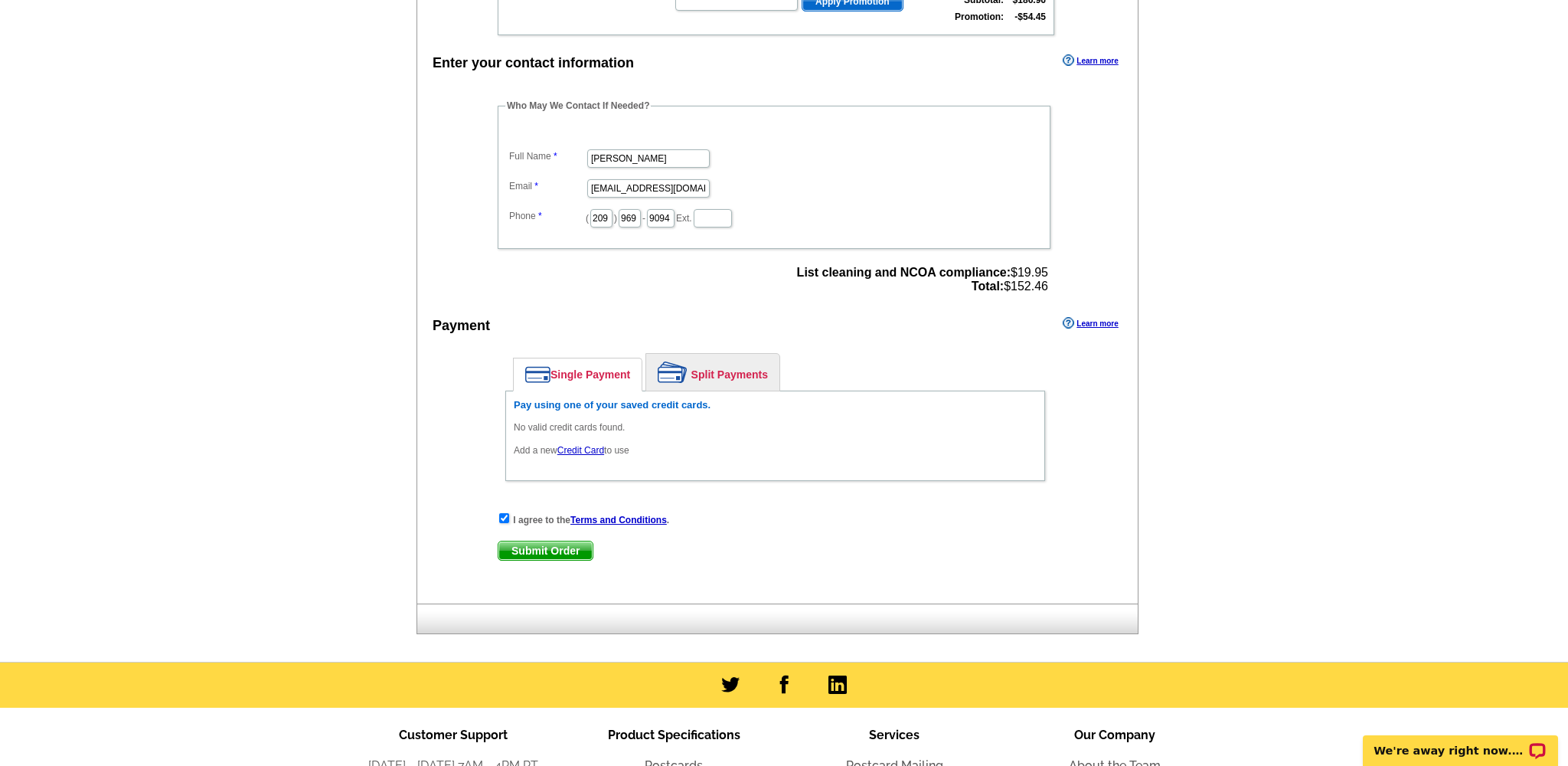
click at [904, 402] on h6 "Pay using one of your saved credit cards." at bounding box center [775, 405] width 523 height 12
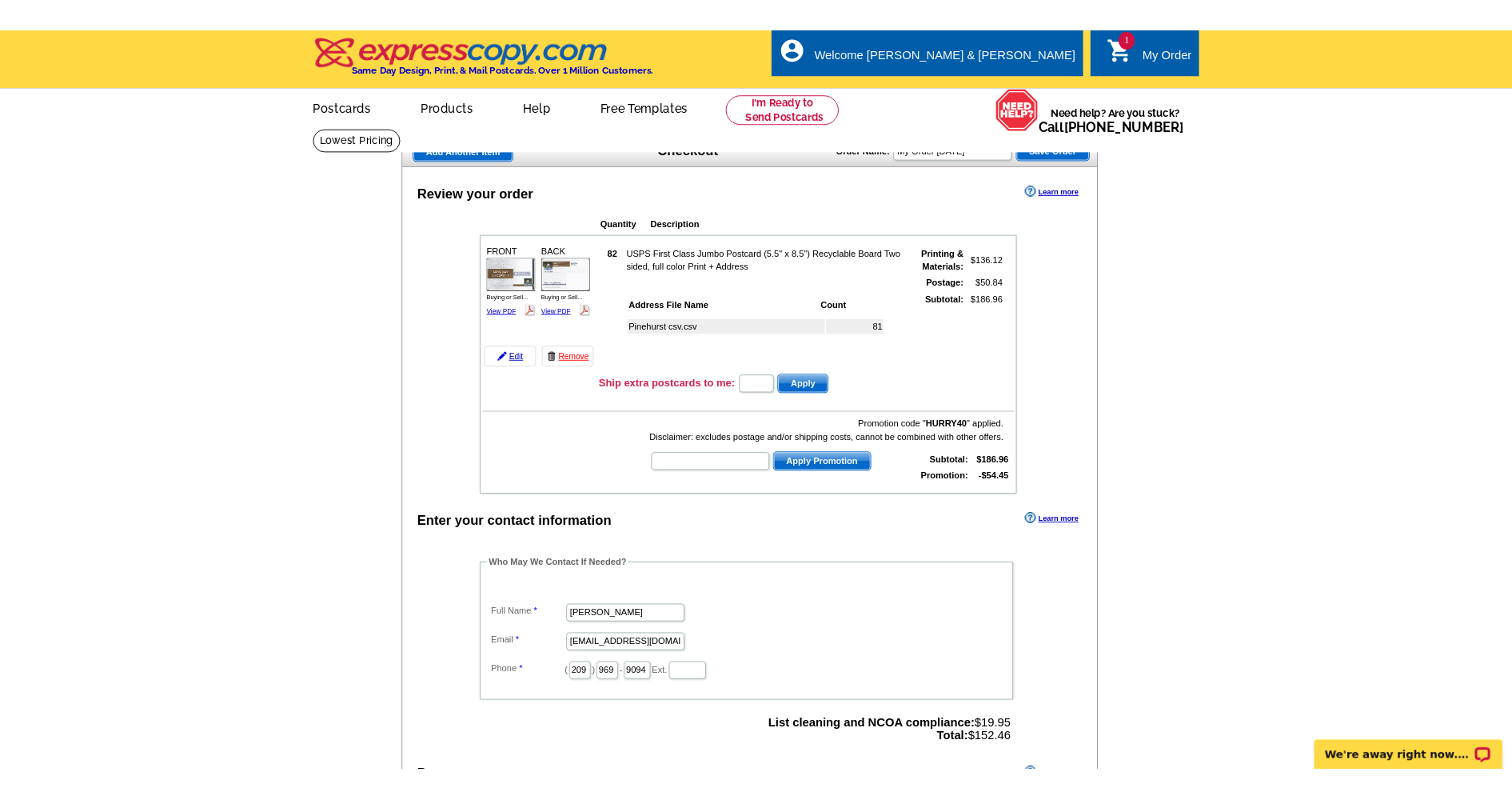
scroll to position [0, 0]
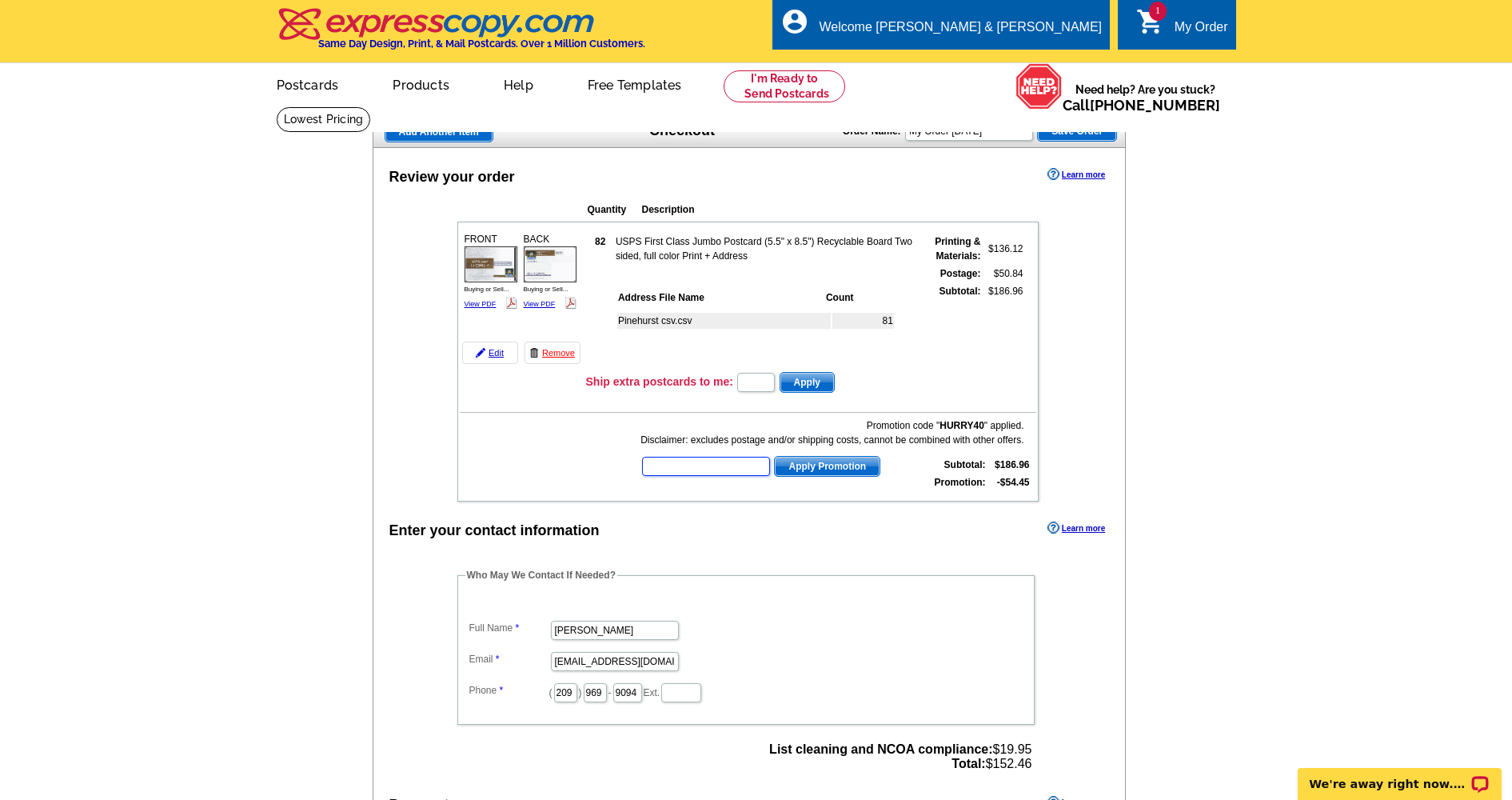
click at [696, 462] on input "text" at bounding box center [707, 467] width 128 height 19
paste input "PMUSA50"
type input "PMUSA50"
click at [831, 466] on span "Apply Promotion" at bounding box center [826, 467] width 105 height 19
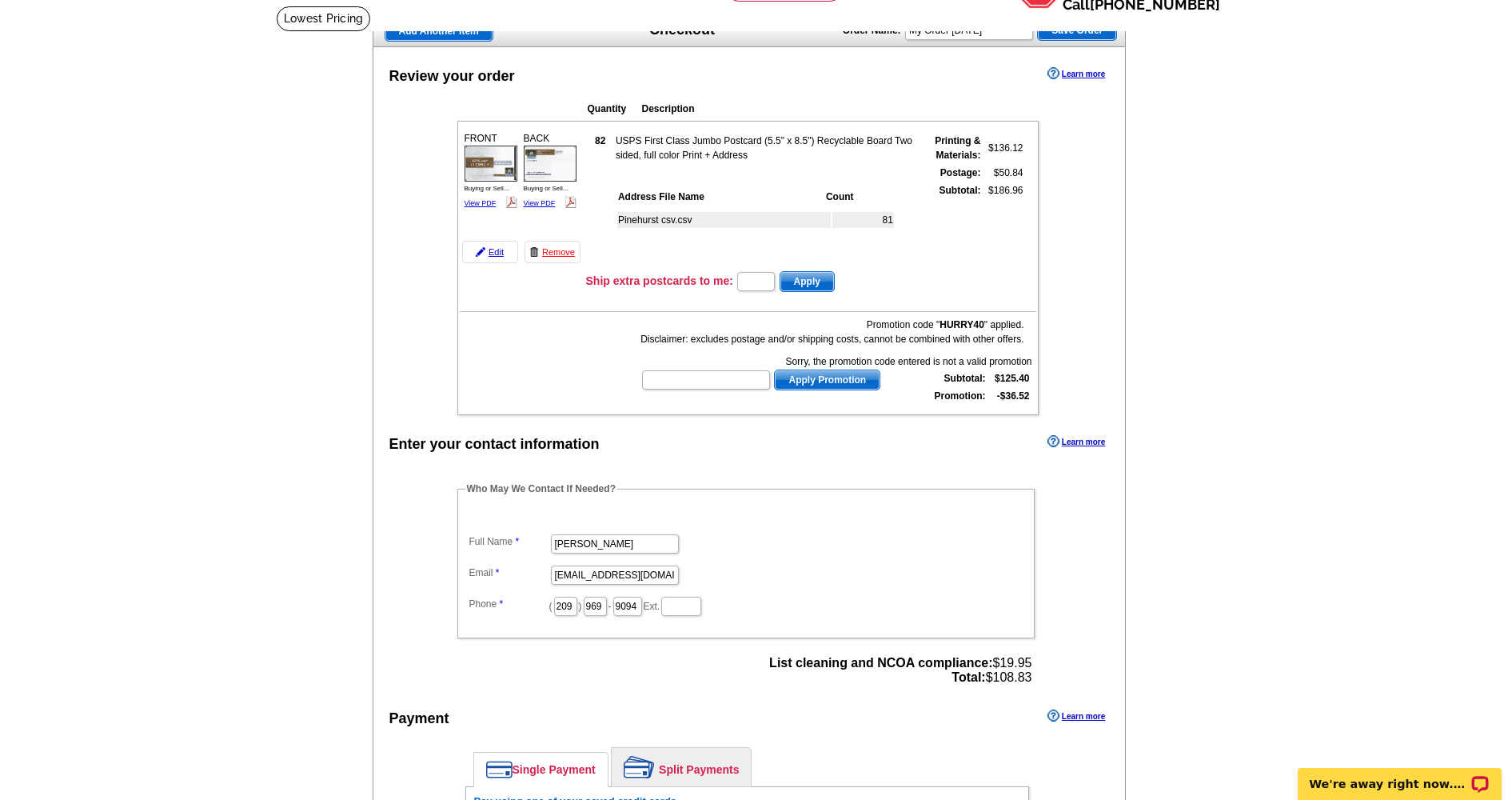
scroll to position [87, 0]
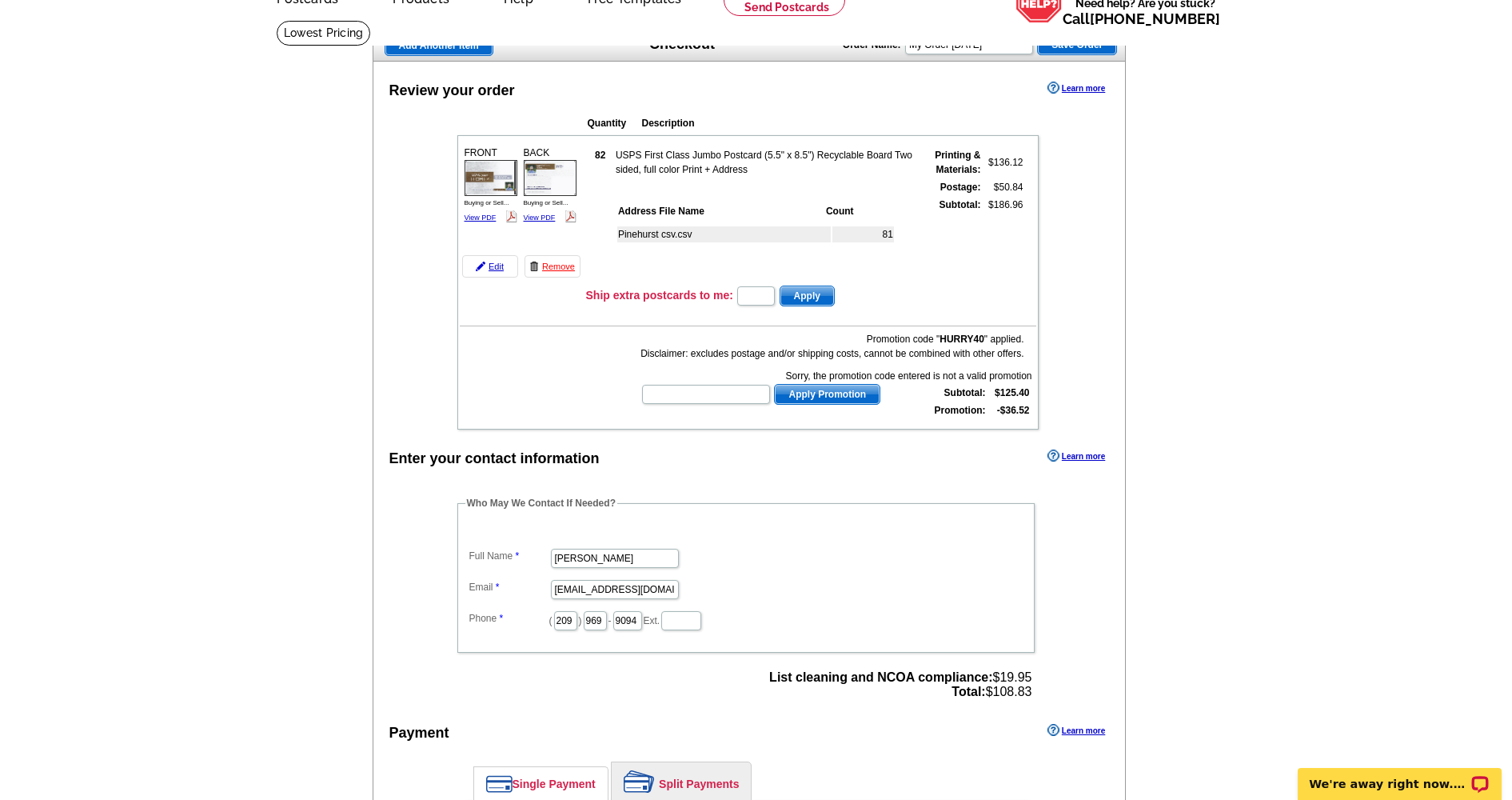
click at [817, 399] on span "Apply Promotion" at bounding box center [826, 395] width 105 height 19
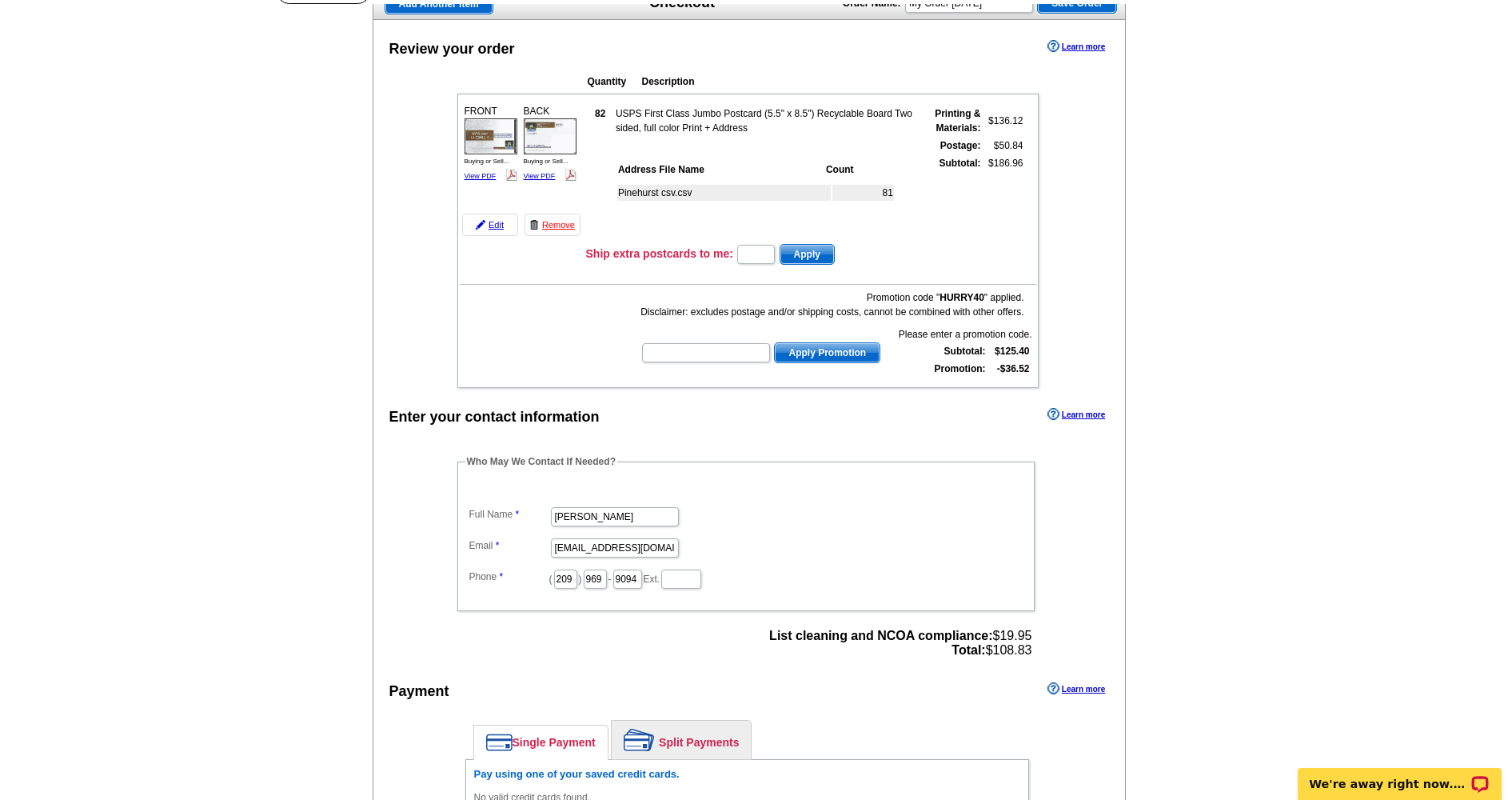
scroll to position [131, 0]
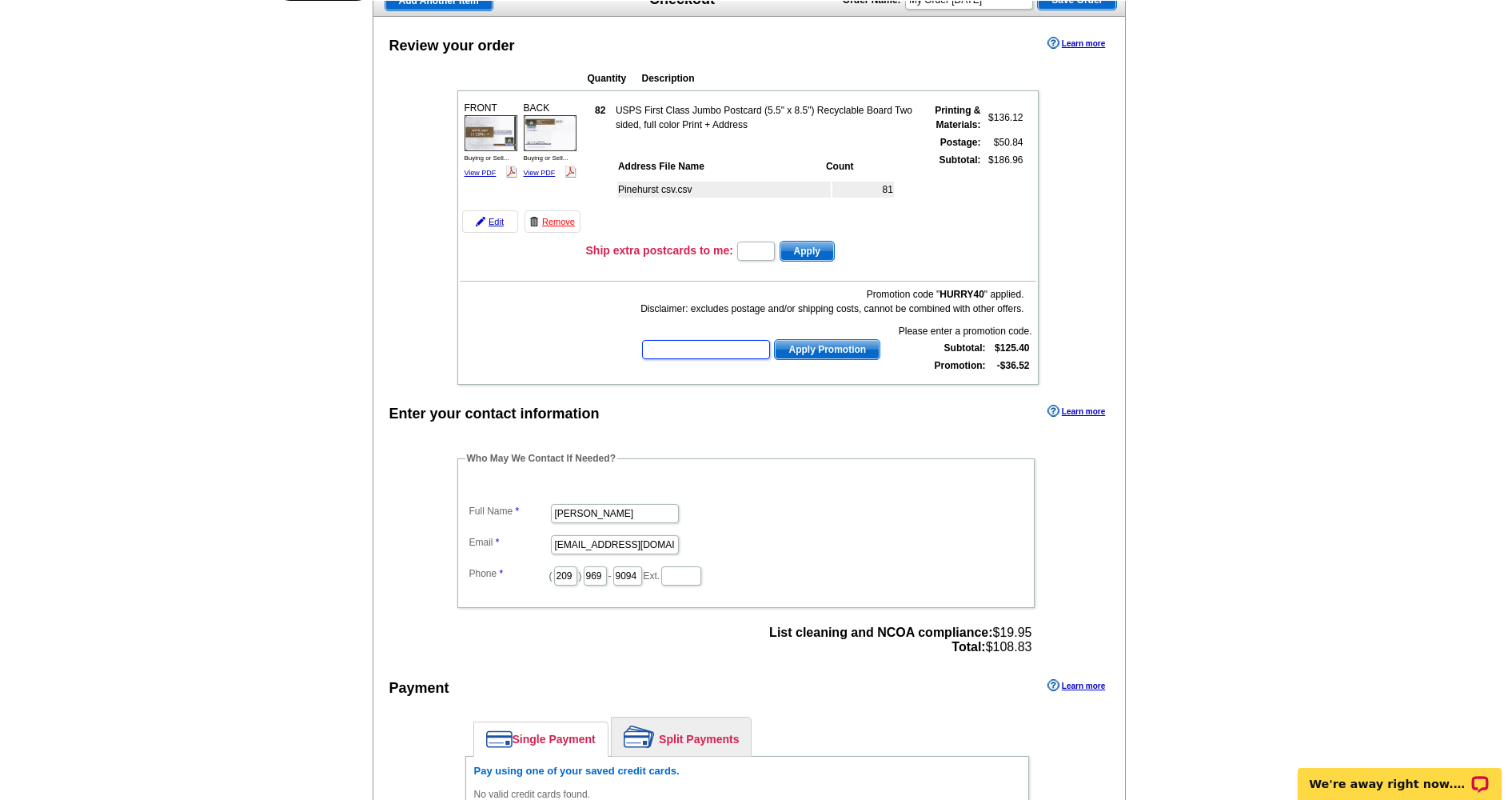
click at [674, 351] on input "text" at bounding box center [707, 349] width 128 height 19
type input "HURRY40"
click at [811, 349] on span "Apply Promotion" at bounding box center [826, 349] width 105 height 19
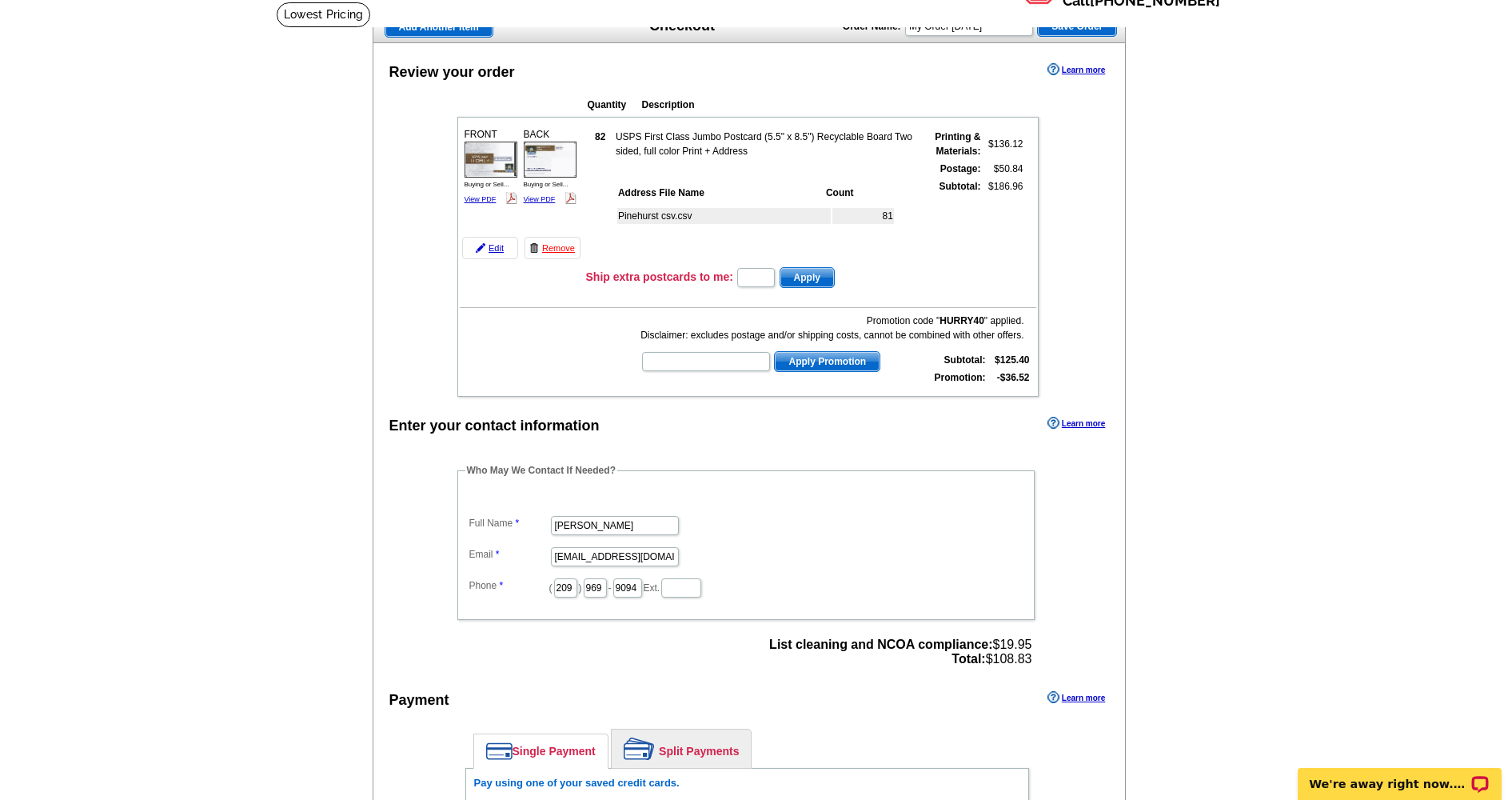
scroll to position [105, 0]
click at [709, 360] on input "text" at bounding box center [707, 361] width 128 height 19
type input "PMUSA50"
click at [805, 360] on span "Apply Promotion" at bounding box center [826, 361] width 105 height 19
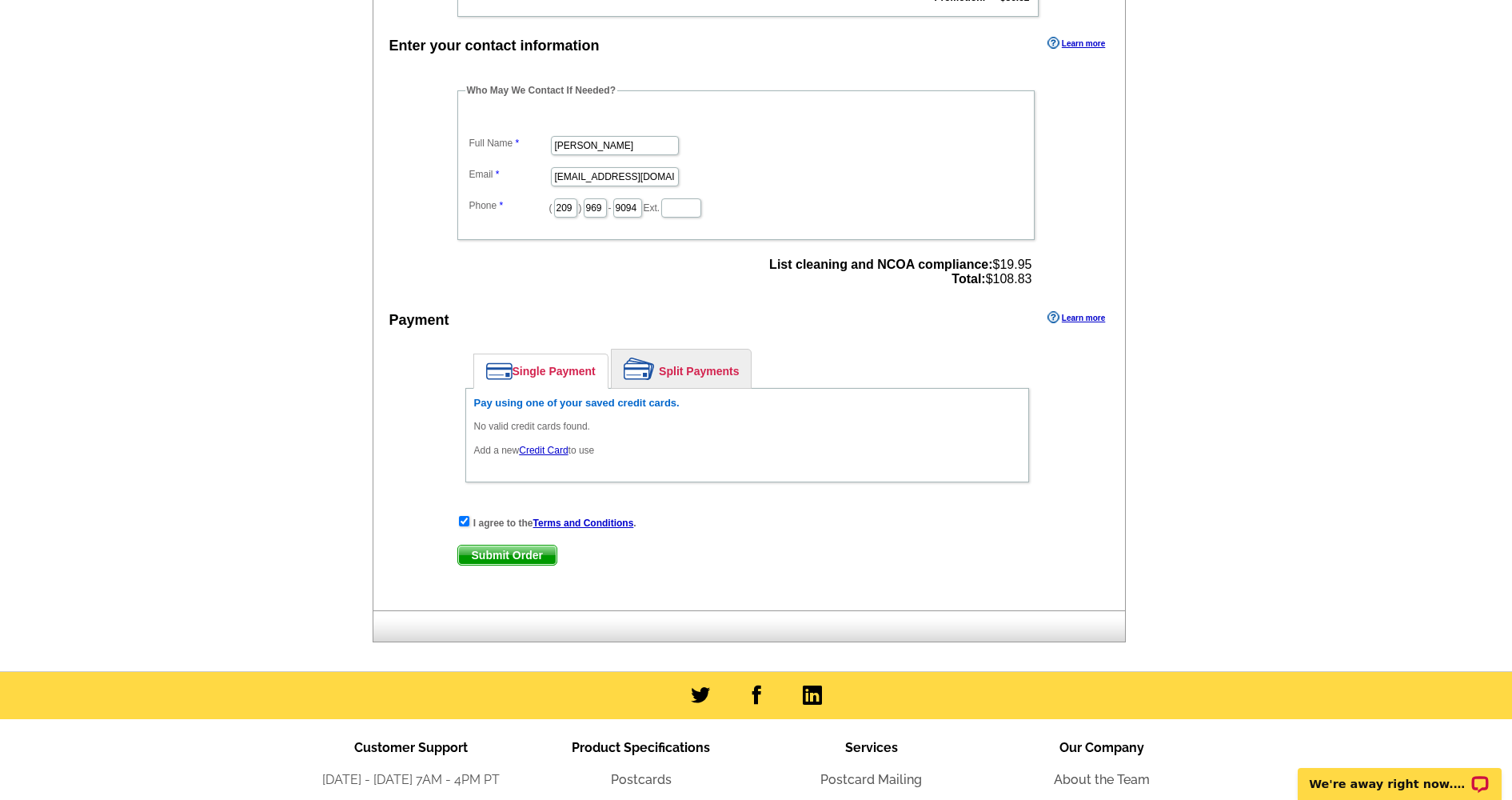
scroll to position [520, 0]
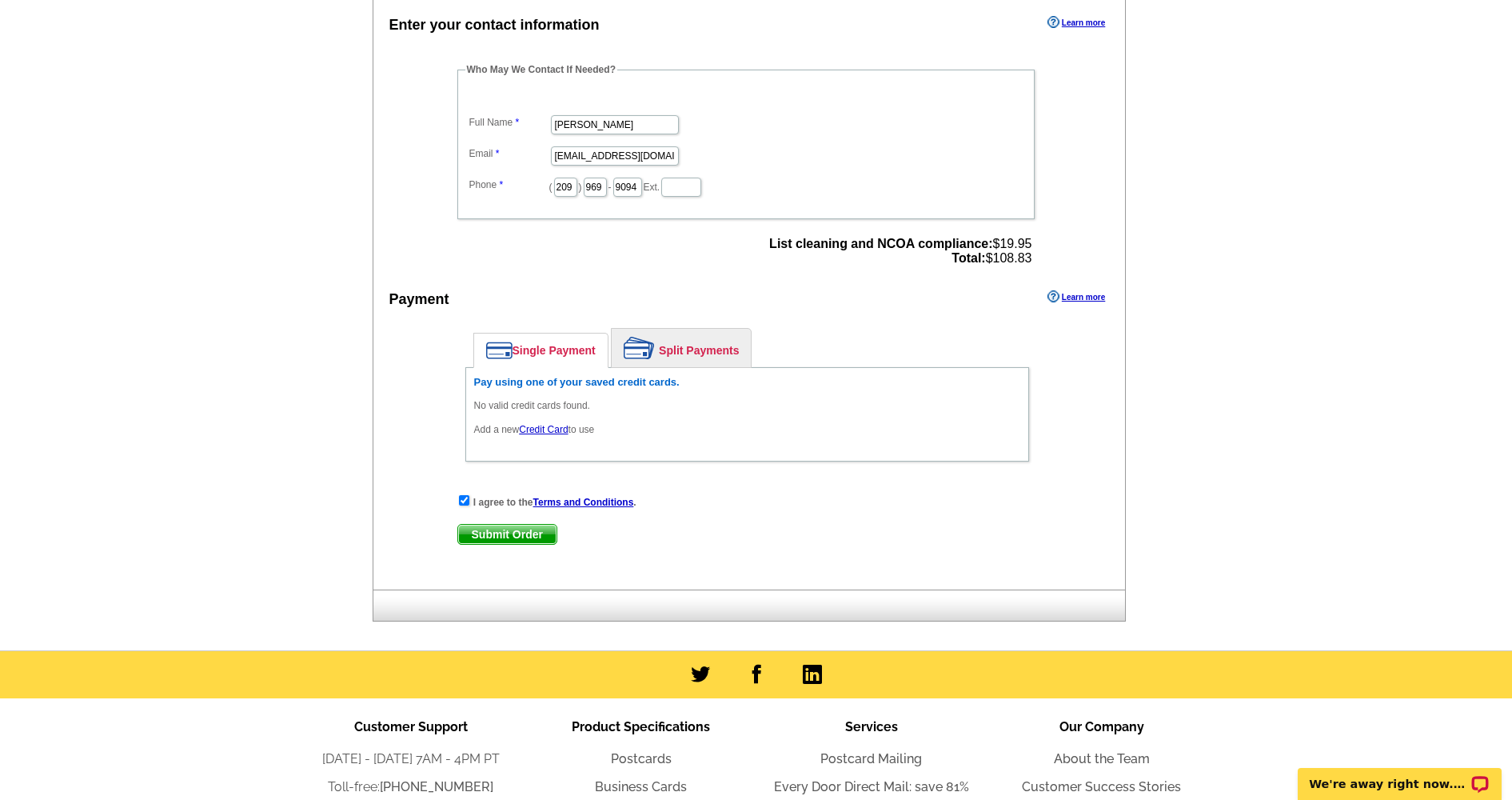
click at [527, 531] on span "Submit Order" at bounding box center [507, 534] width 98 height 19
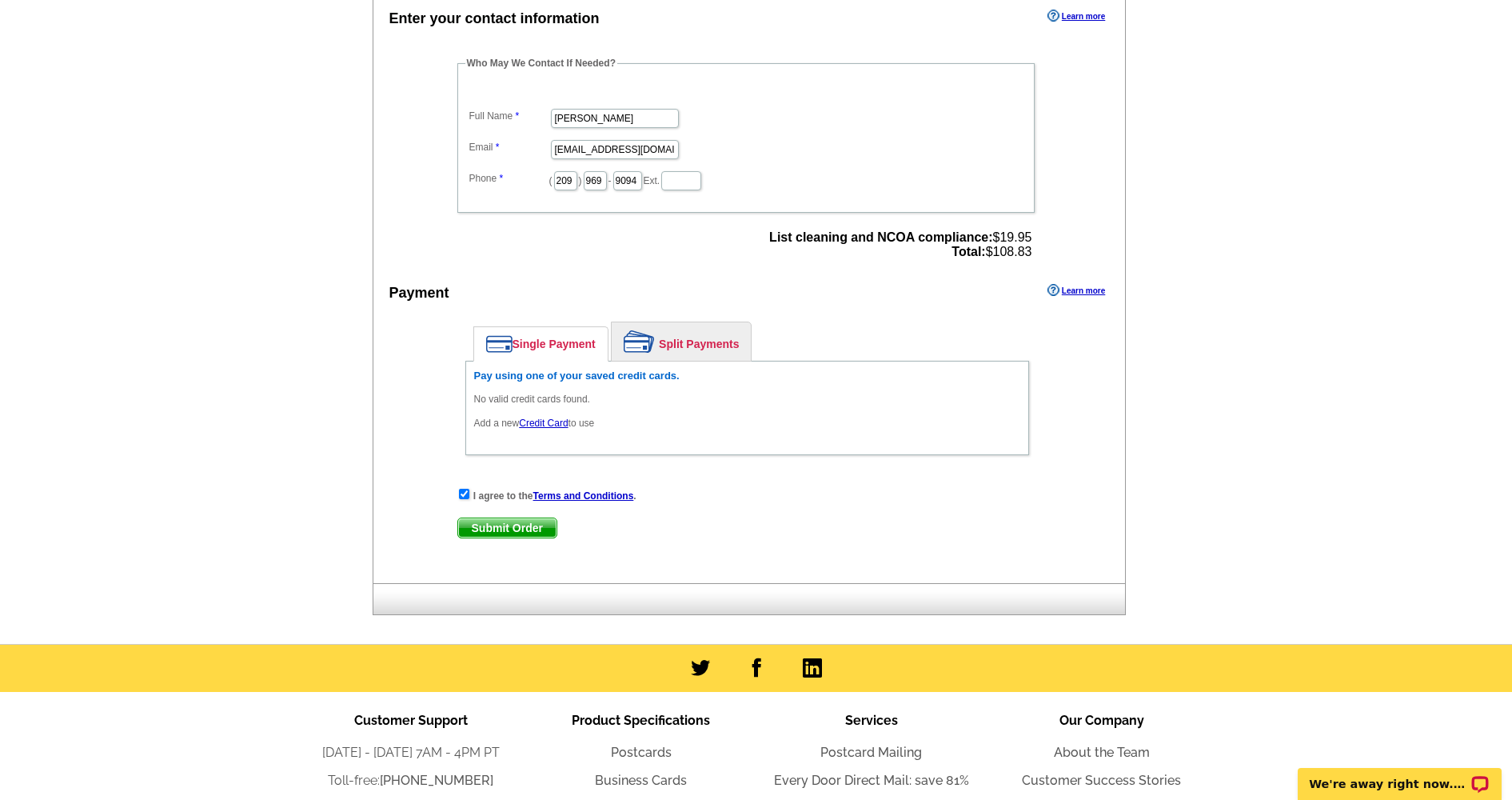
scroll to position [529, 0]
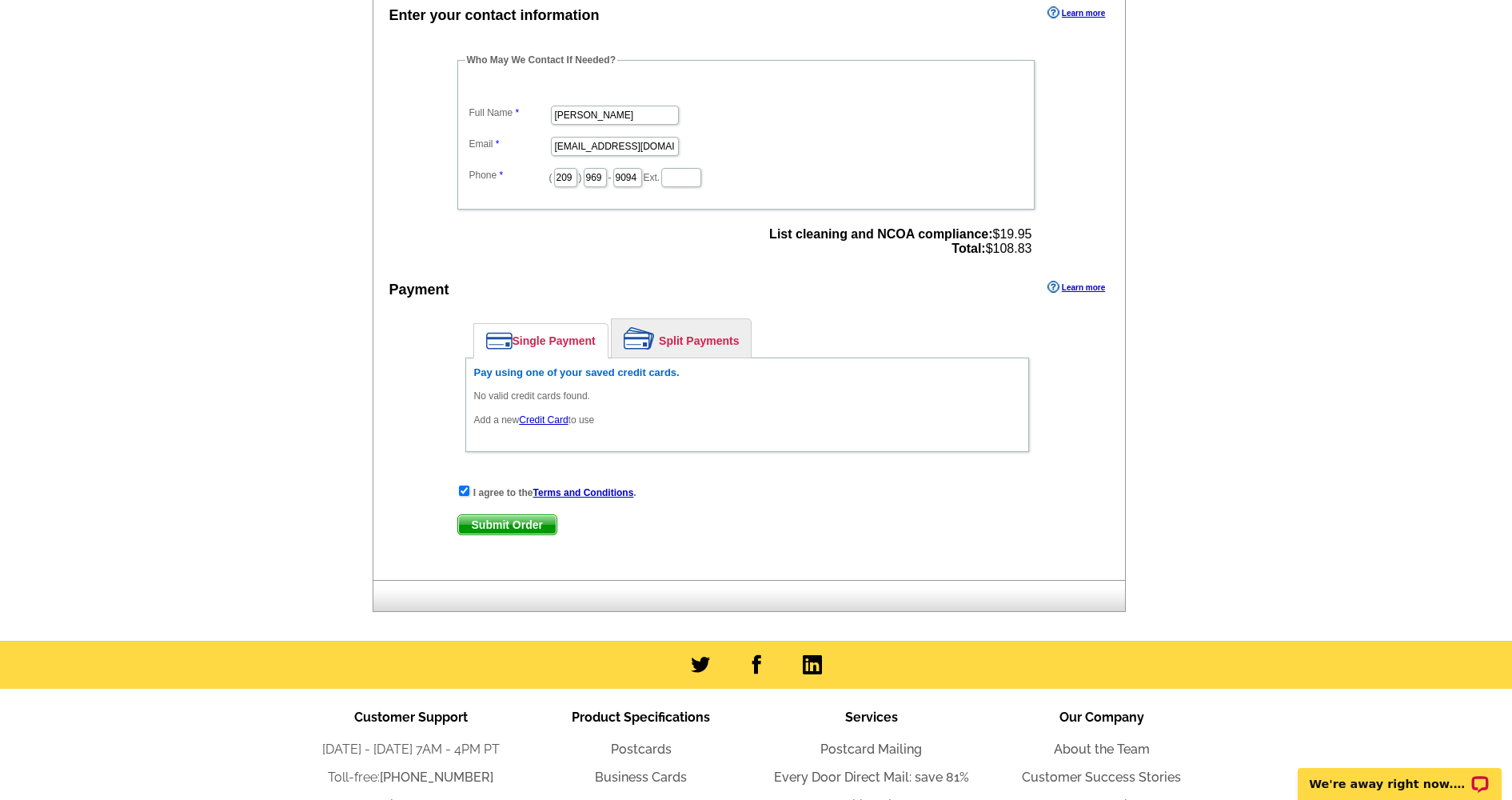
click at [671, 406] on div "No valid credit cards found. Add a new Credit Card to use" at bounding box center [747, 408] width 546 height 38
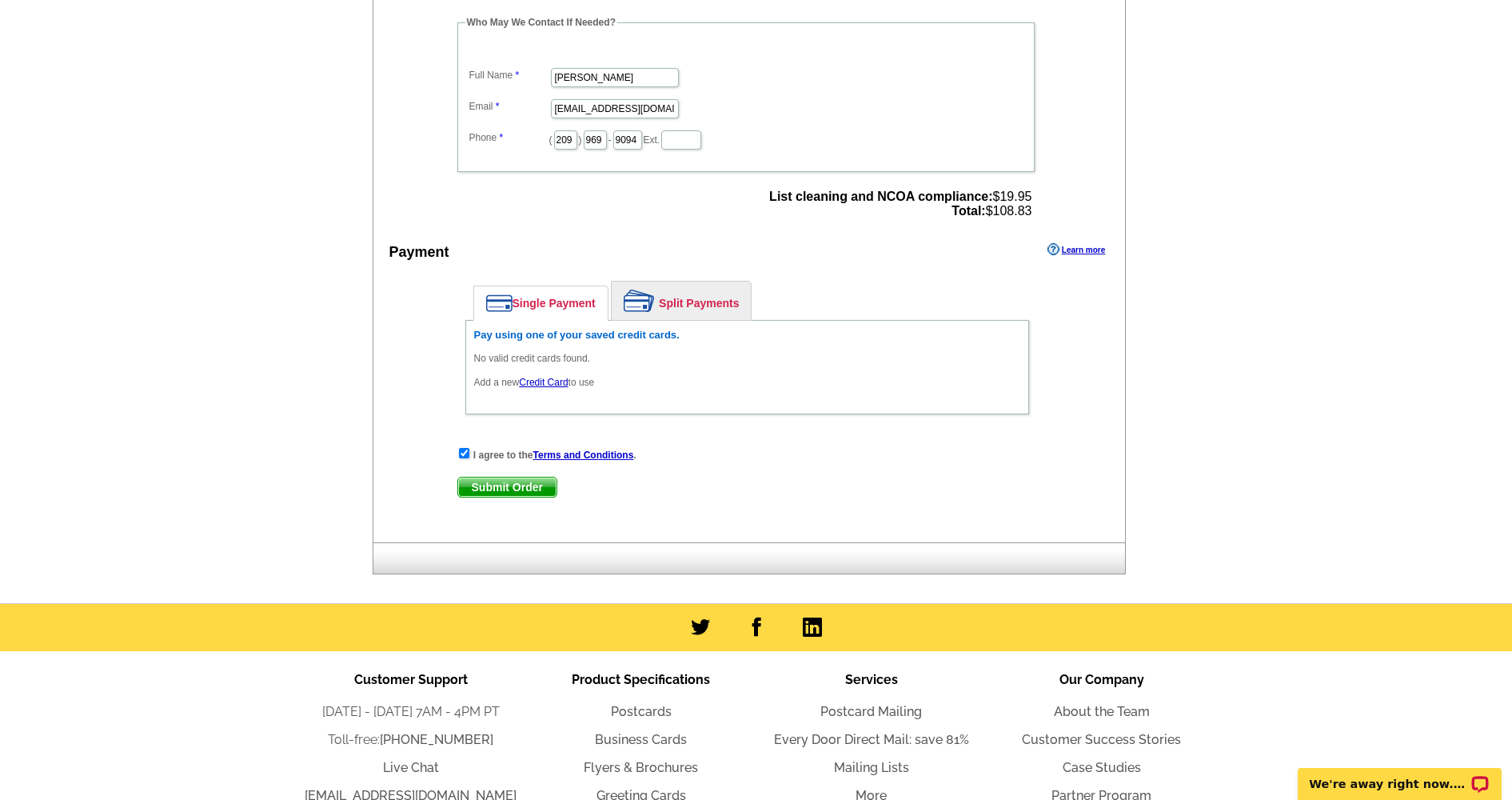
scroll to position [575, 0]
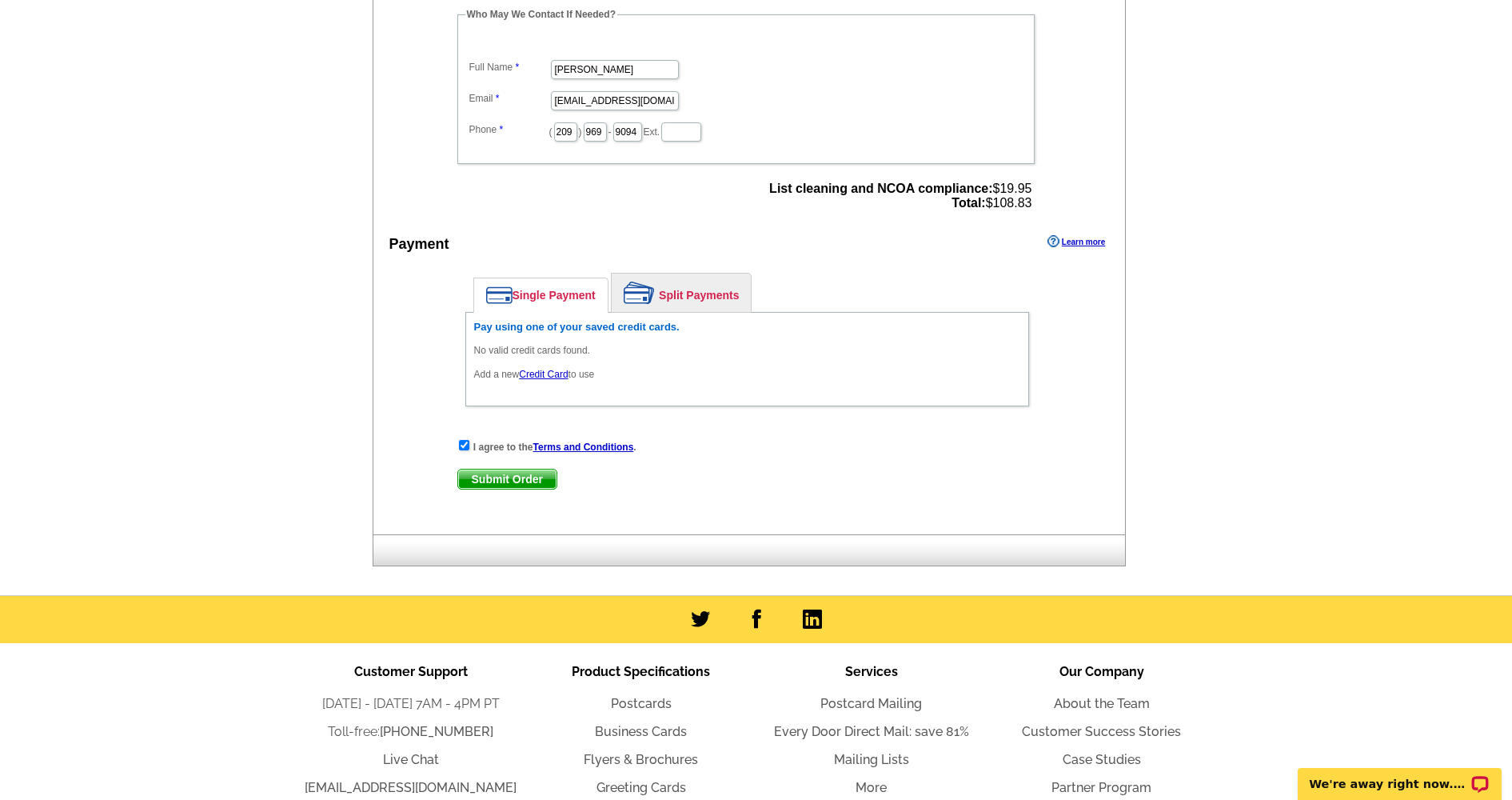
click at [543, 374] on link "Credit Card" at bounding box center [544, 374] width 49 height 11
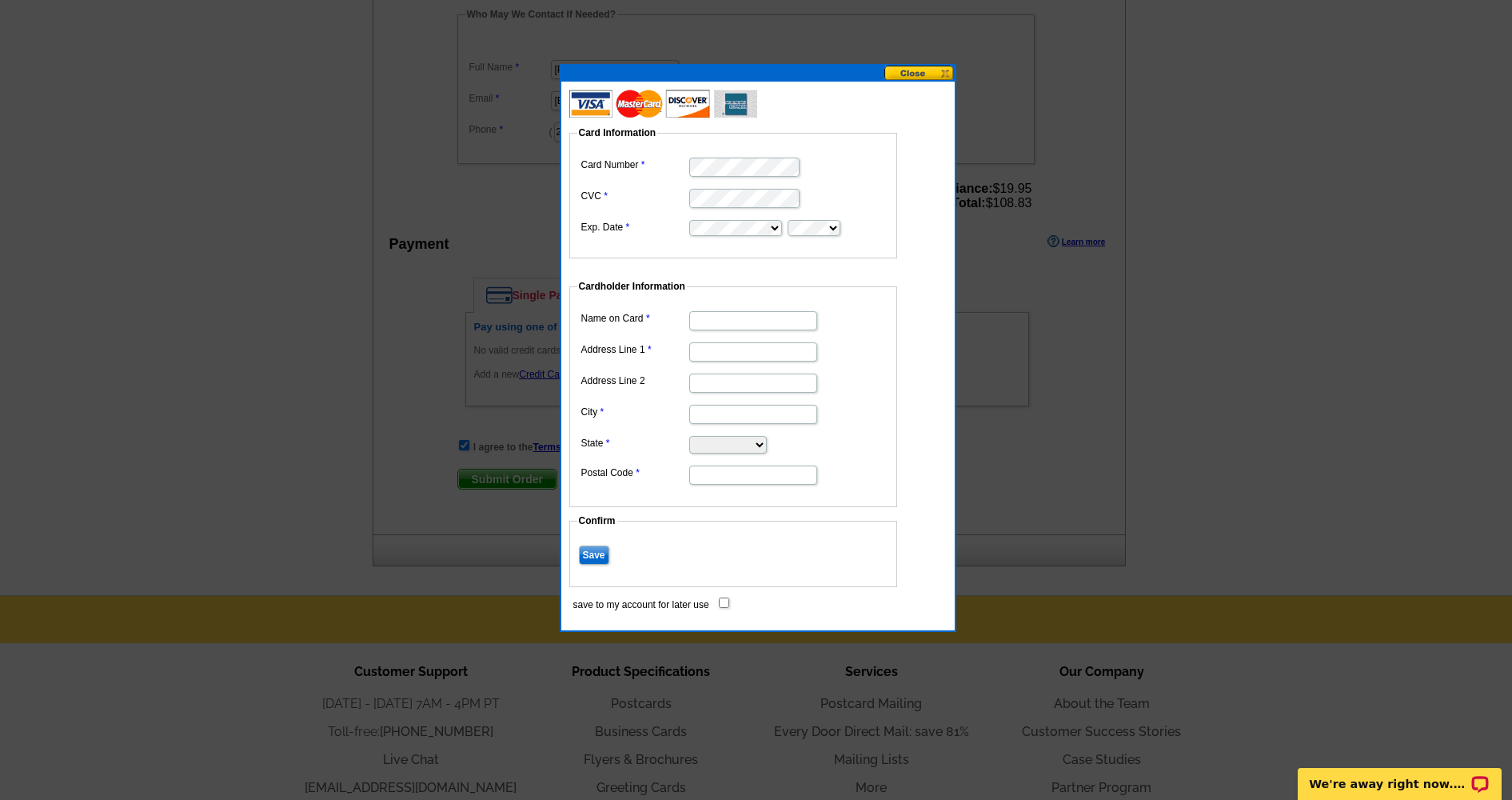
type input "Stephanie Rodriguez"
click at [716, 355] on input "Address Line 1" at bounding box center [754, 352] width 128 height 19
type input "3902 Glen Abby"
type input "Stockton"
select select "CA"
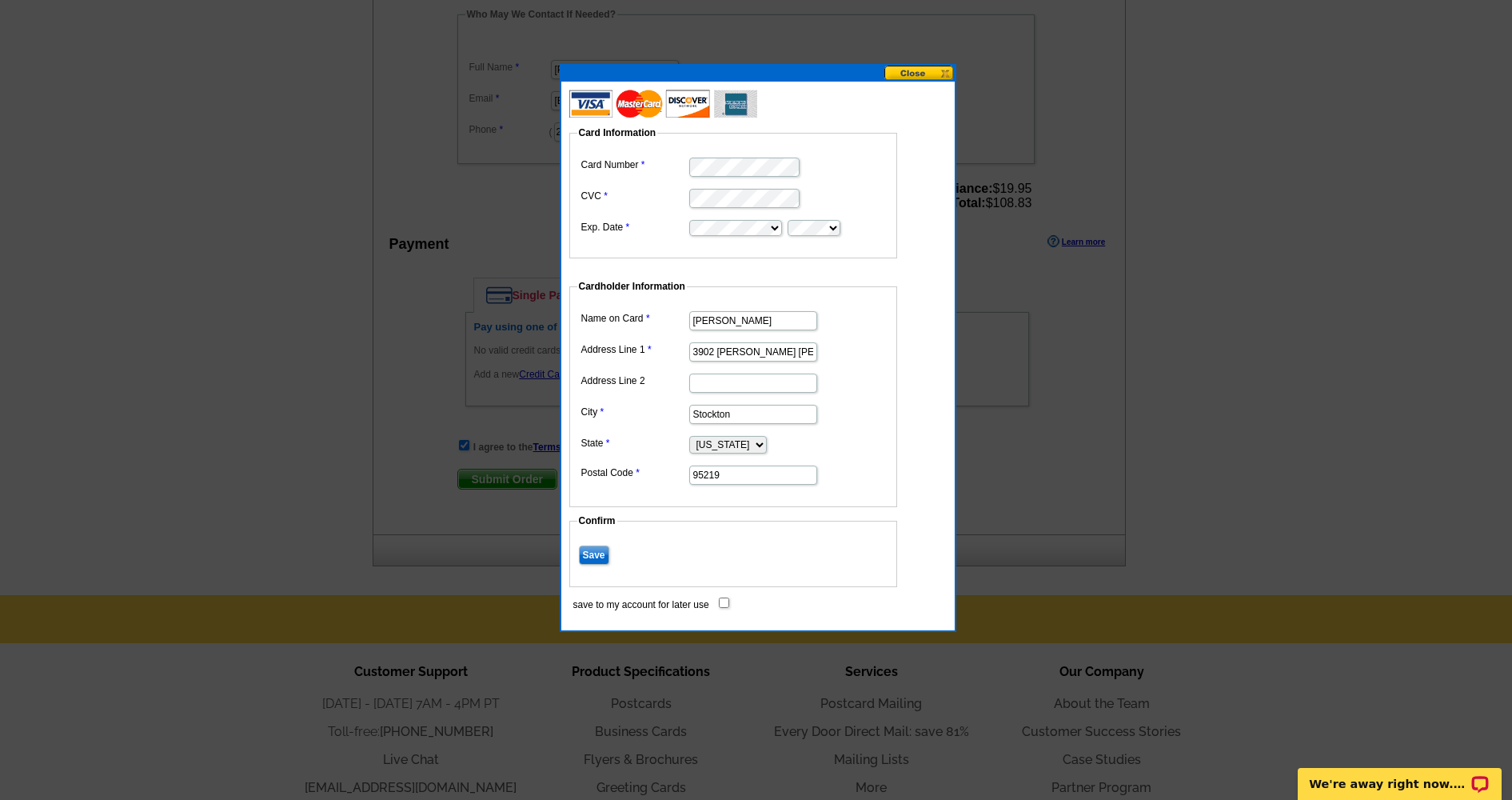
type input "95219"
click at [592, 550] on input "Save" at bounding box center [595, 555] width 31 height 19
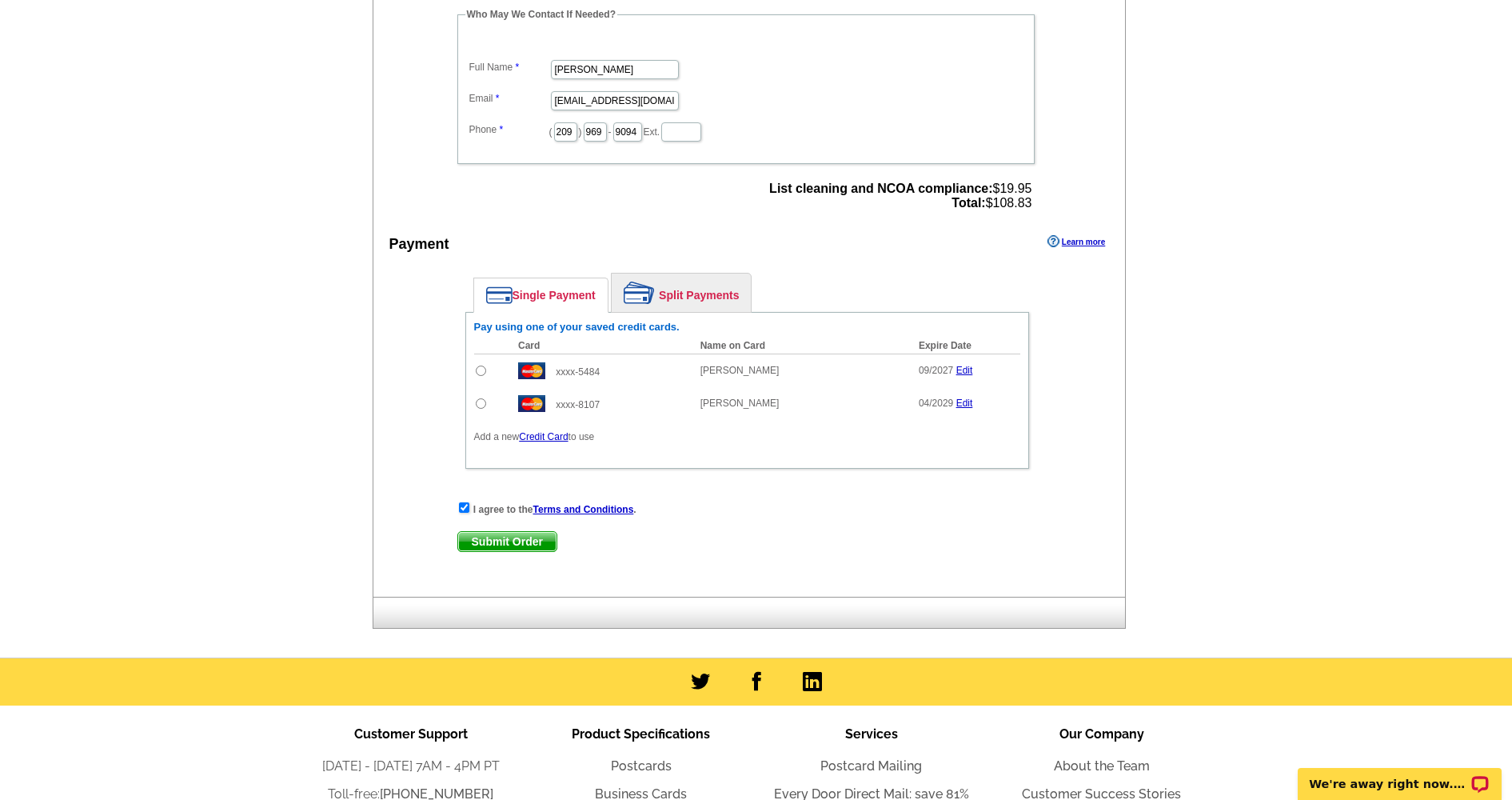
drag, startPoint x: 523, startPoint y: 477, endPoint x: 781, endPoint y: 434, distance: 261.6
click at [784, 435] on div "Single Payment Split Payments Pay using one of your saved credit cards. Card Na…" at bounding box center [748, 374] width 580 height 220
click at [476, 402] on input "radio" at bounding box center [481, 404] width 11 height 11
radio input "true"
drag, startPoint x: 477, startPoint y: 402, endPoint x: 486, endPoint y: 402, distance: 9.0
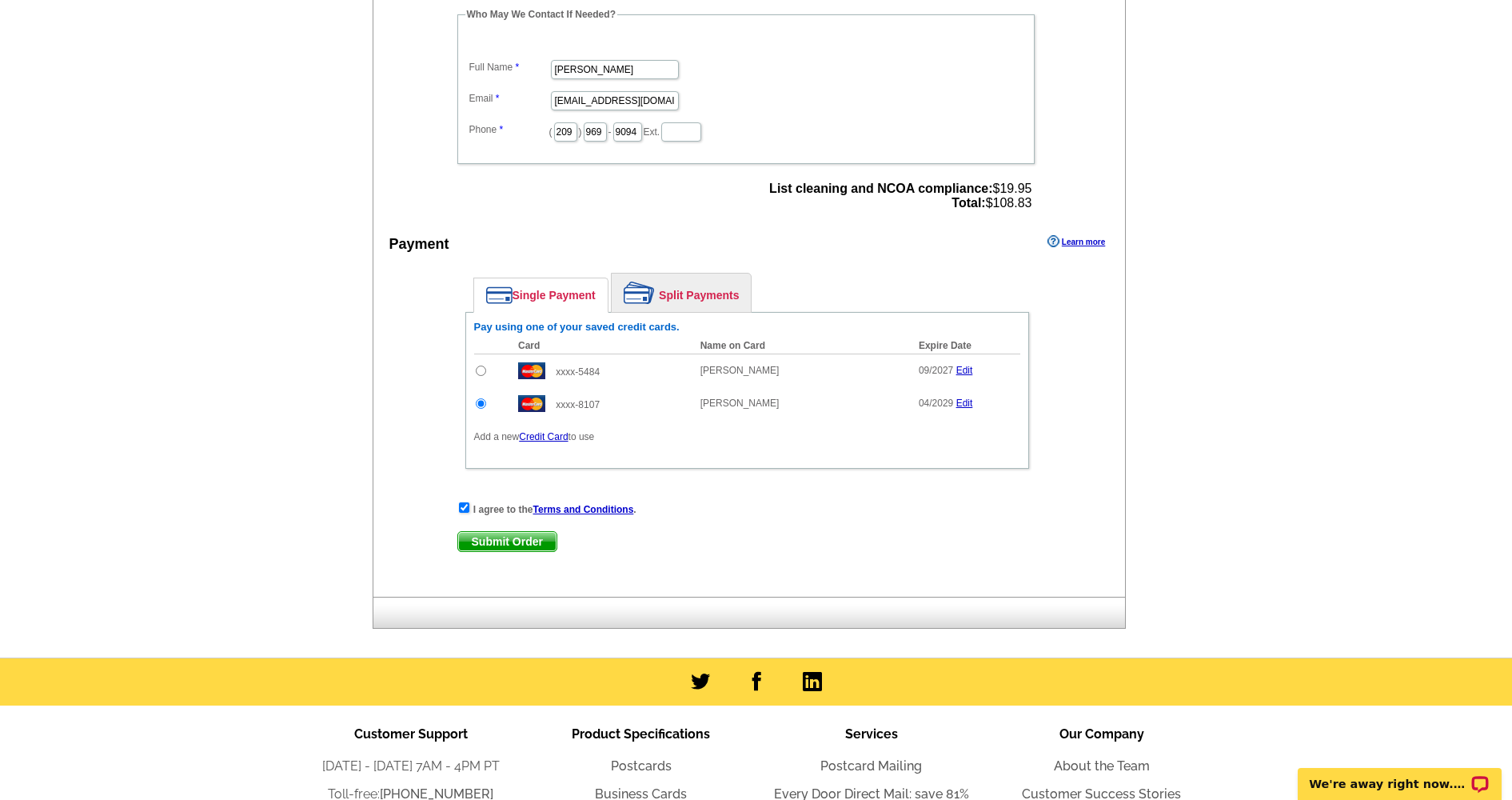
click at [477, 402] on input "radio" at bounding box center [481, 404] width 11 height 11
click at [481, 370] on input "radio" at bounding box center [481, 370] width 11 height 11
radio input "true"
click at [524, 535] on span "Submit Order" at bounding box center [507, 541] width 98 height 19
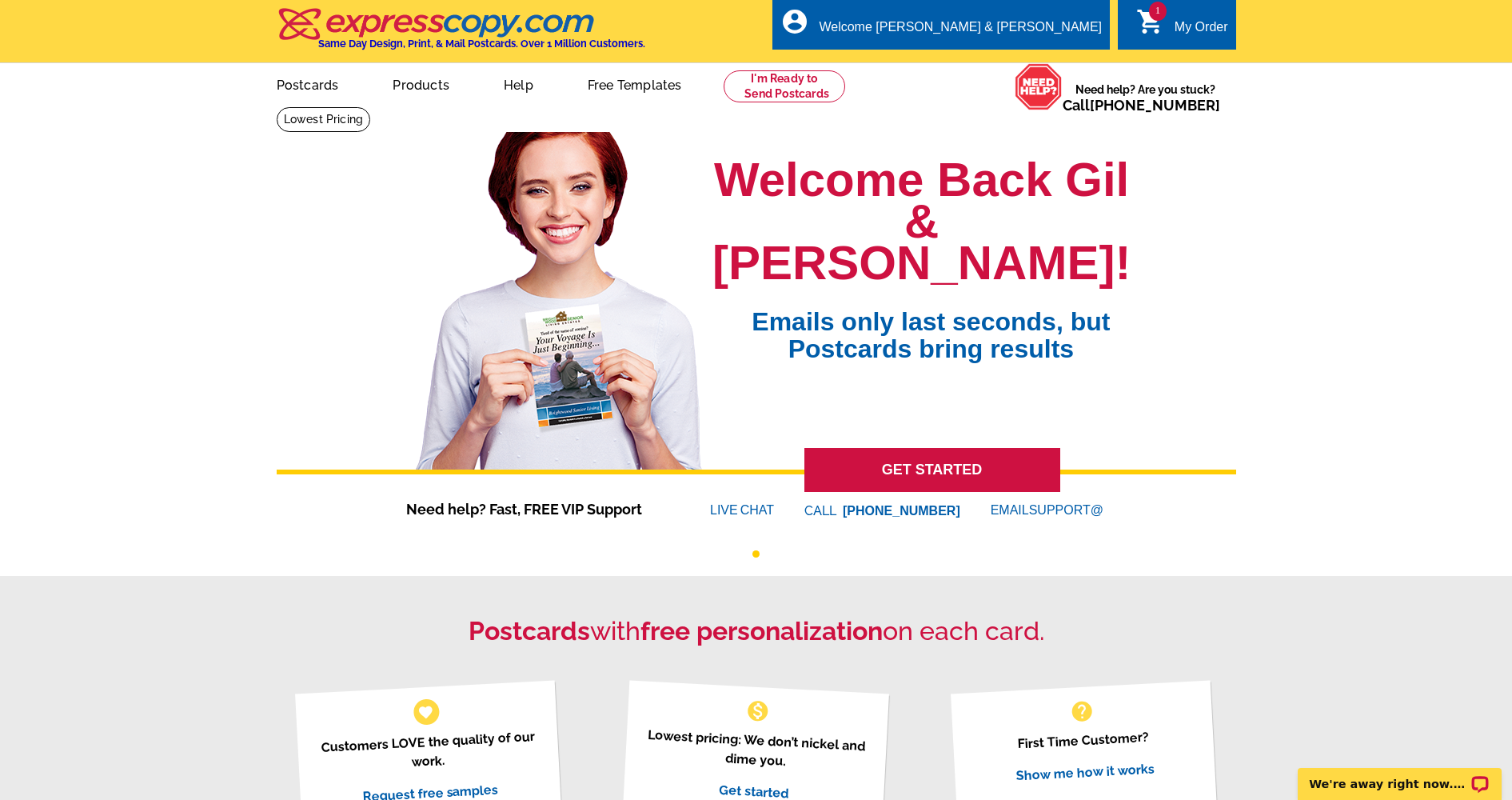
click at [1194, 26] on div "My Order" at bounding box center [1202, 32] width 53 height 23
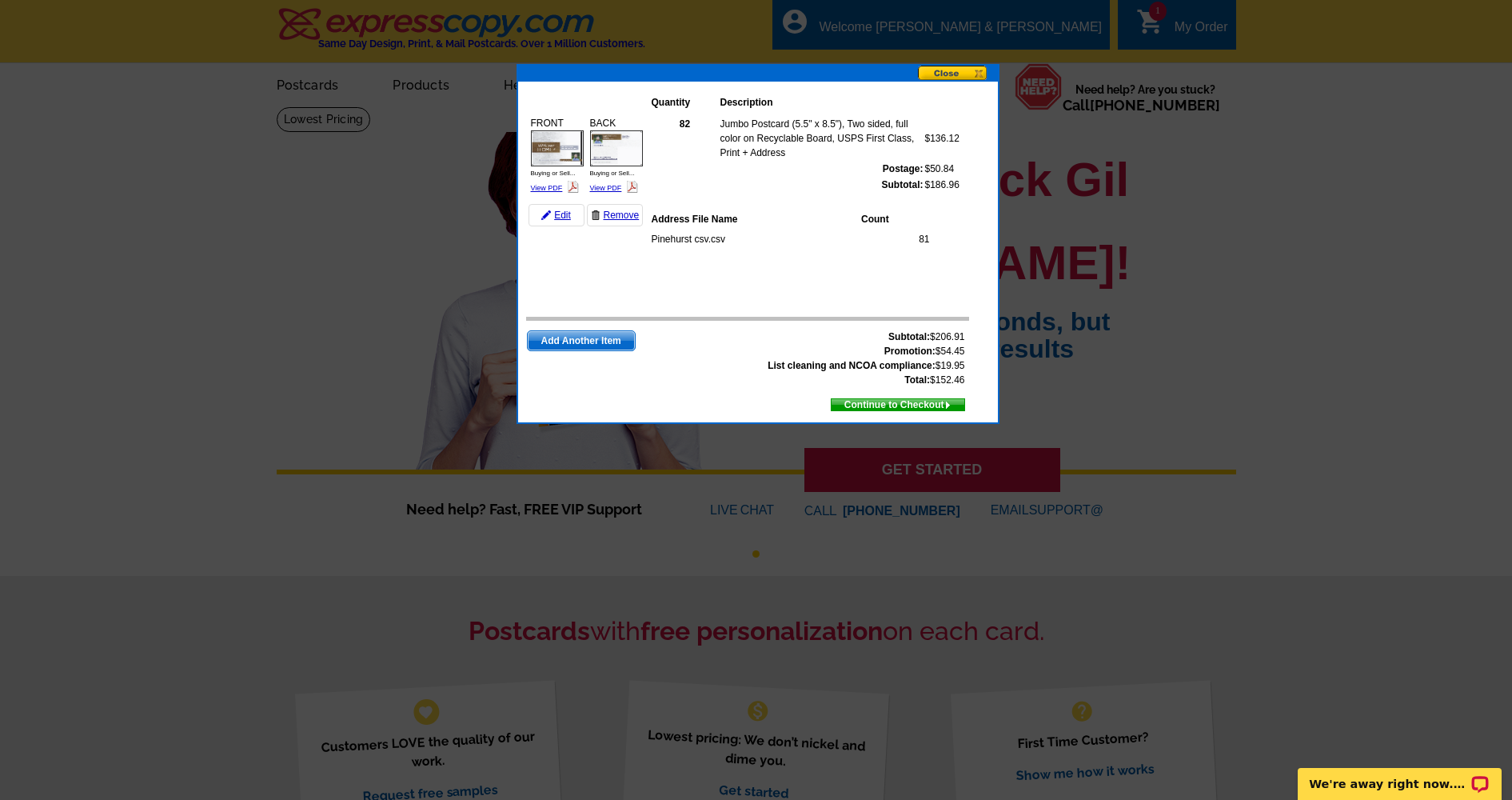
click at [898, 405] on span "Continue to Checkout" at bounding box center [898, 405] width 133 height 18
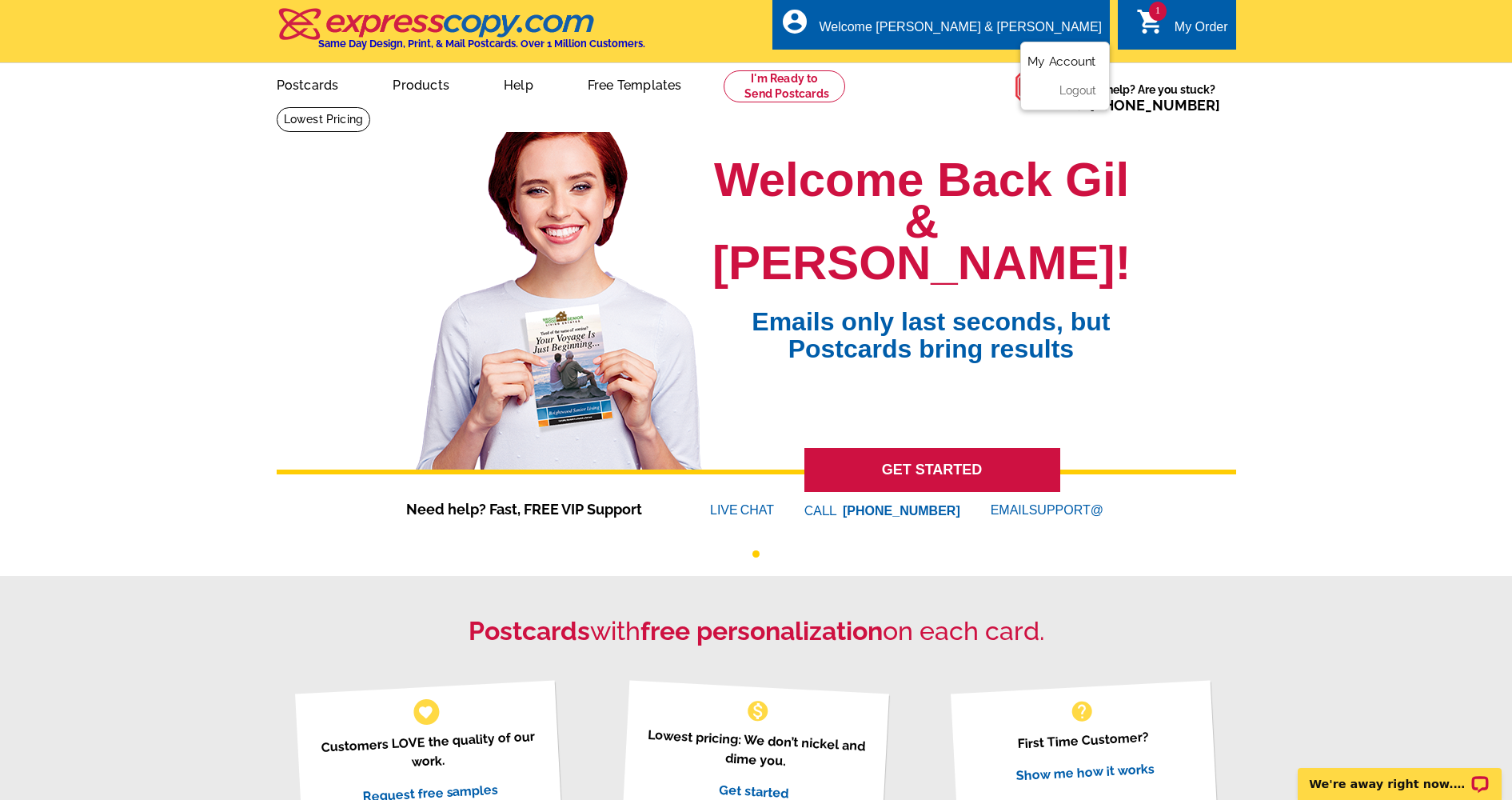
click at [1063, 58] on link "My Account" at bounding box center [1061, 62] width 69 height 15
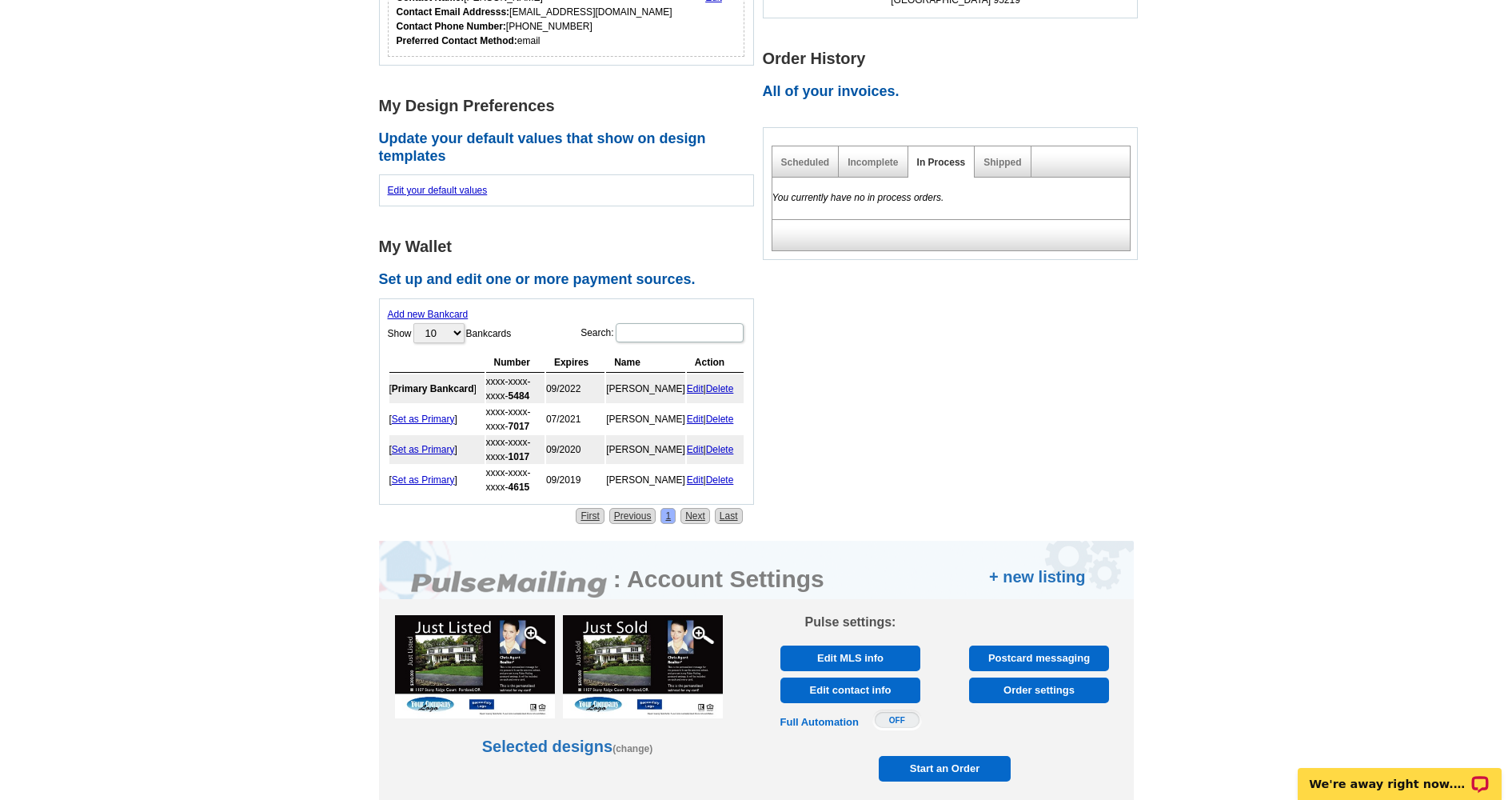
scroll to position [411, 0]
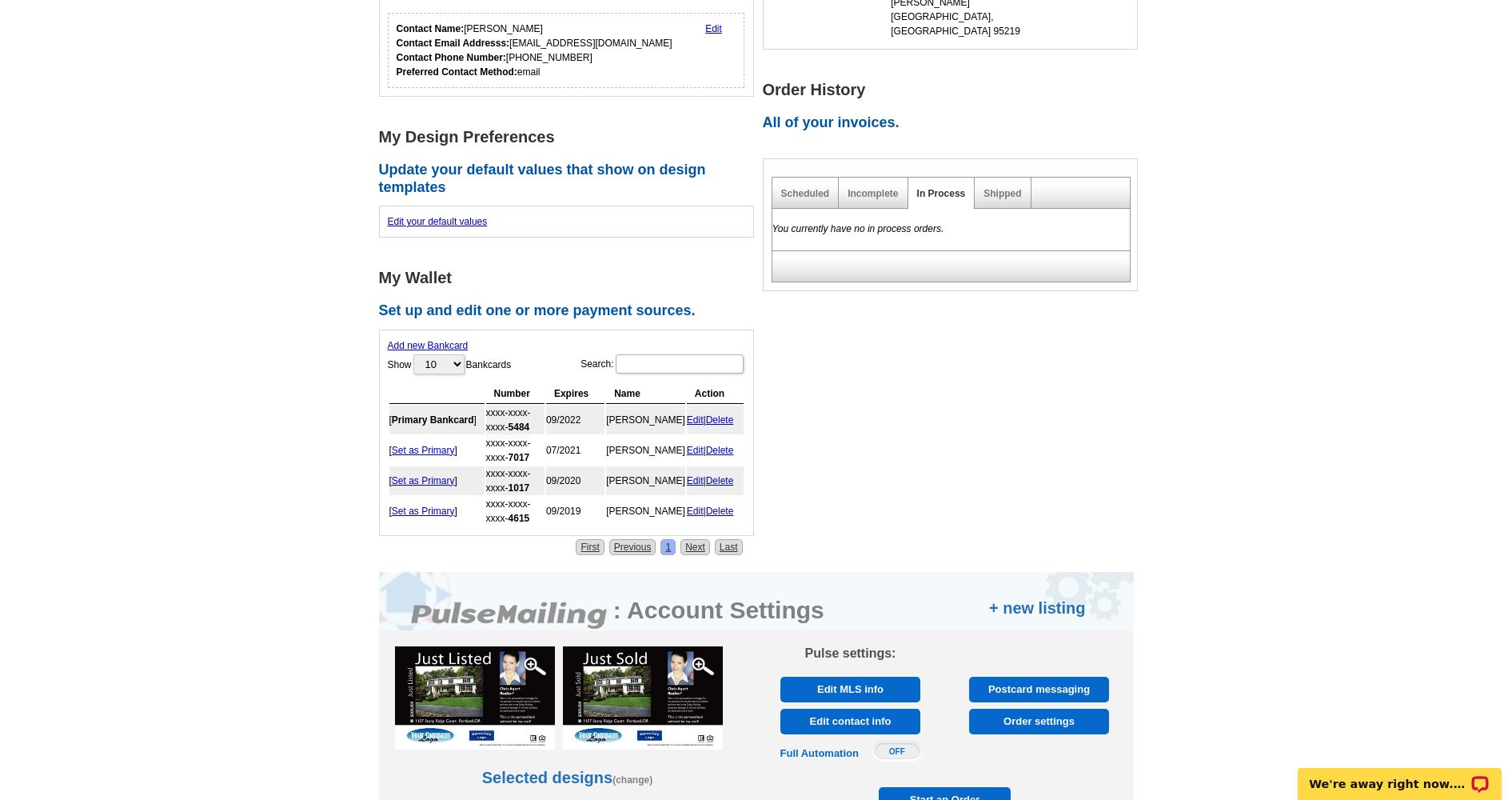
click at [694, 417] on link "Edit" at bounding box center [695, 420] width 17 height 11
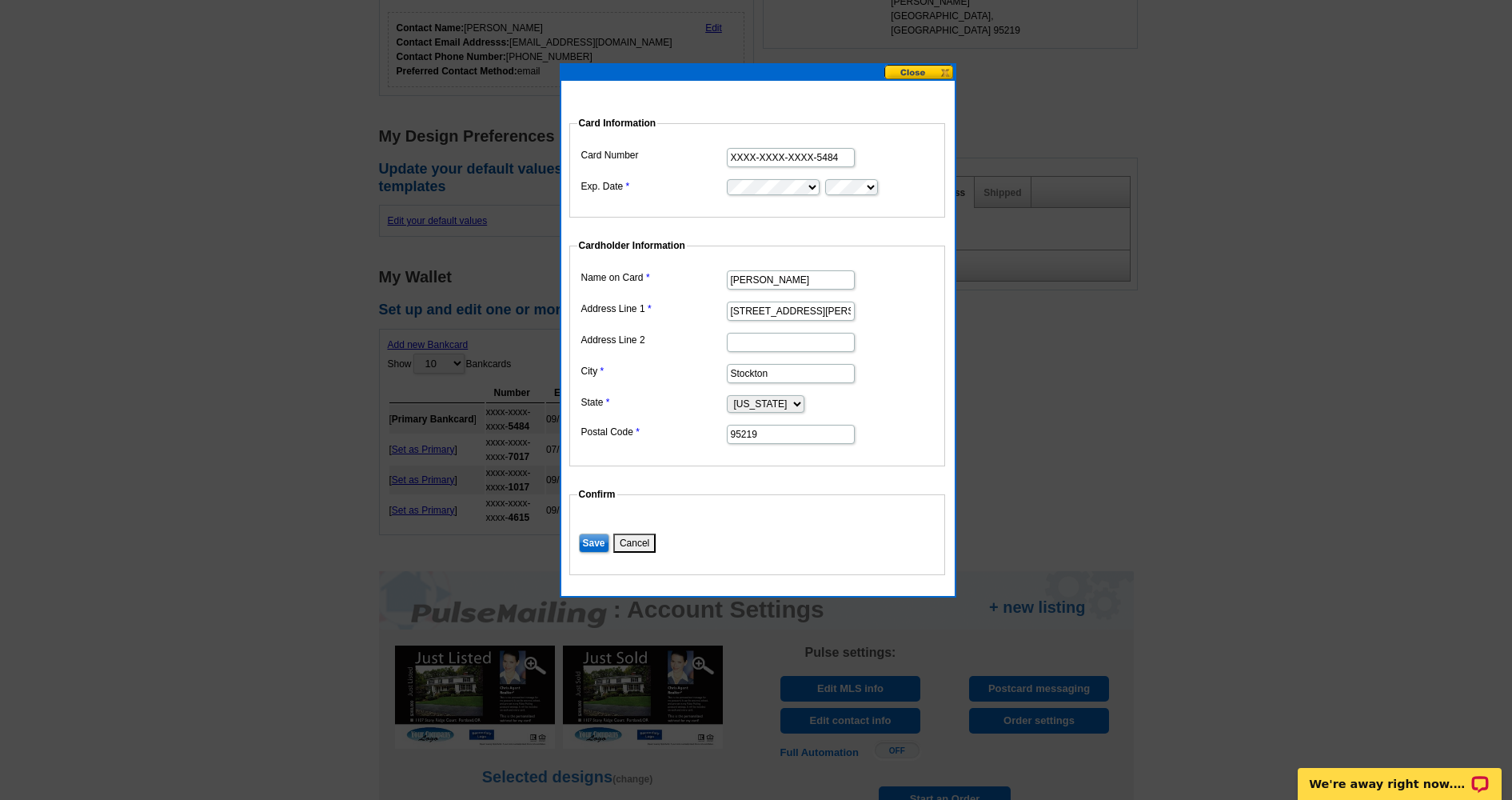
scroll to position [0, 0]
click at [593, 541] on input "Save" at bounding box center [595, 543] width 31 height 19
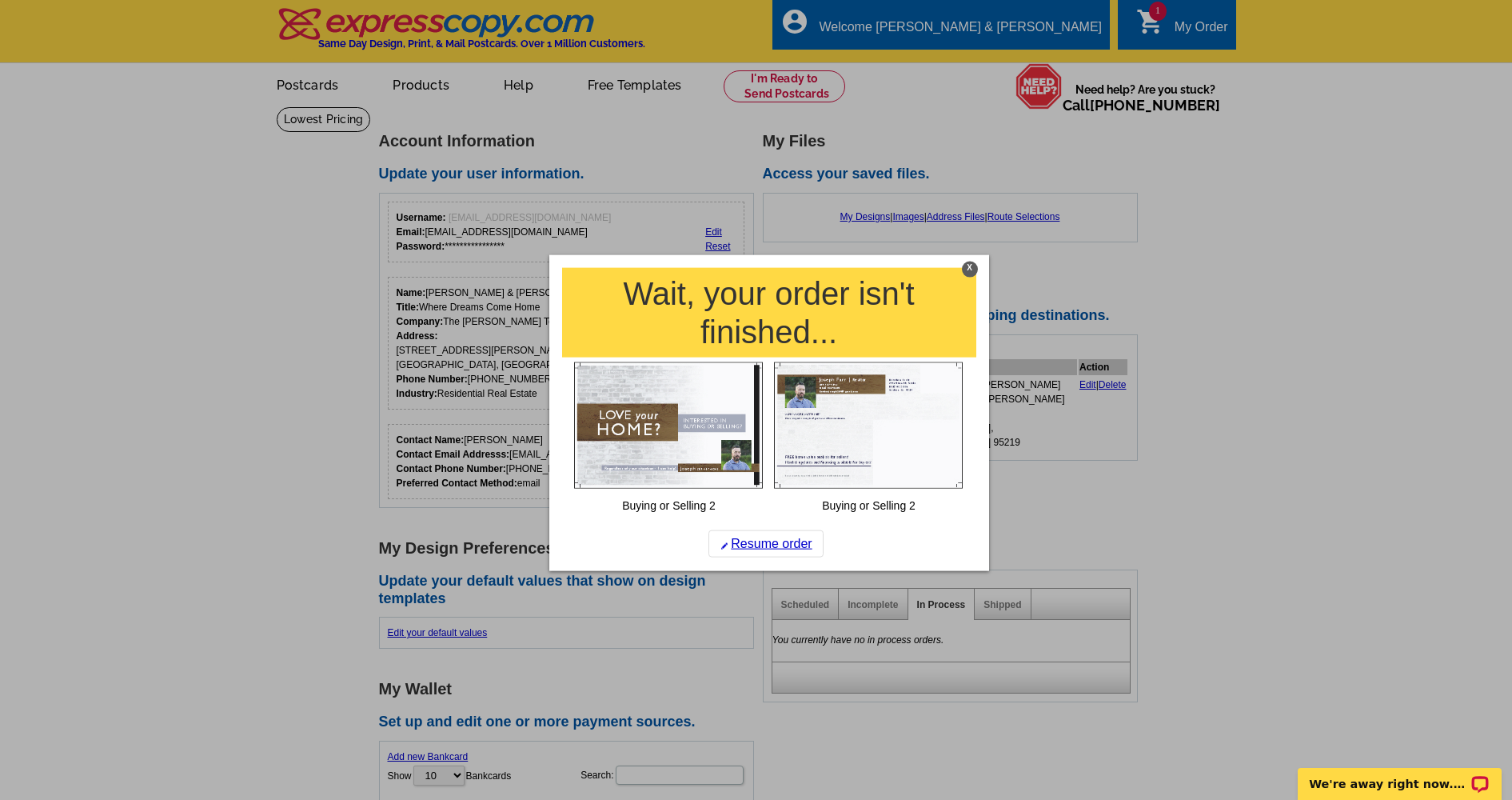
drag, startPoint x: 972, startPoint y: 267, endPoint x: 841, endPoint y: 501, distance: 268.2
click at [858, 500] on div "X Wait, your order isn't finished... Buying or Selling 2 Buying or Selling 2 Re…" at bounding box center [769, 413] width 440 height 316
click at [777, 537] on link "Resume order" at bounding box center [766, 543] width 115 height 28
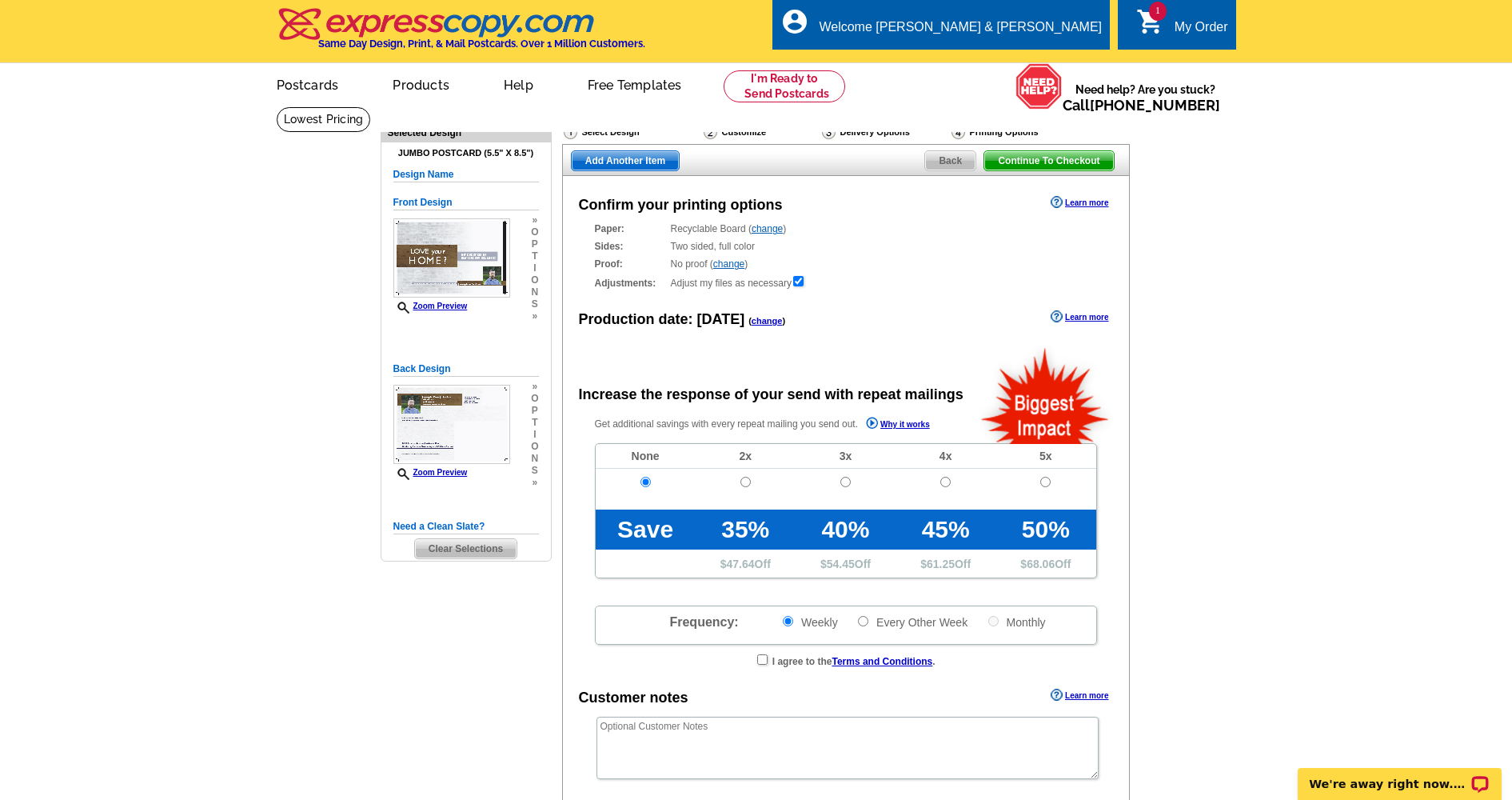
radio input "false"
click at [955, 158] on span "Back" at bounding box center [950, 161] width 50 height 19
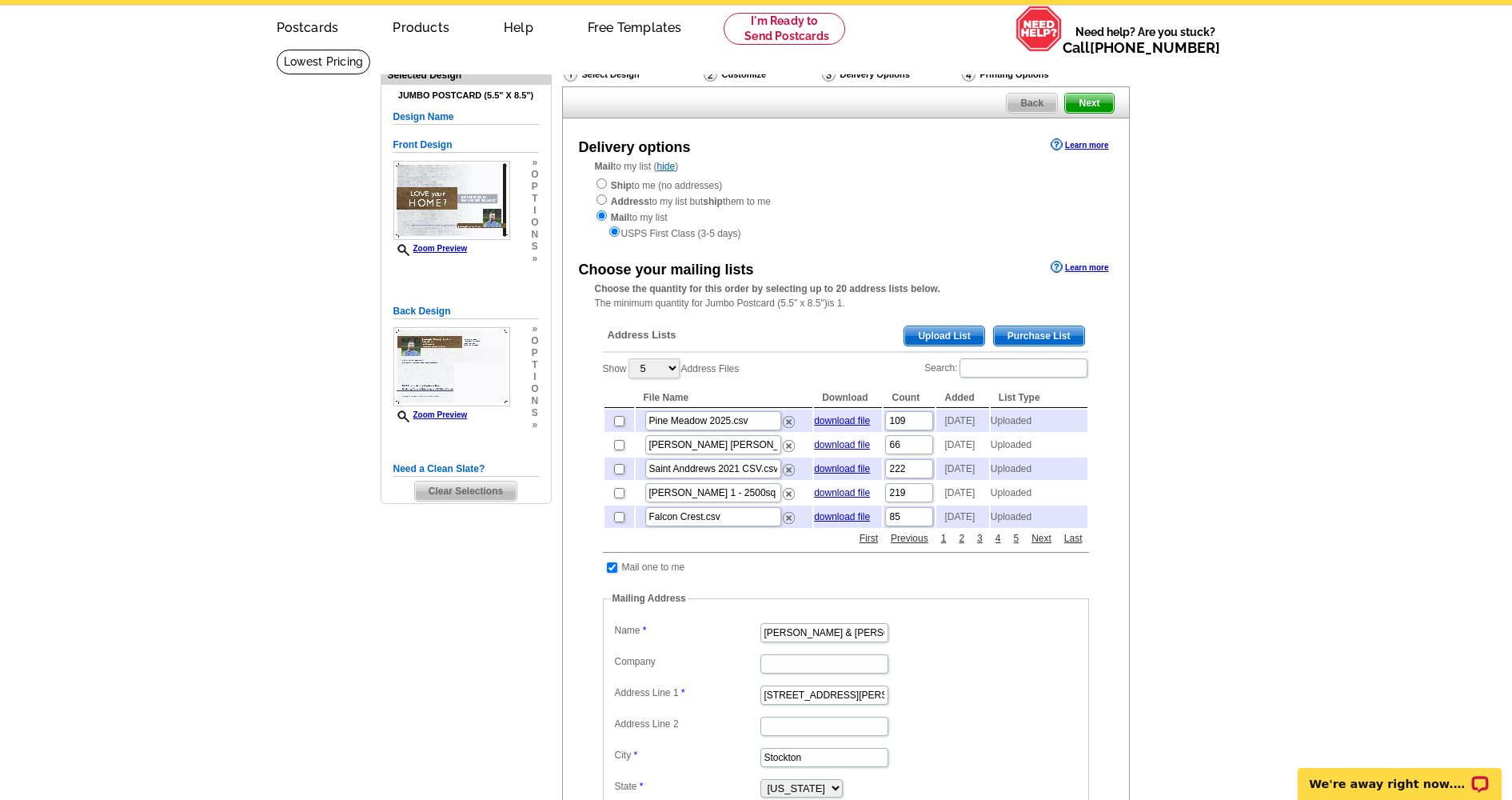
scroll to position [67, 0]
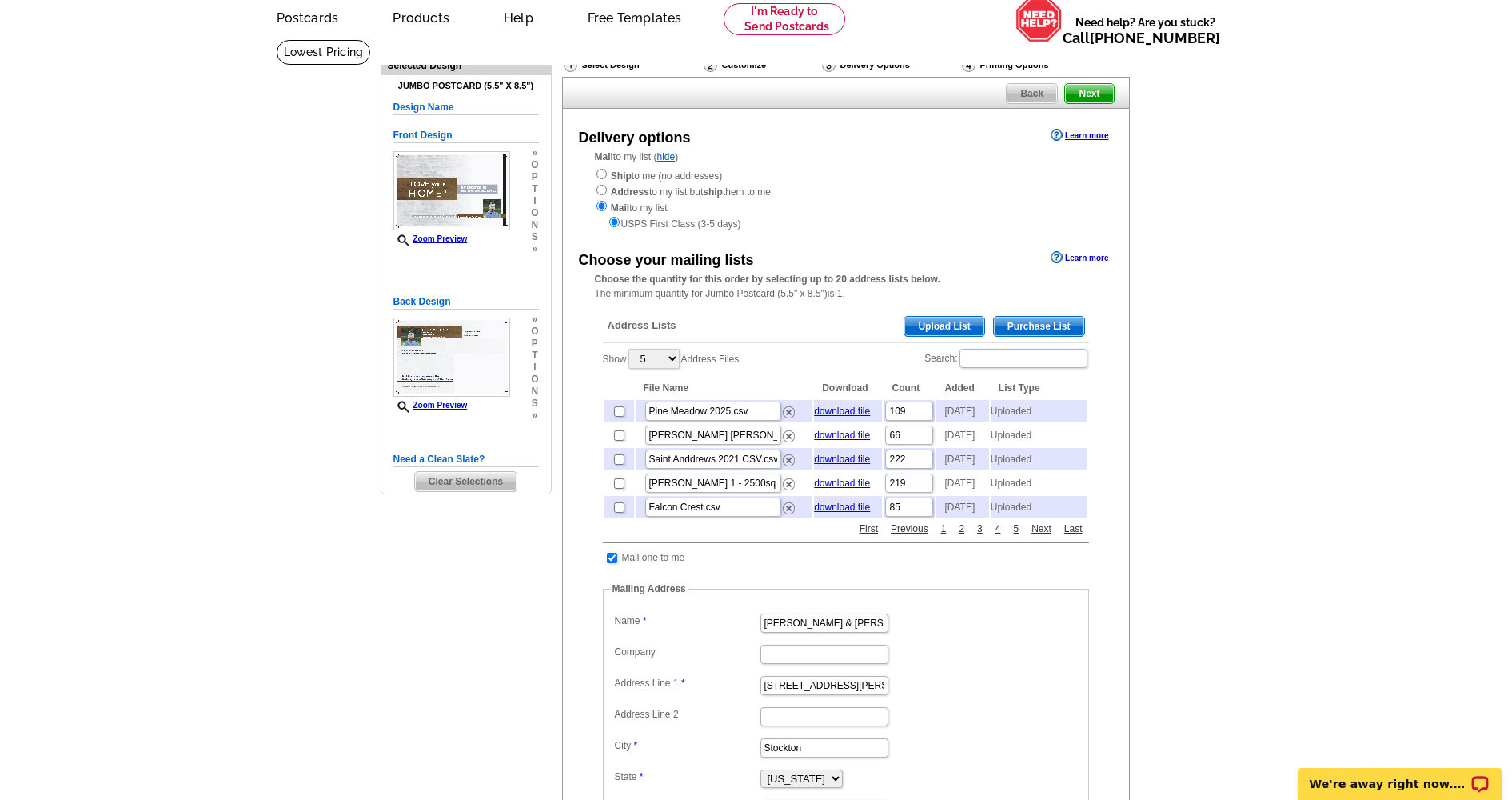
click at [943, 317] on span "Upload List" at bounding box center [944, 327] width 79 height 19
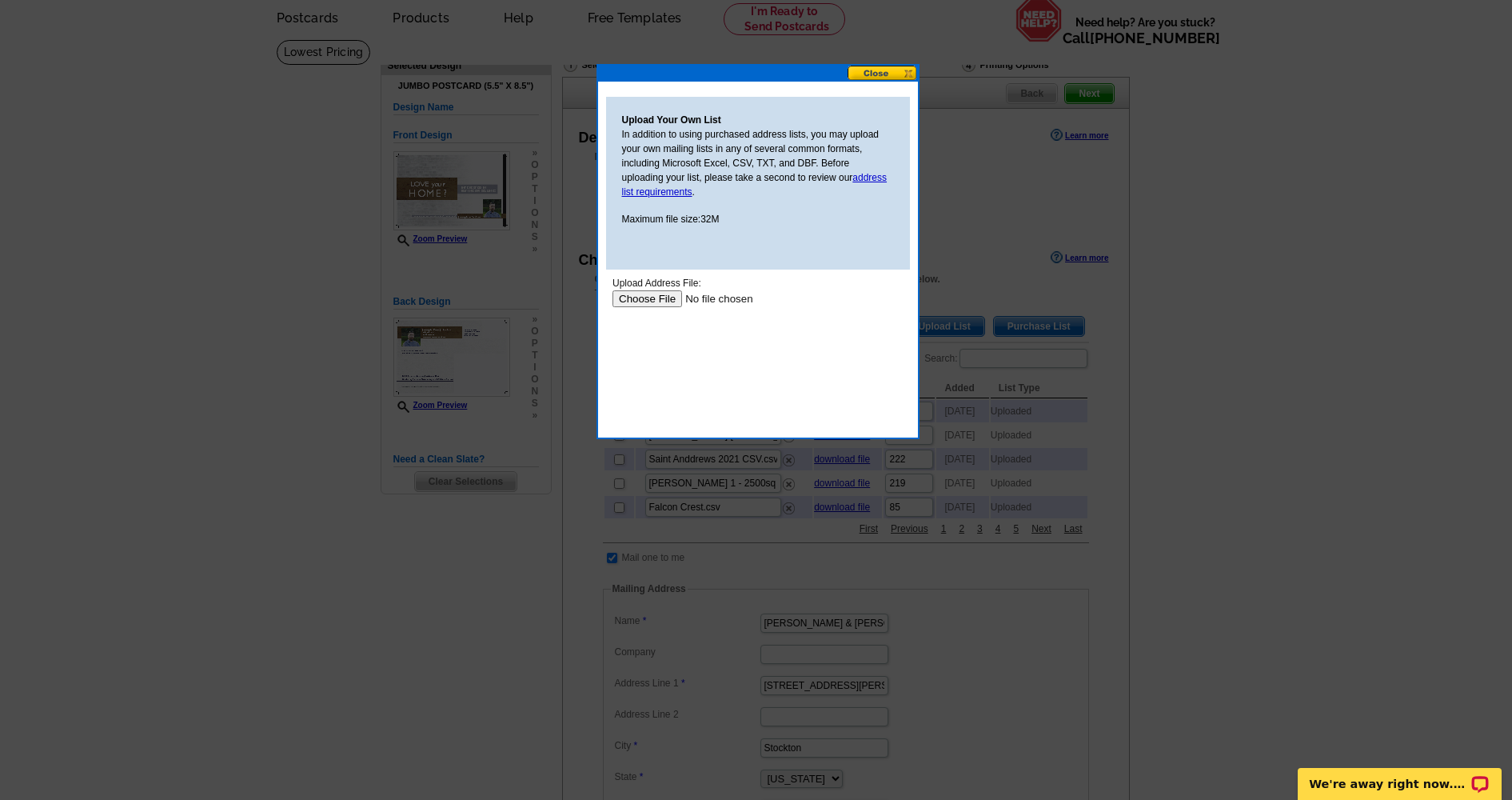
scroll to position [0, 0]
click at [652, 297] on input "file" at bounding box center [713, 298] width 203 height 17
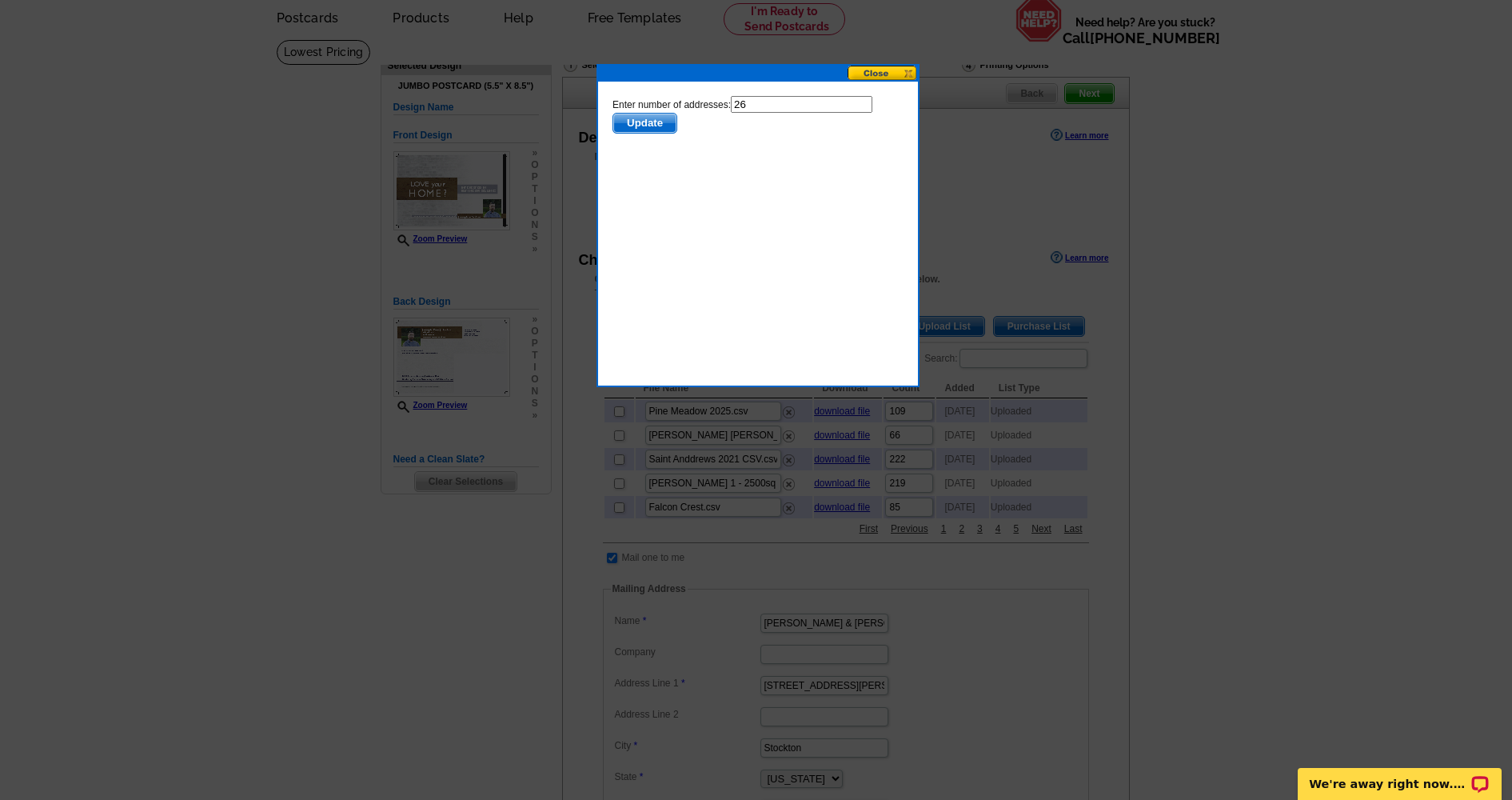
click at [647, 120] on span "Update" at bounding box center [644, 123] width 63 height 19
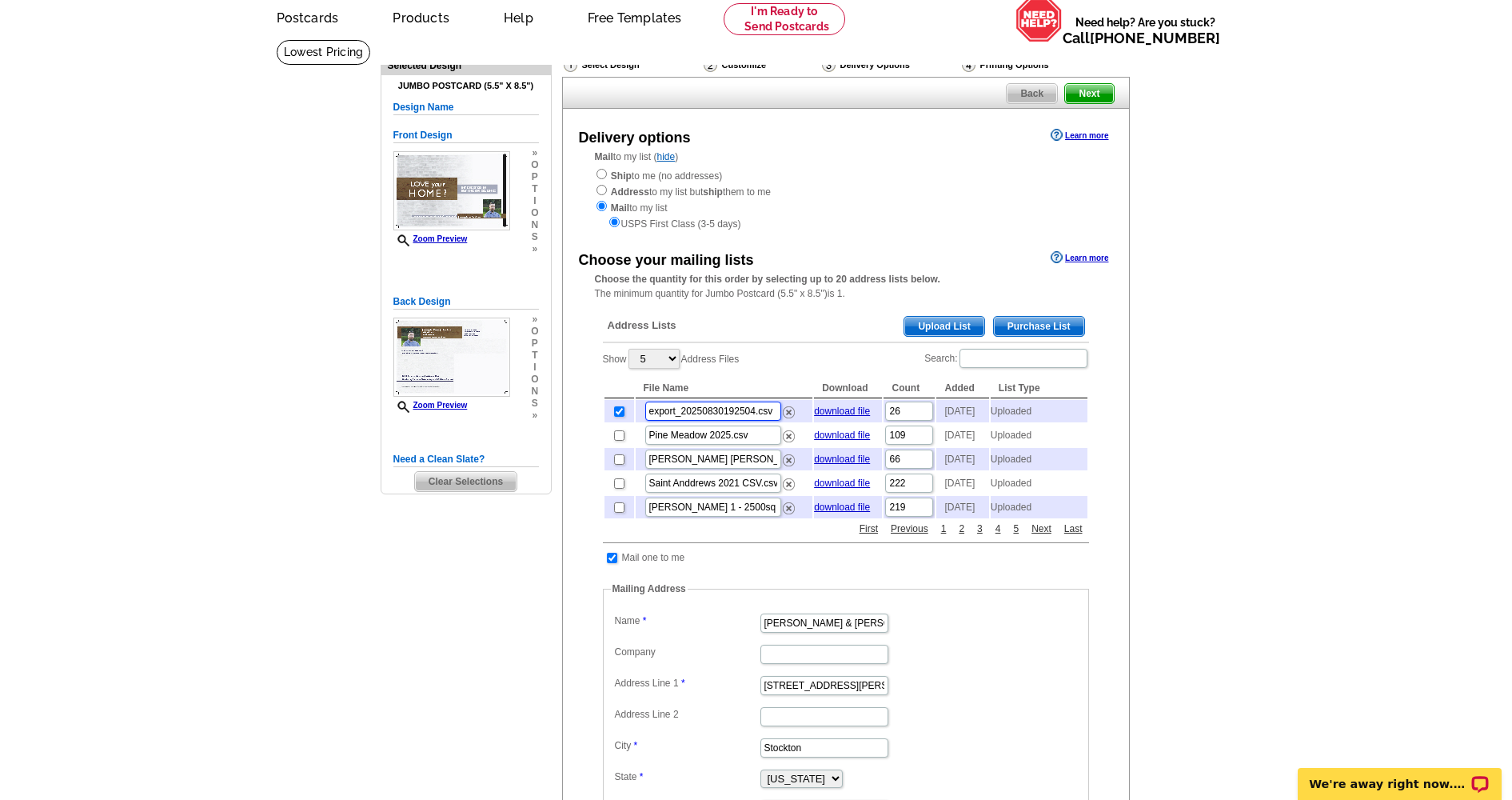
drag, startPoint x: 754, startPoint y: 406, endPoint x: 740, endPoint y: 421, distance: 20.5
drag, startPoint x: 735, startPoint y: 404, endPoint x: 621, endPoint y: 400, distance: 114.1
click at [621, 400] on tr "export_20250830192504.csv download file 26 2025-08-30 Uploaded" at bounding box center [846, 412] width 483 height 23
type input "bridlewood.csv"
click at [1199, 481] on main "Need Help? call 800-260-5887, chat with support, or have our designers make som…" at bounding box center [756, 612] width 1512 height 1146
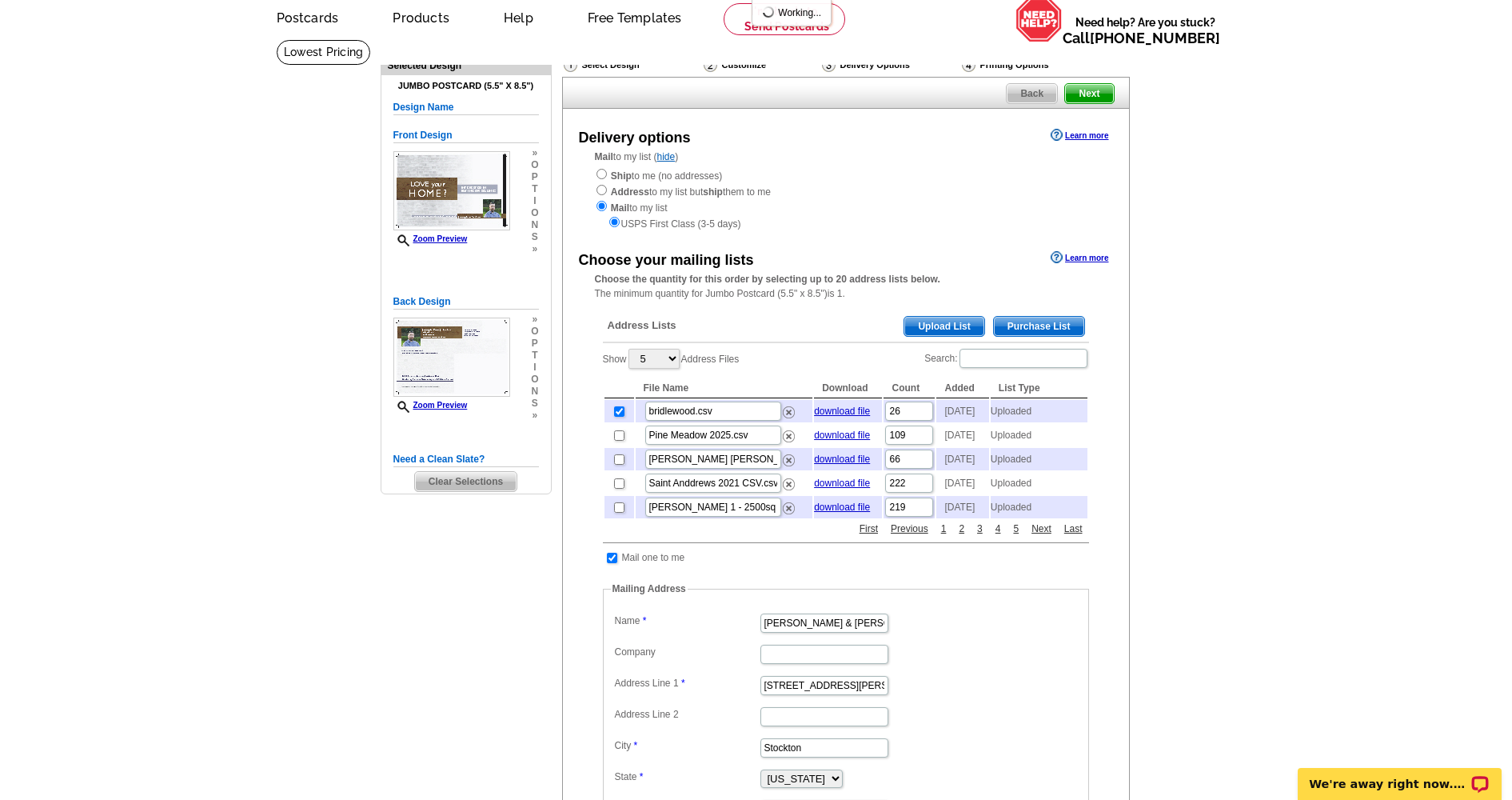
click at [1199, 481] on main "Need Help? call 800-260-5887, chat with support, or have our designers make som…" at bounding box center [756, 612] width 1512 height 1146
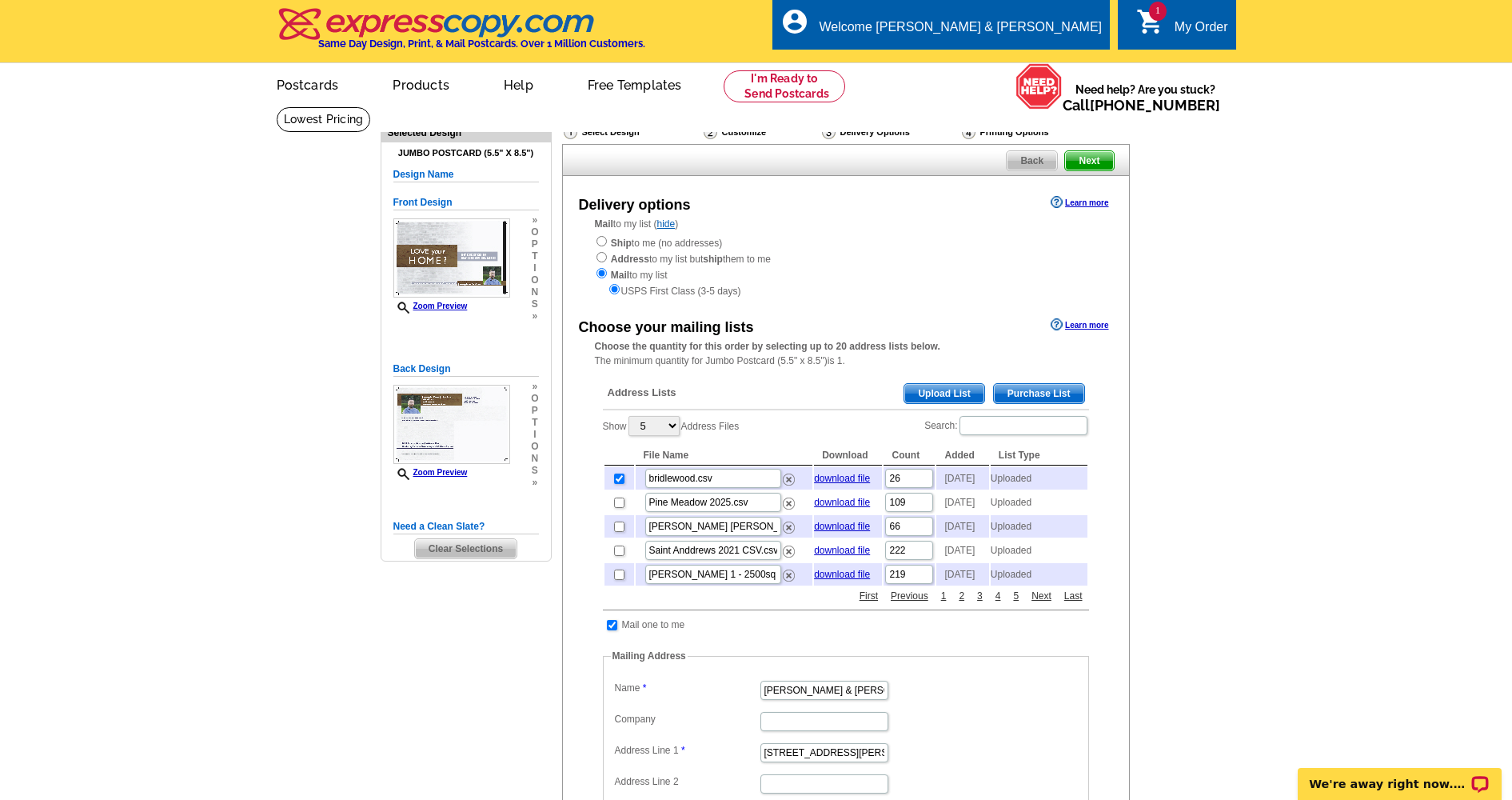
click at [1090, 160] on span "Next" at bounding box center [1089, 161] width 48 height 19
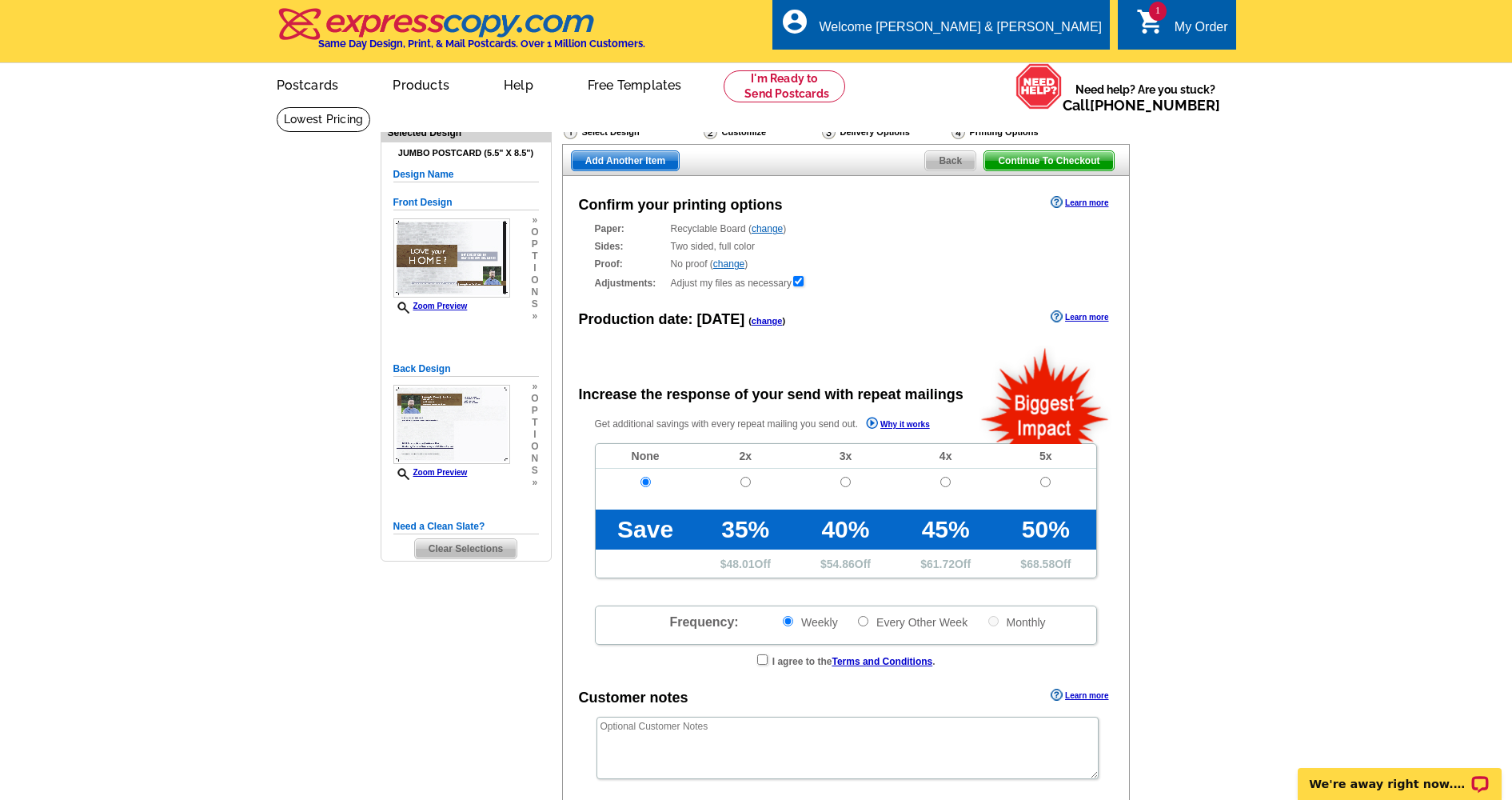
radio input "false"
click at [1077, 161] on span "Continue To Checkout" at bounding box center [1049, 161] width 129 height 19
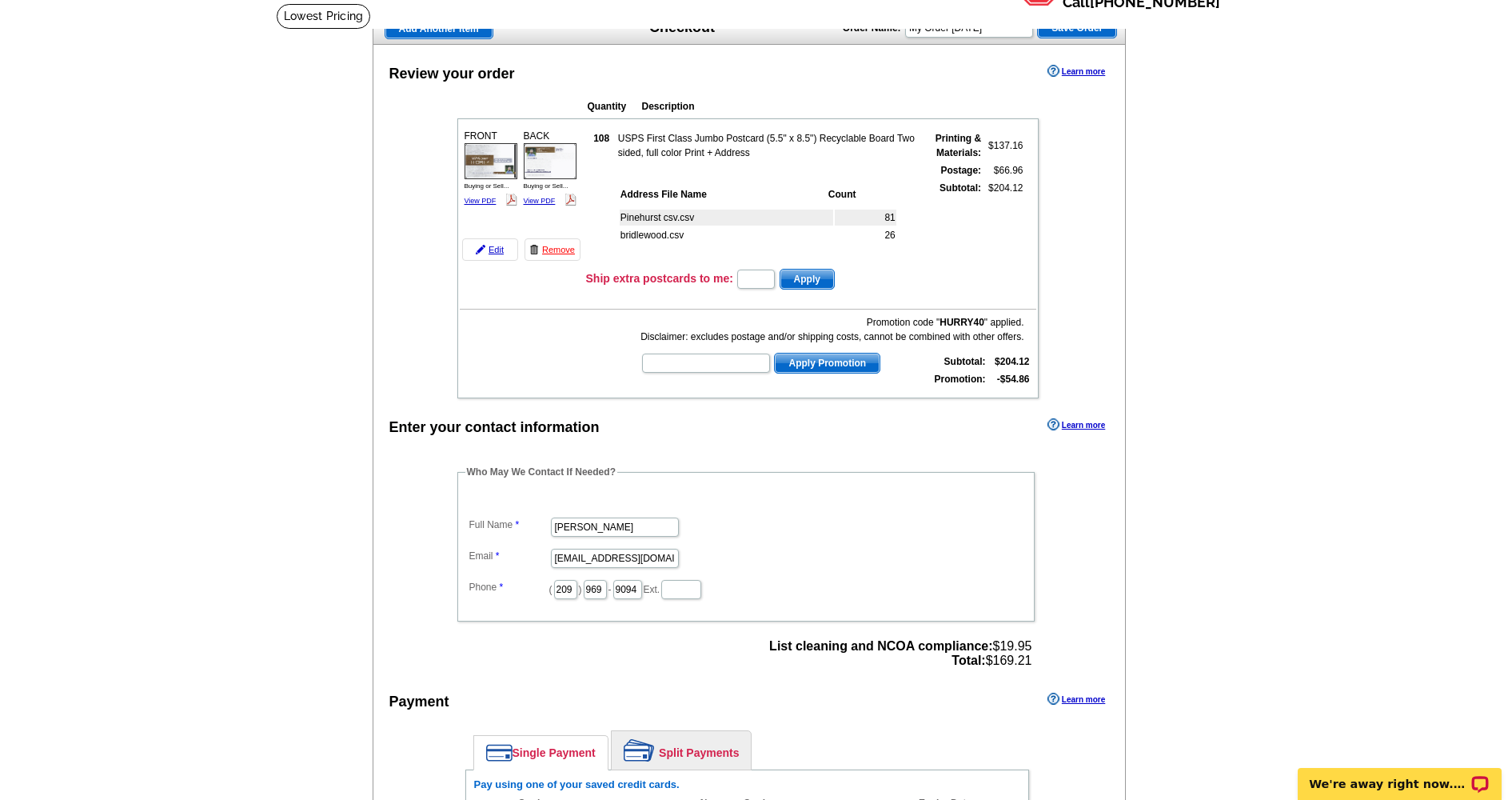
scroll to position [92, 0]
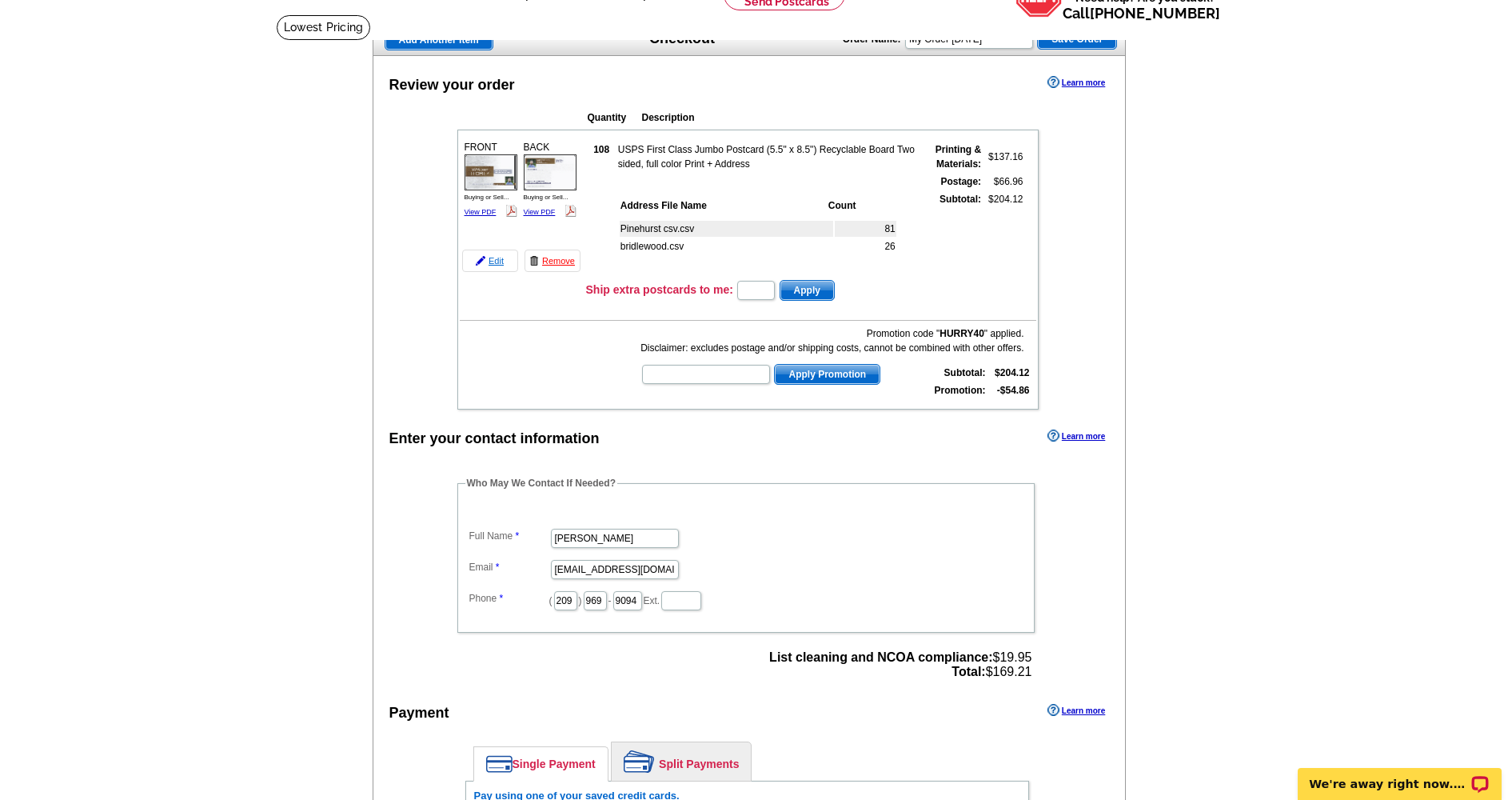
click at [497, 260] on link "Edit" at bounding box center [489, 261] width 56 height 23
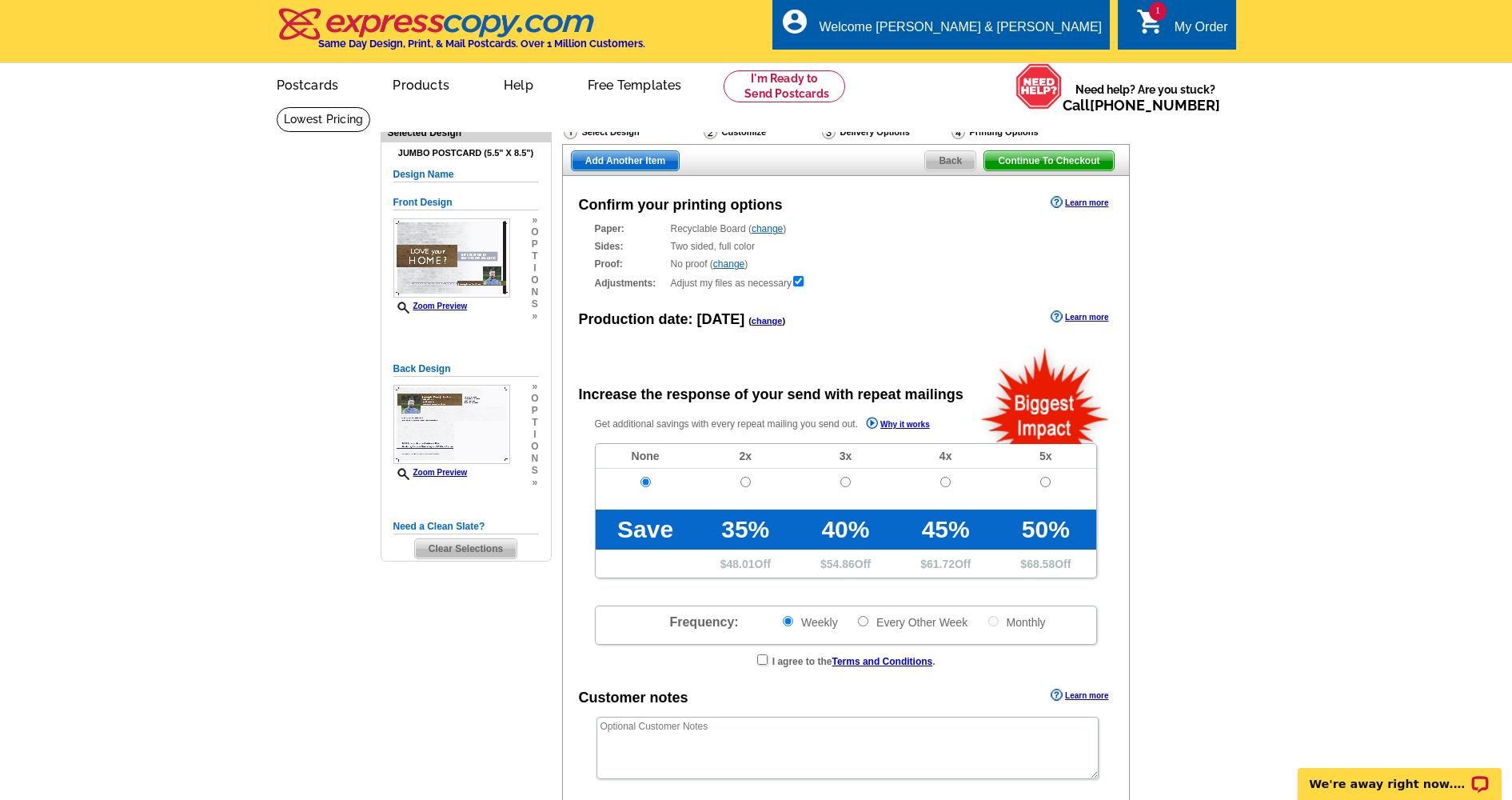
radio input "false"
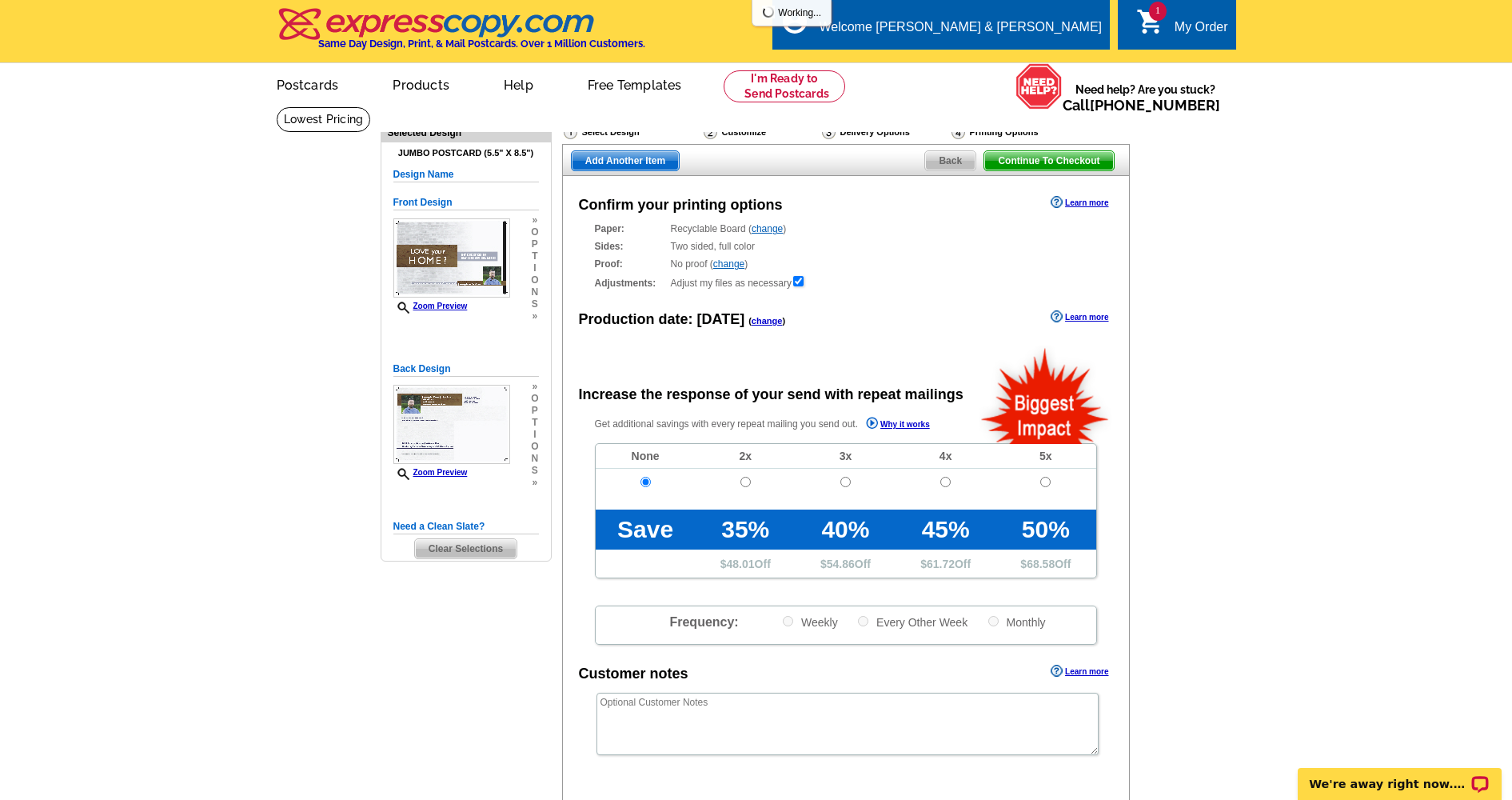
click at [935, 160] on span "Back" at bounding box center [950, 161] width 50 height 19
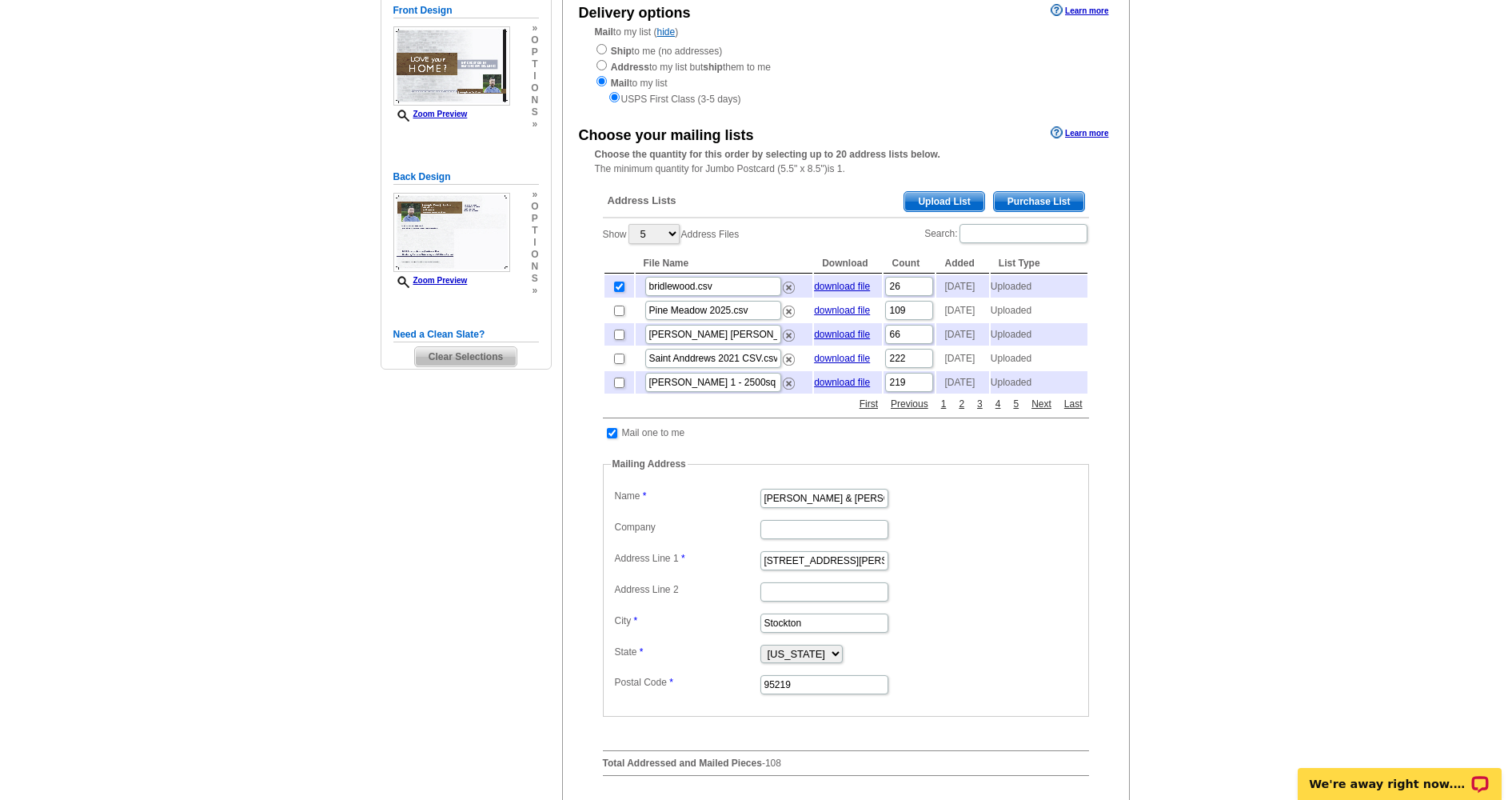
scroll to position [195, 0]
select select "50"
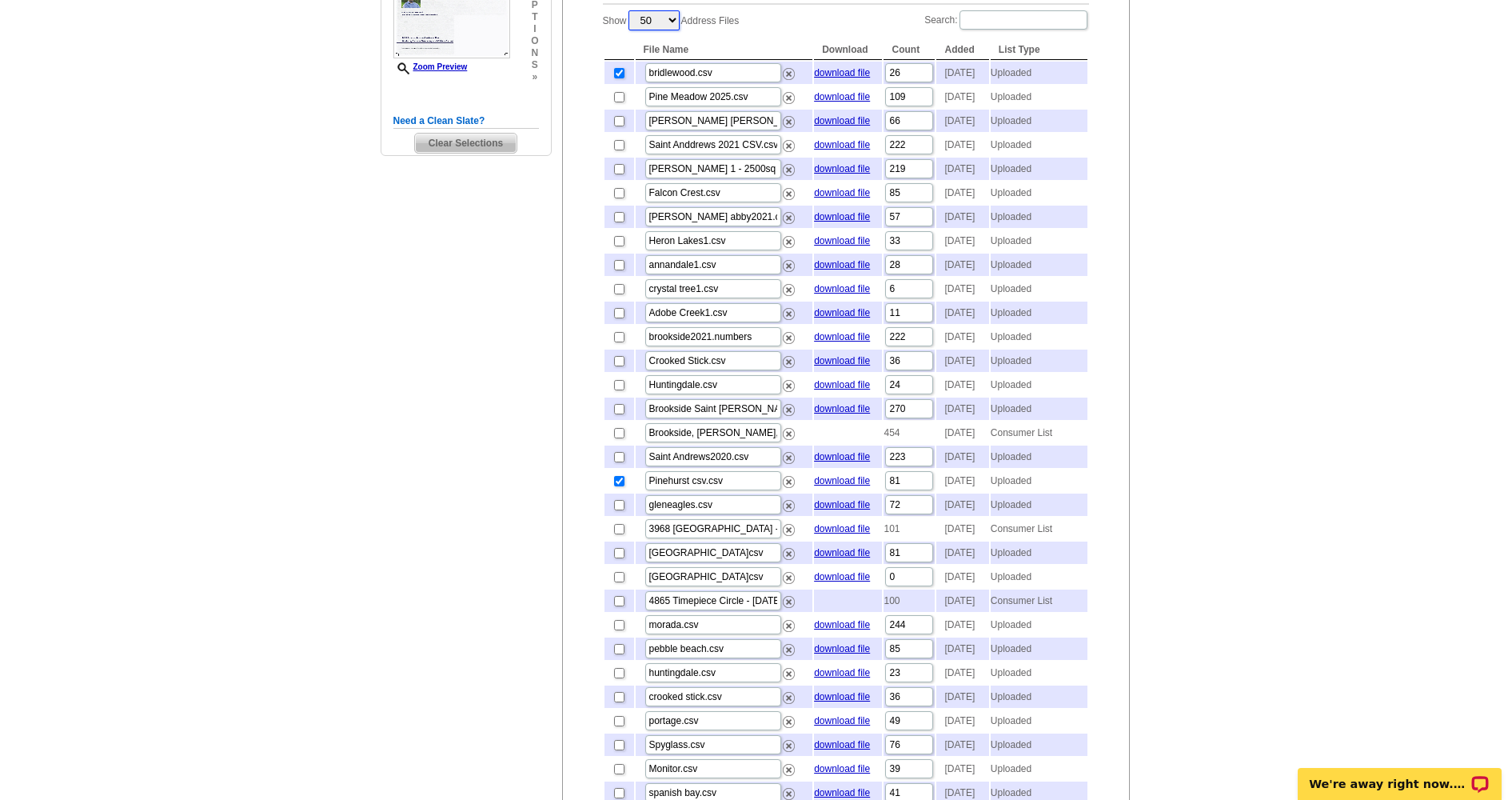
scroll to position [407, 0]
click at [617, 485] on input "checkbox" at bounding box center [619, 479] width 11 height 11
checkbox input "false"
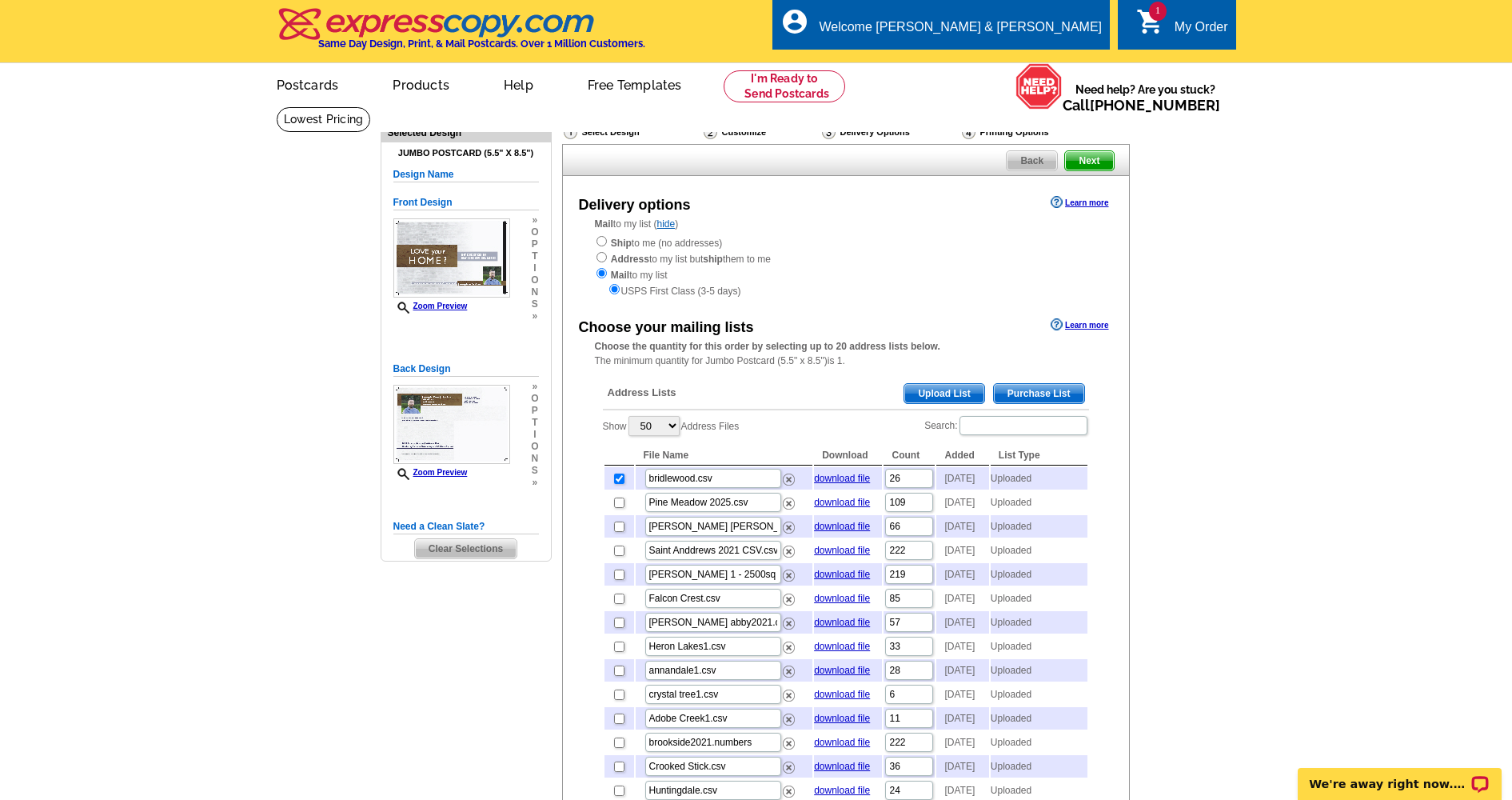
scroll to position [0, 0]
click at [1091, 158] on span "Next" at bounding box center [1089, 161] width 48 height 19
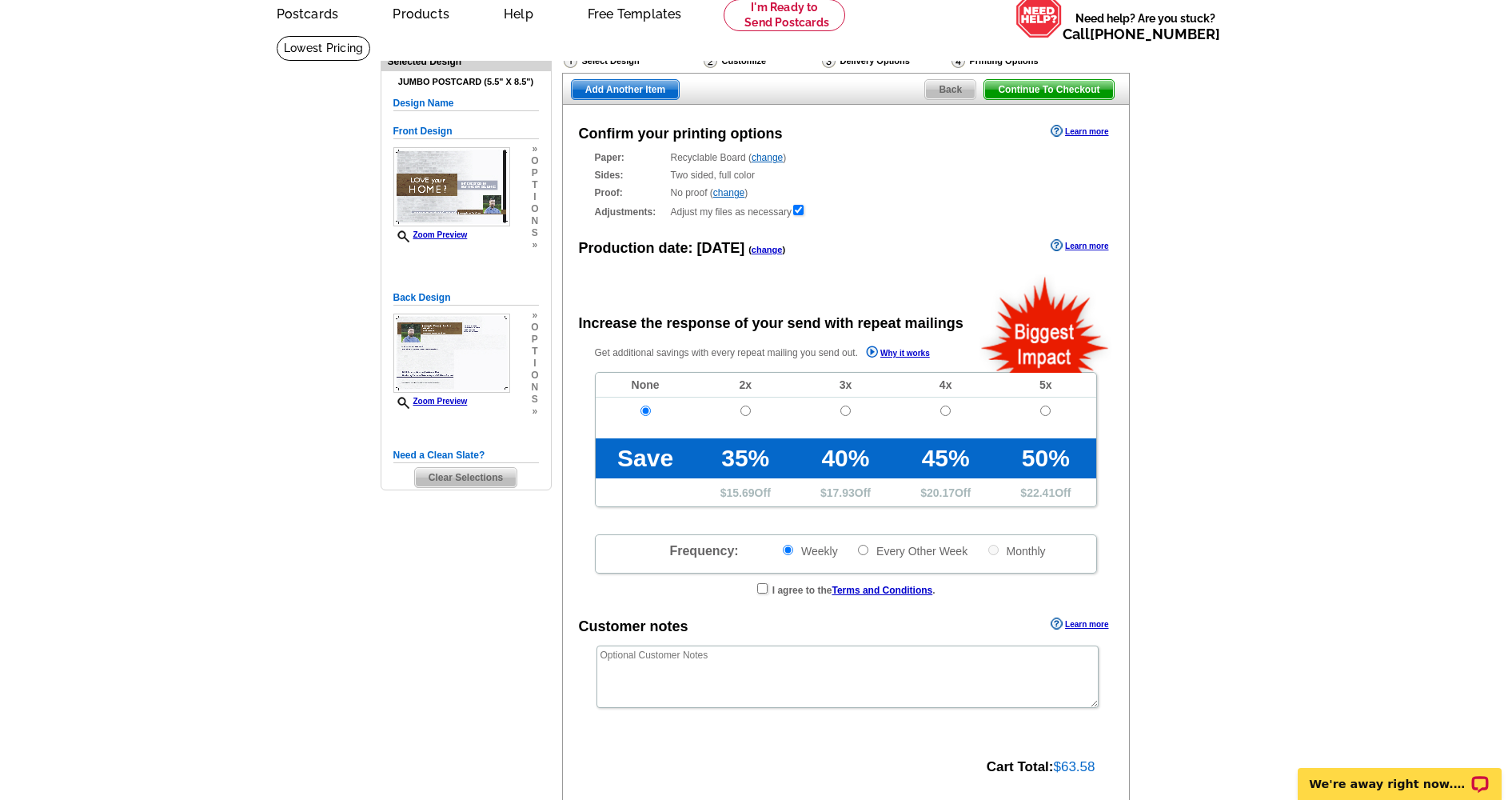
radio input "false"
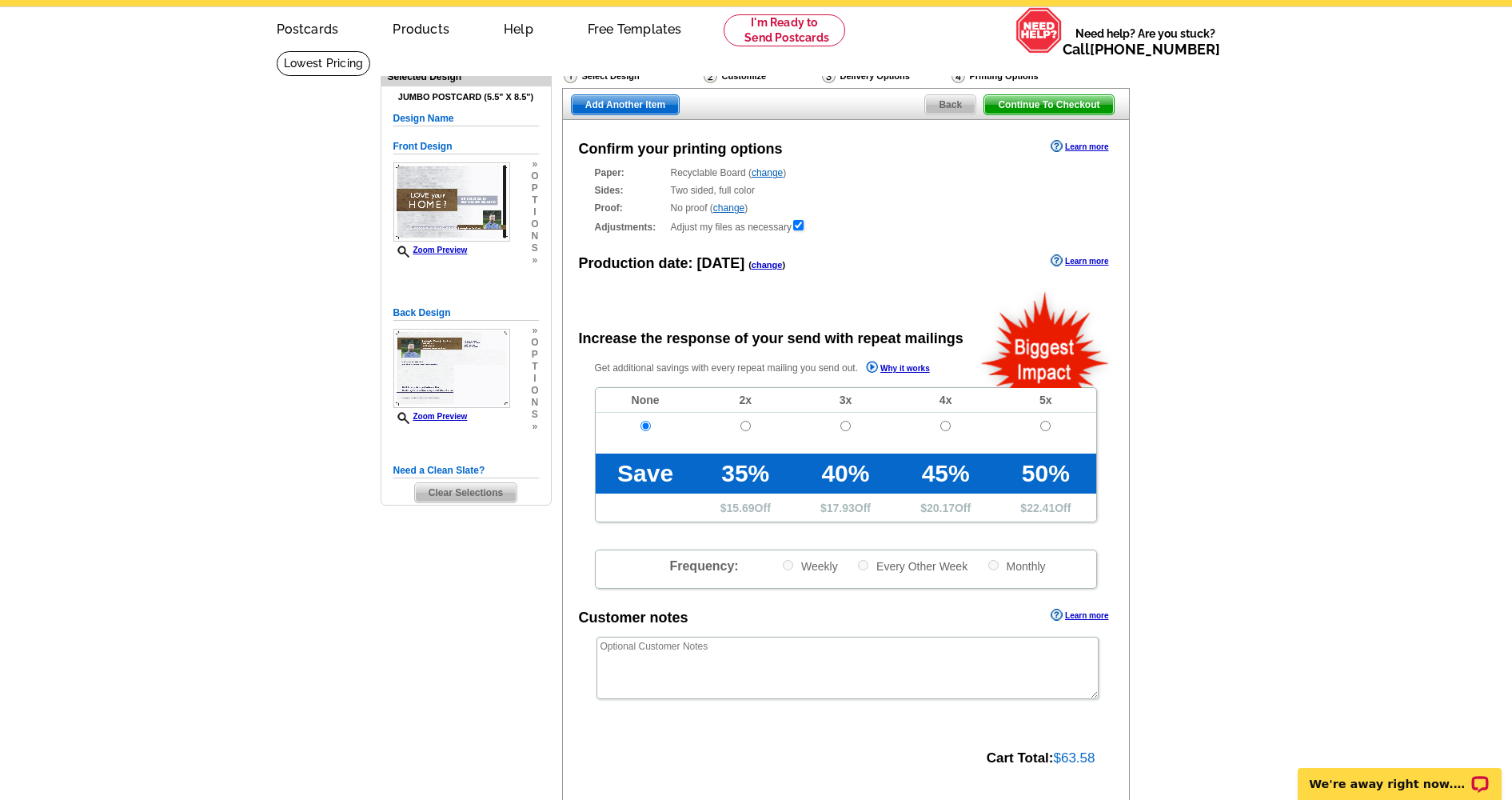
scroll to position [24, 0]
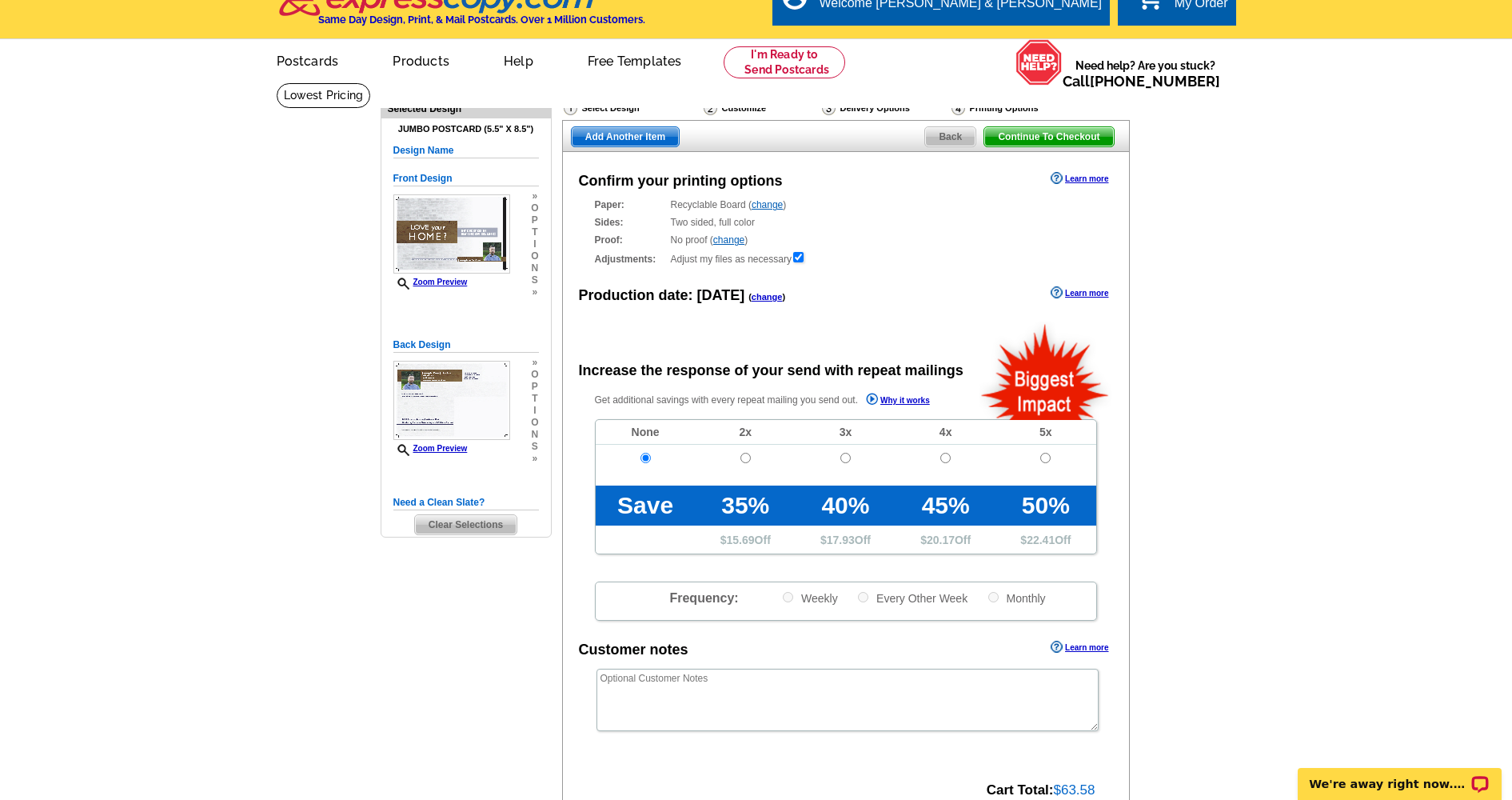
drag, startPoint x: 955, startPoint y: 135, endPoint x: 942, endPoint y: 156, distance: 24.7
click at [955, 135] on span "Back" at bounding box center [950, 137] width 50 height 19
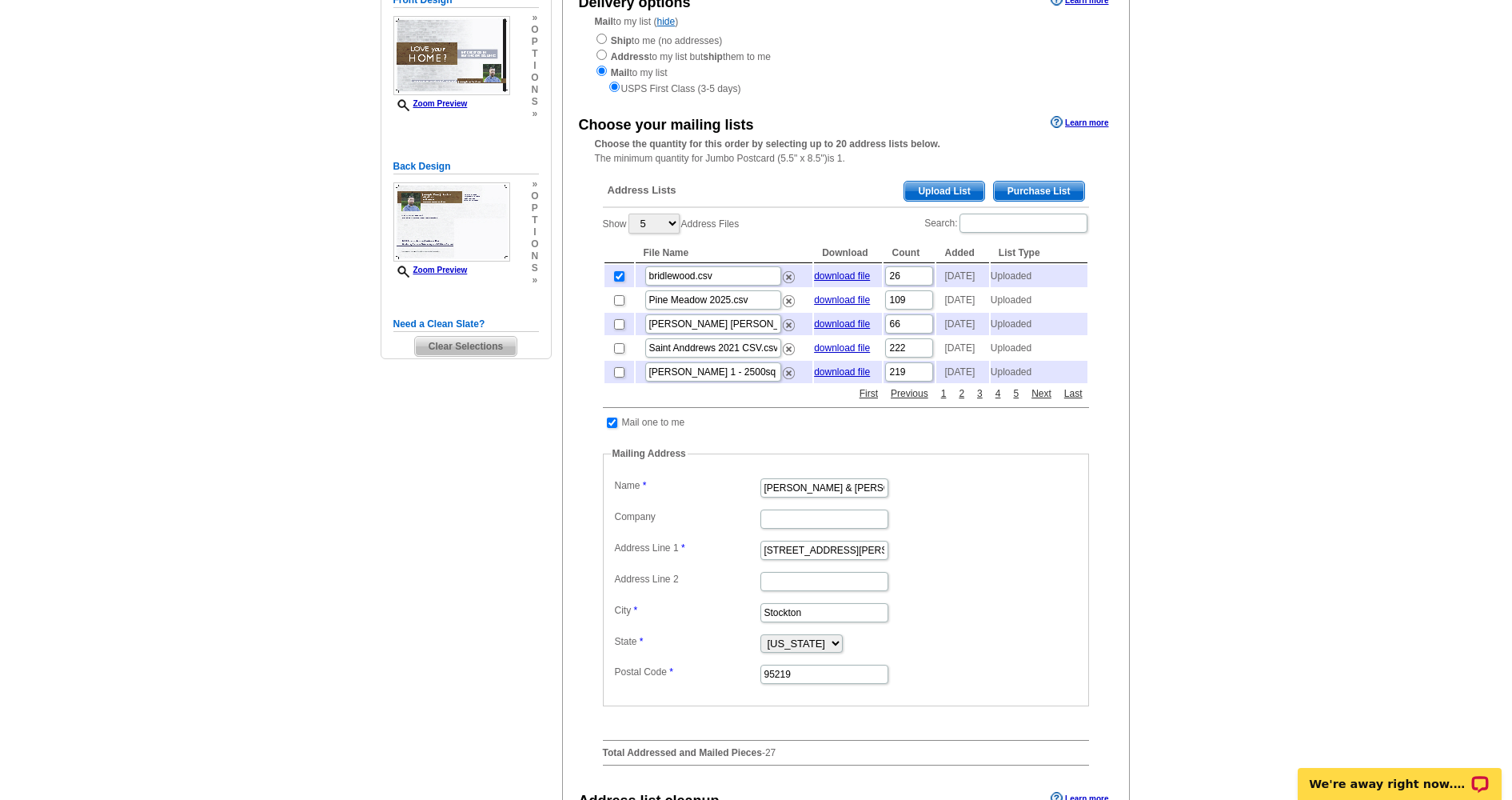
scroll to position [199, 0]
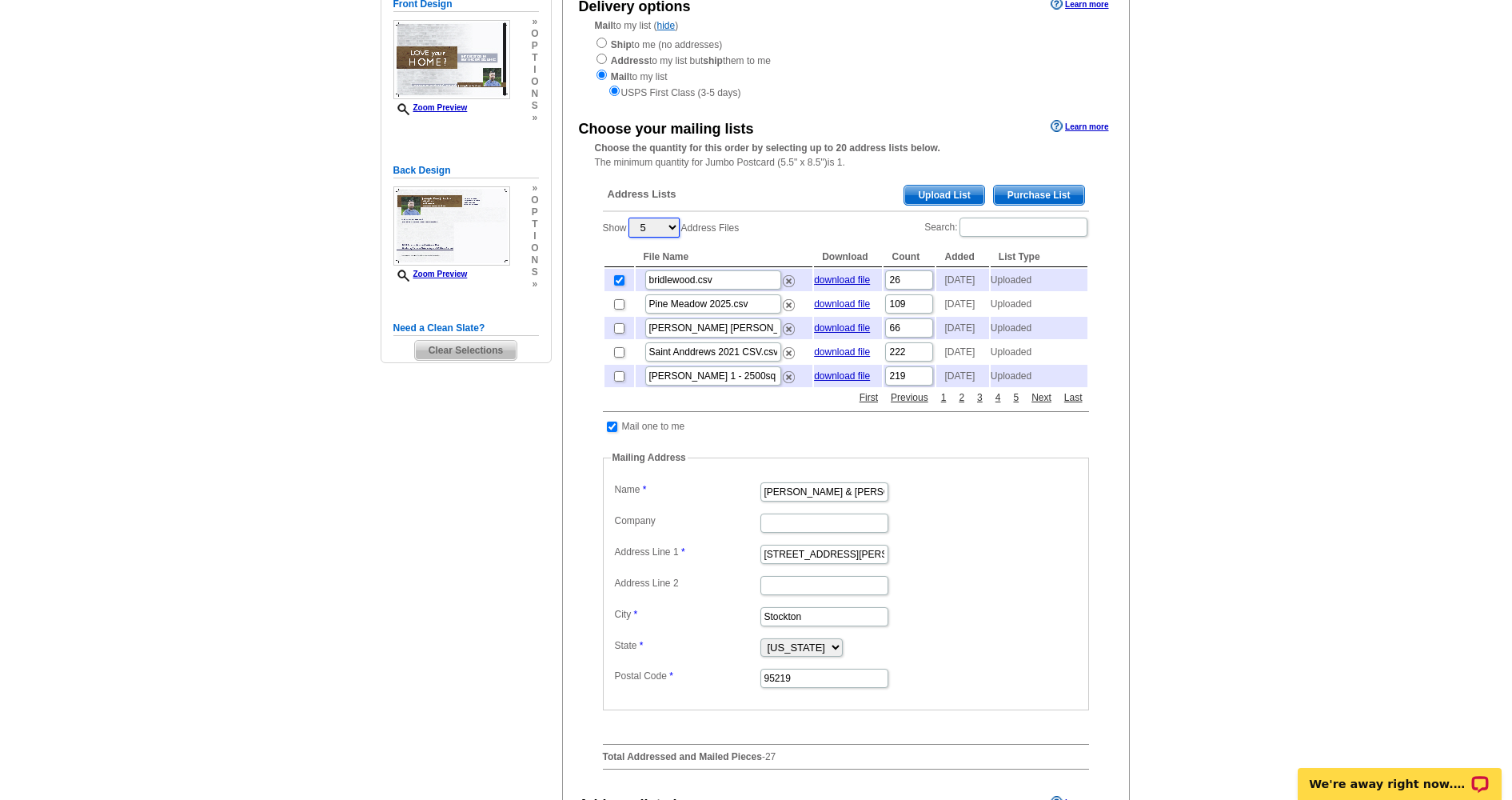
select select "50"
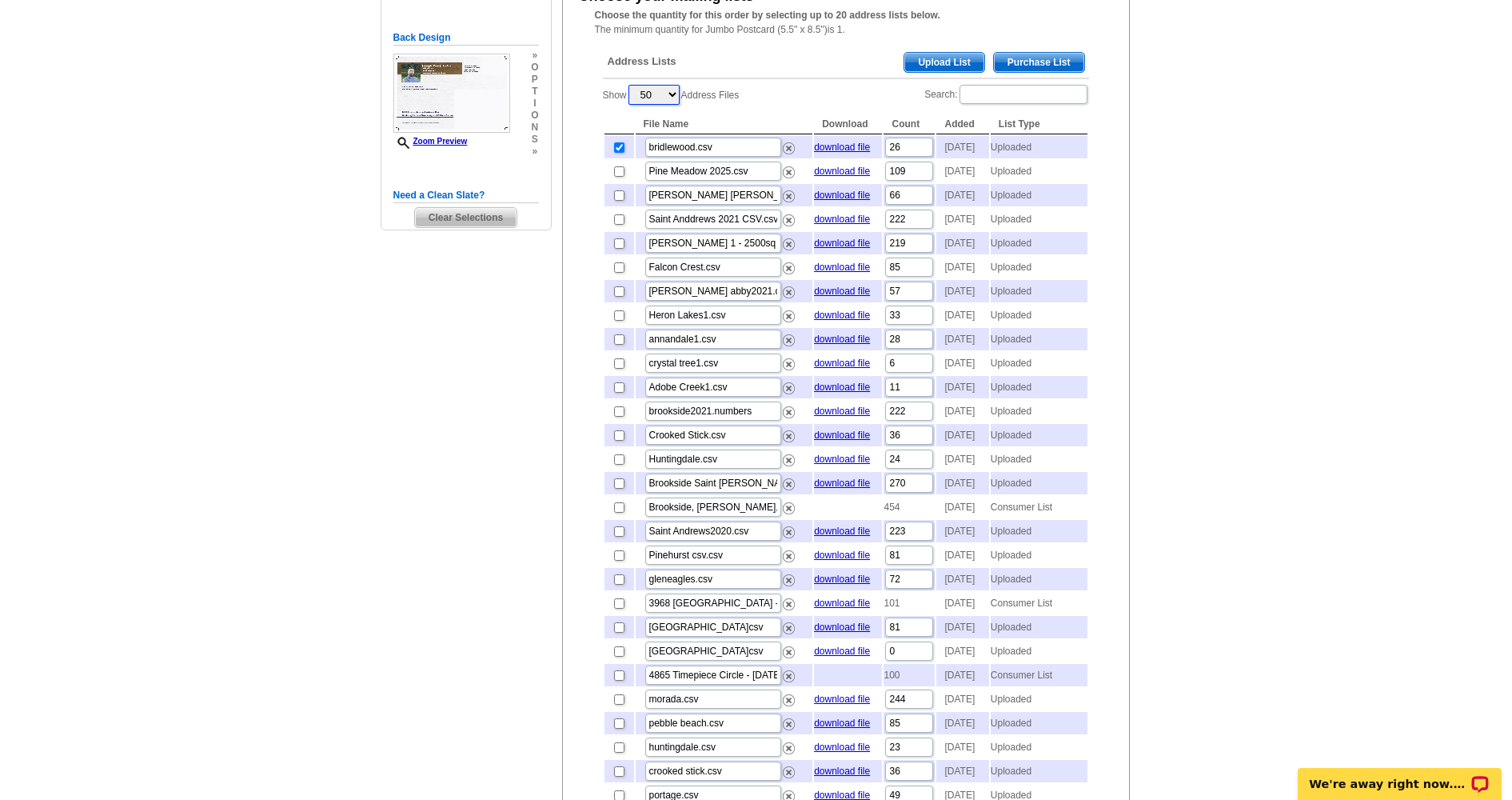
scroll to position [332, 0]
click at [617, 344] on input "checkbox" at bounding box center [619, 339] width 11 height 11
checkbox input "true"
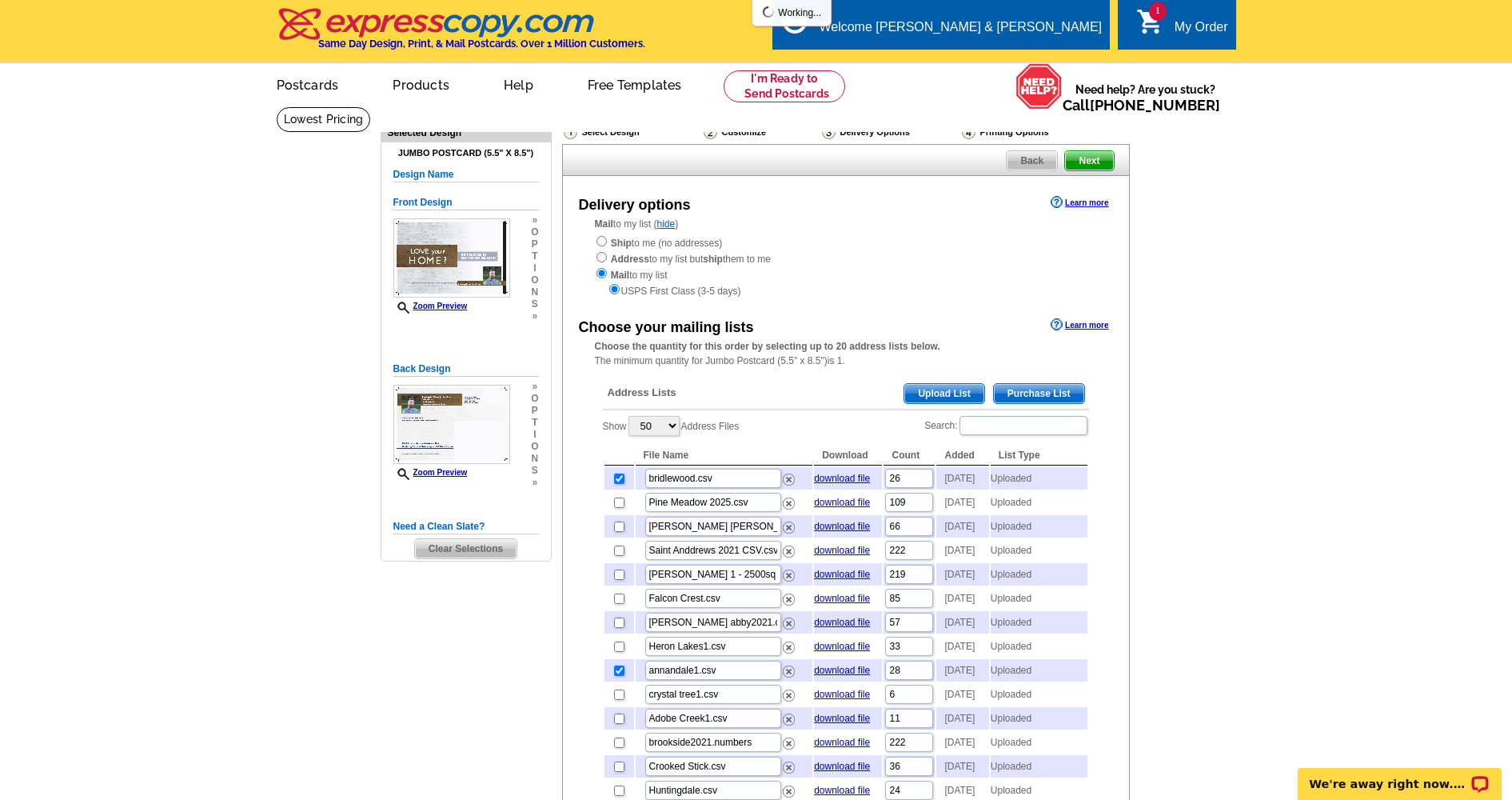
scroll to position [0, 0]
click at [1198, 24] on div "My Order" at bounding box center [1202, 32] width 53 height 23
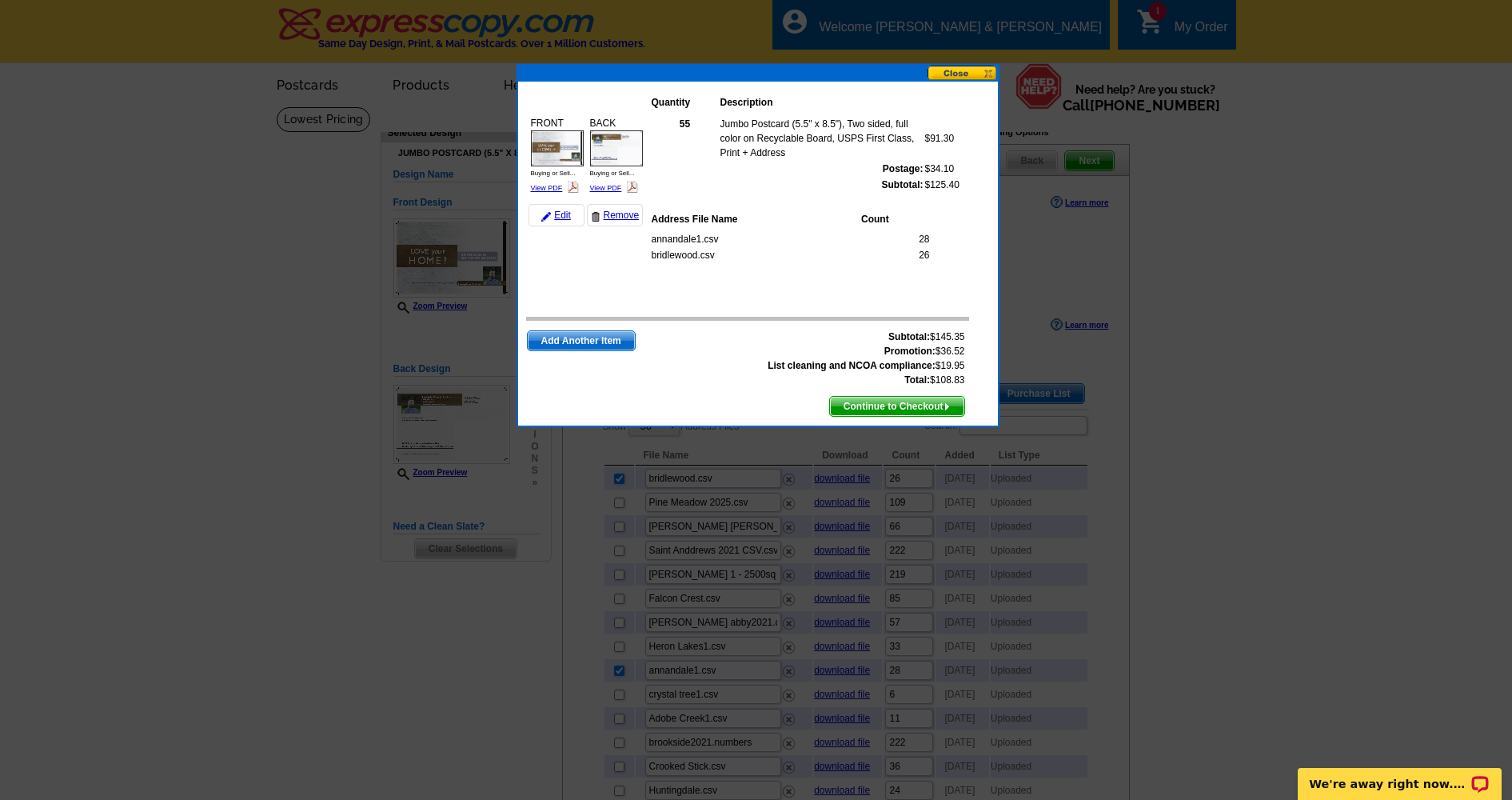
drag, startPoint x: 920, startPoint y: 406, endPoint x: 958, endPoint y: 396, distance: 39.3
click at [927, 403] on span "Continue to Checkout" at bounding box center [898, 407] width 135 height 19
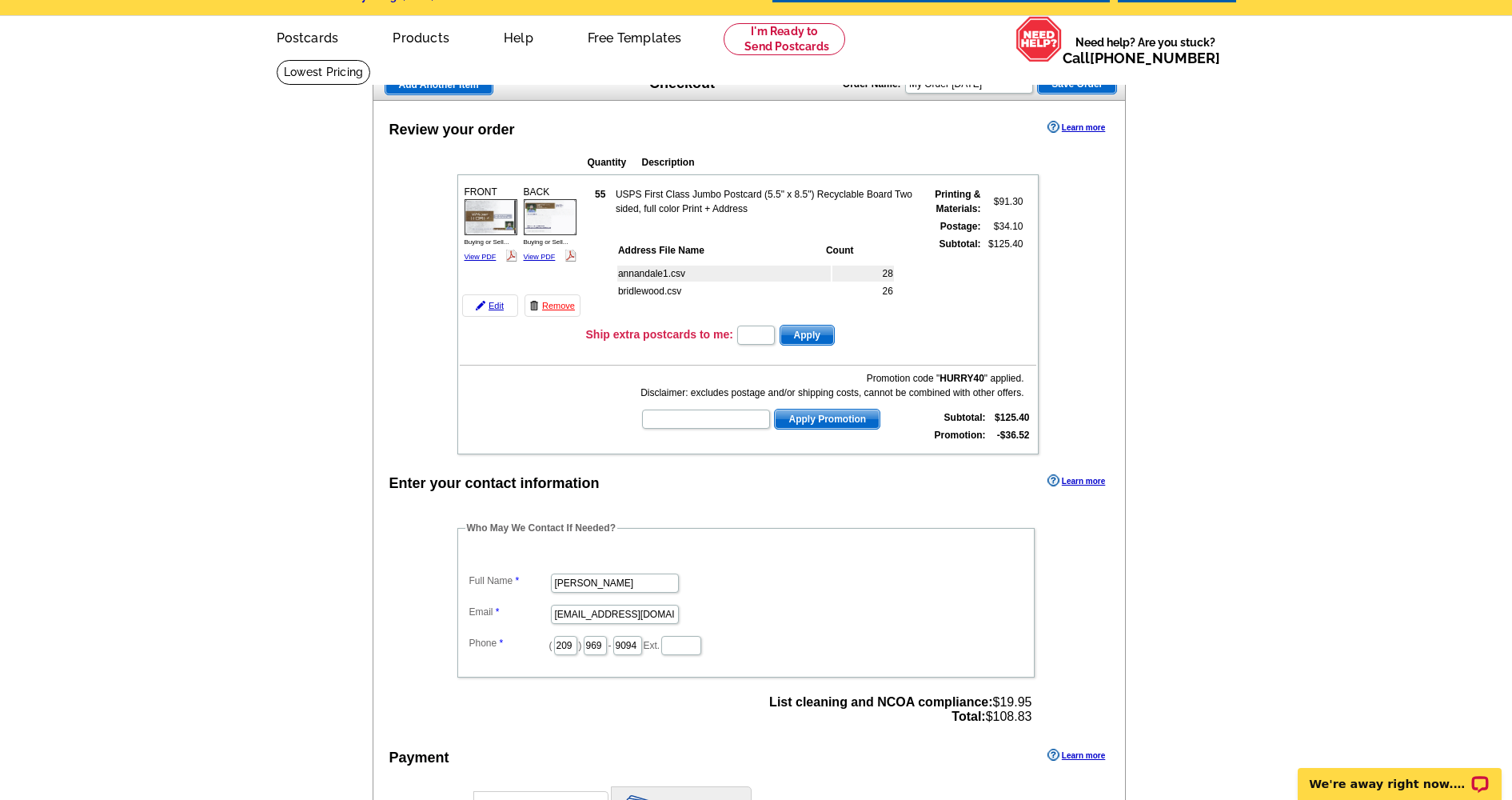
scroll to position [36, 0]
